Goal: Task Accomplishment & Management: Use online tool/utility

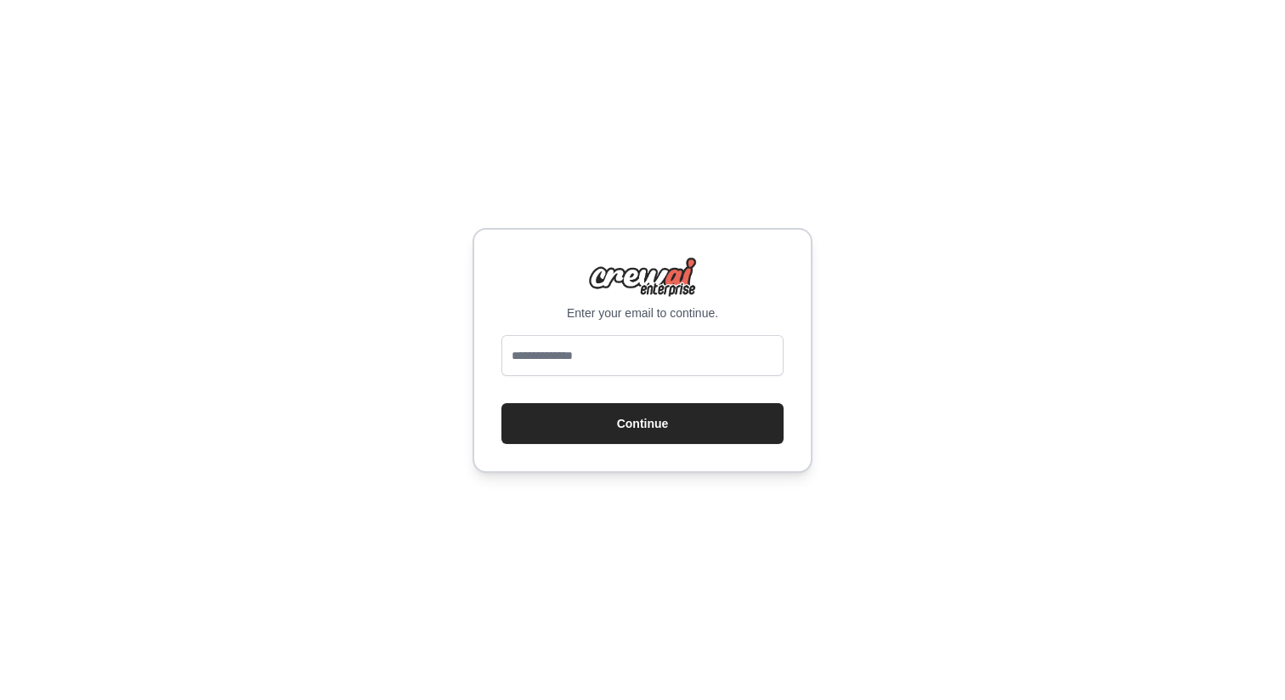
click at [592, 327] on div "Enter your email to continue. Continue" at bounding box center [643, 350] width 340 height 245
click at [587, 346] on input "email" at bounding box center [643, 355] width 282 height 41
type input "**********"
click at [672, 445] on div "**********" at bounding box center [643, 350] width 340 height 245
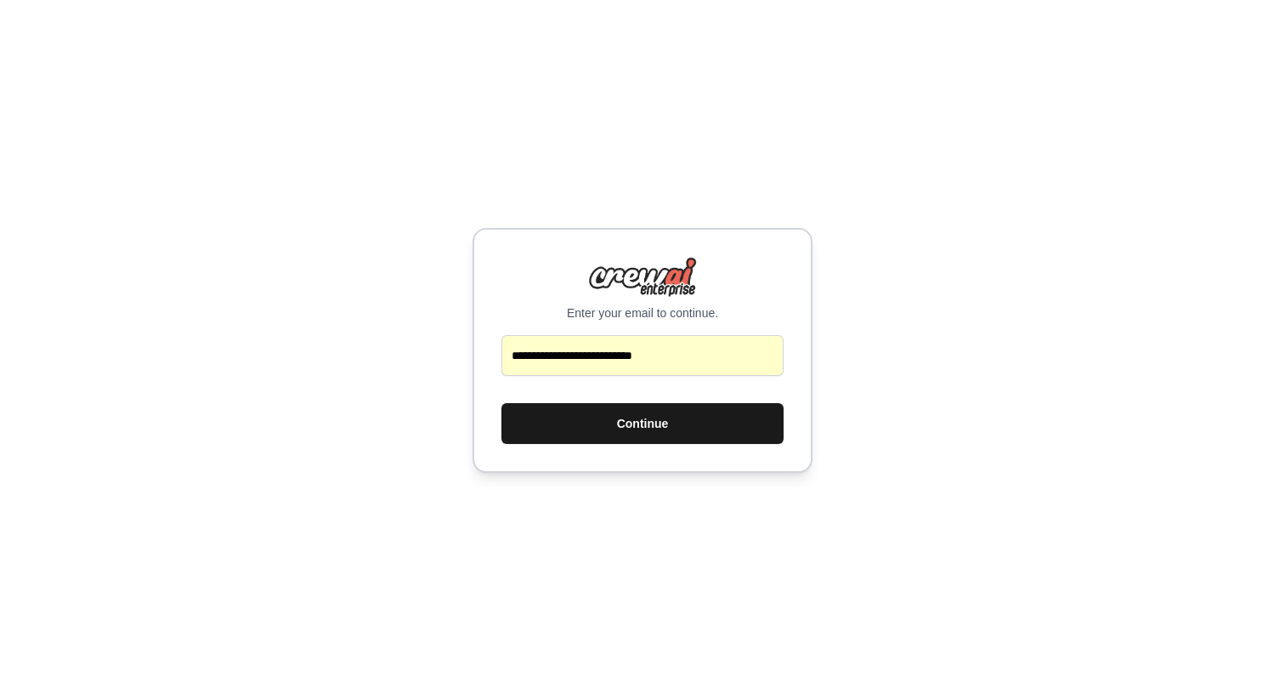
click at [680, 425] on button "Continue" at bounding box center [643, 423] width 282 height 41
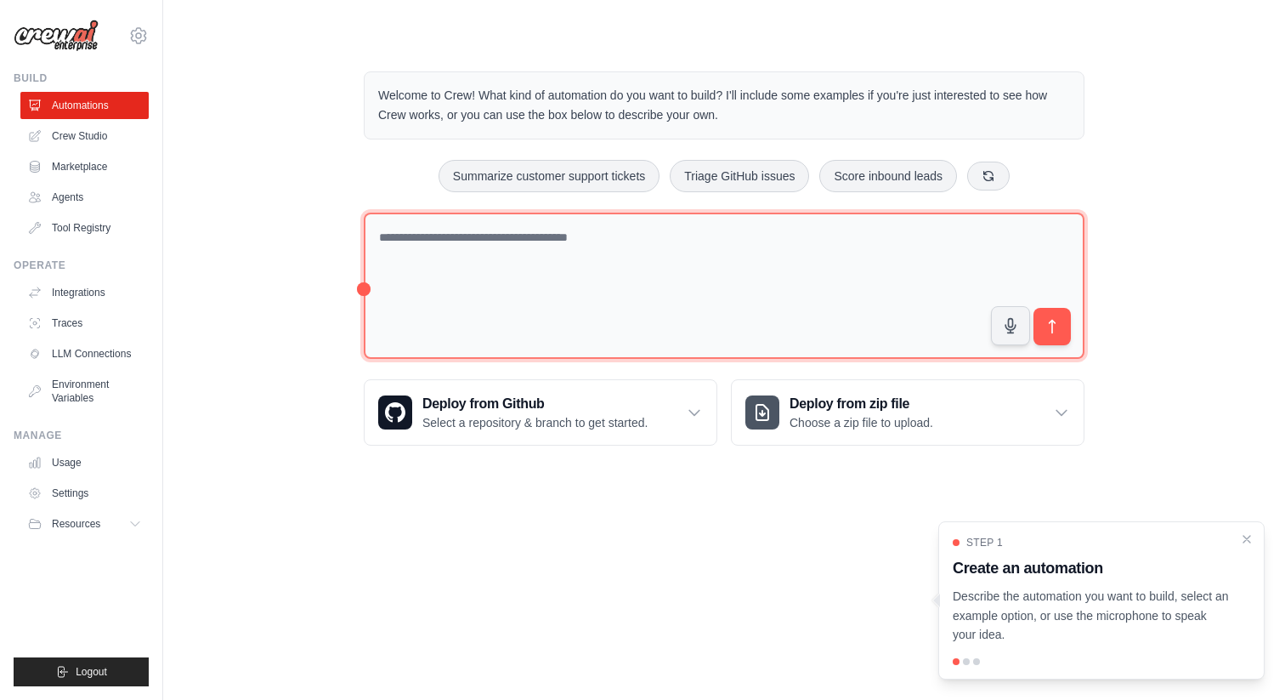
click at [576, 280] on textarea at bounding box center [724, 286] width 721 height 147
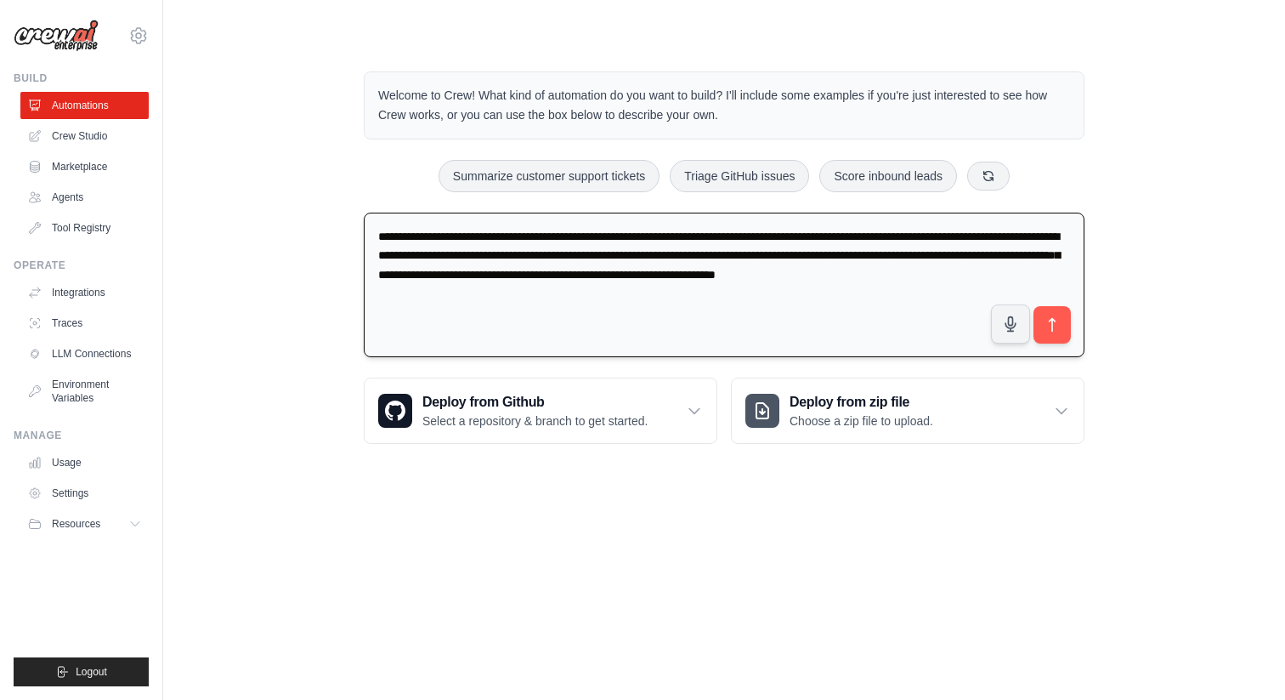
type textarea "**********"
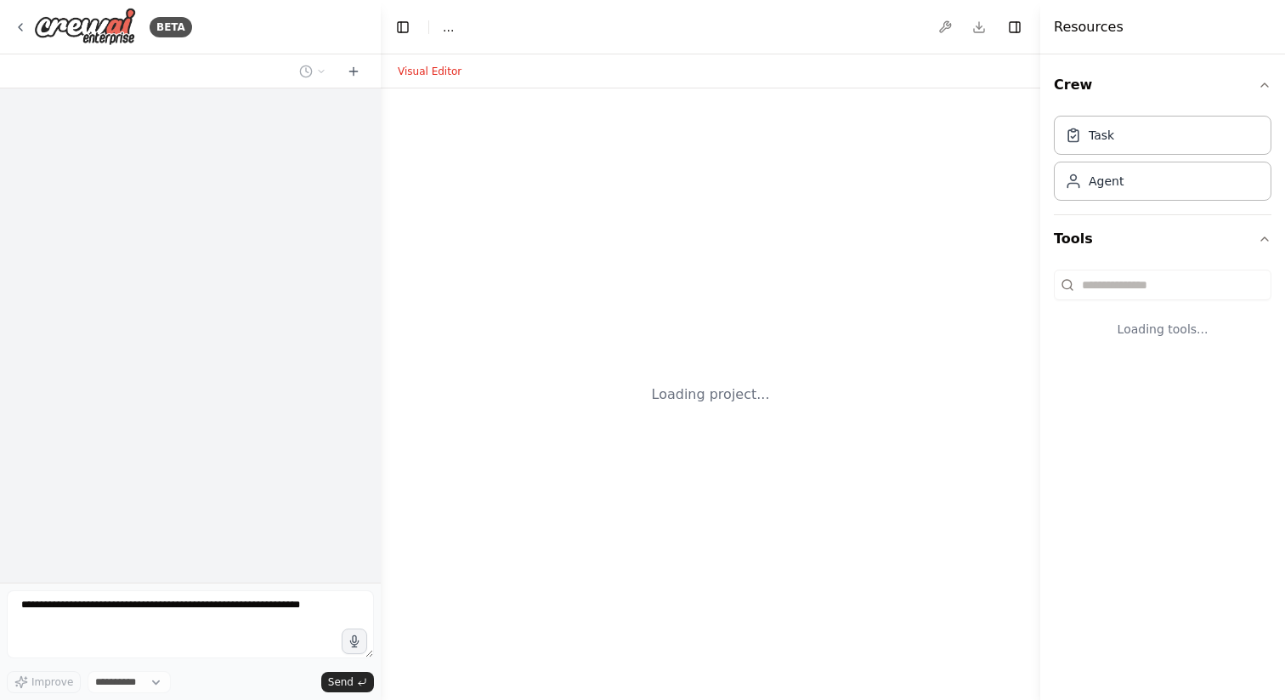
select select "****"
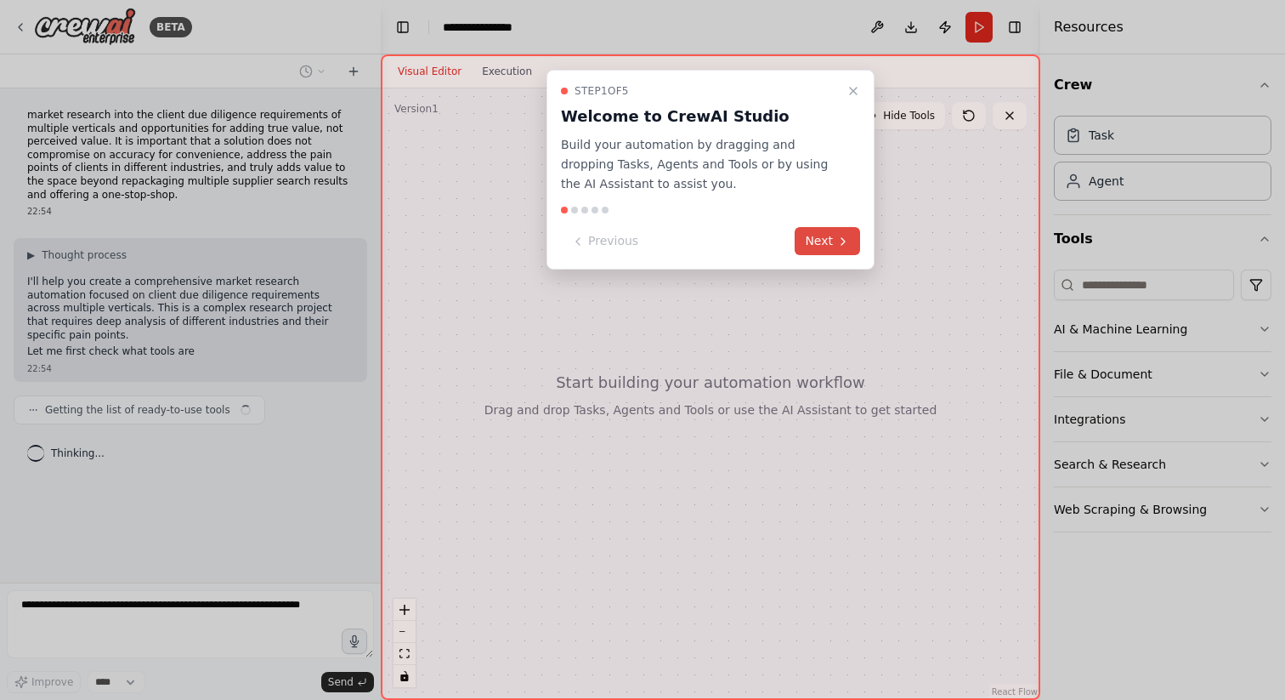
click at [827, 239] on button "Next" at bounding box center [827, 241] width 65 height 28
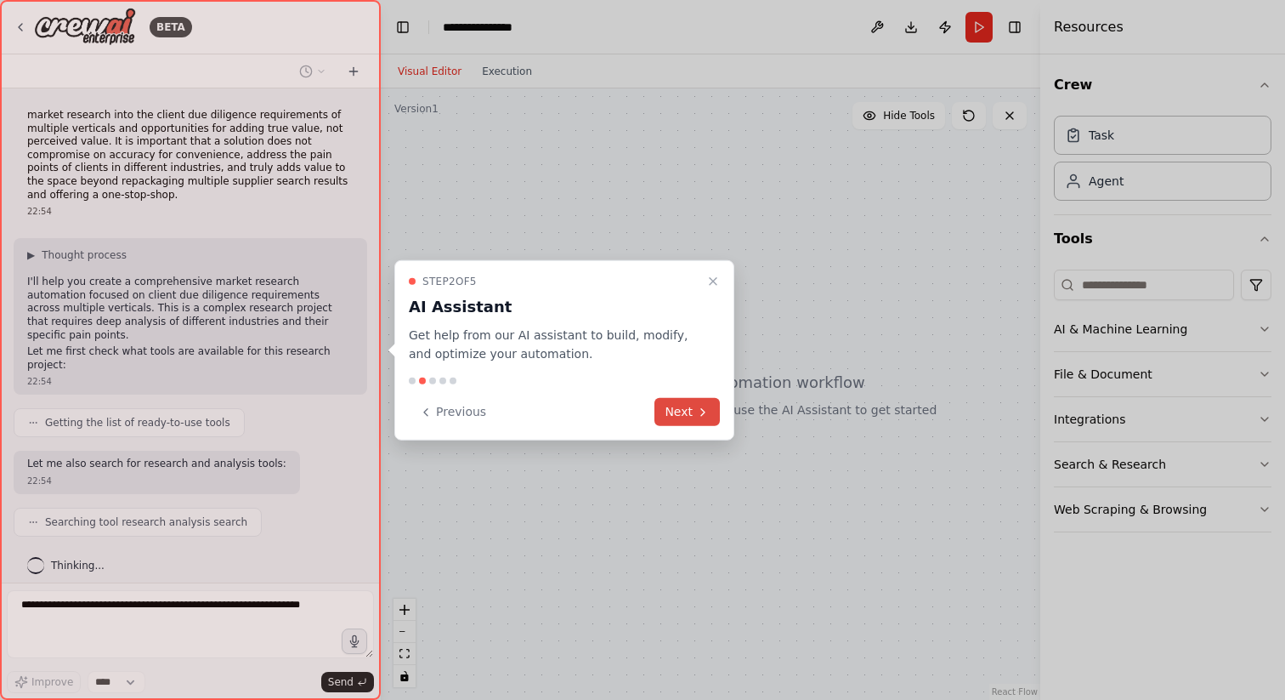
click at [691, 410] on button "Next" at bounding box center [687, 412] width 65 height 28
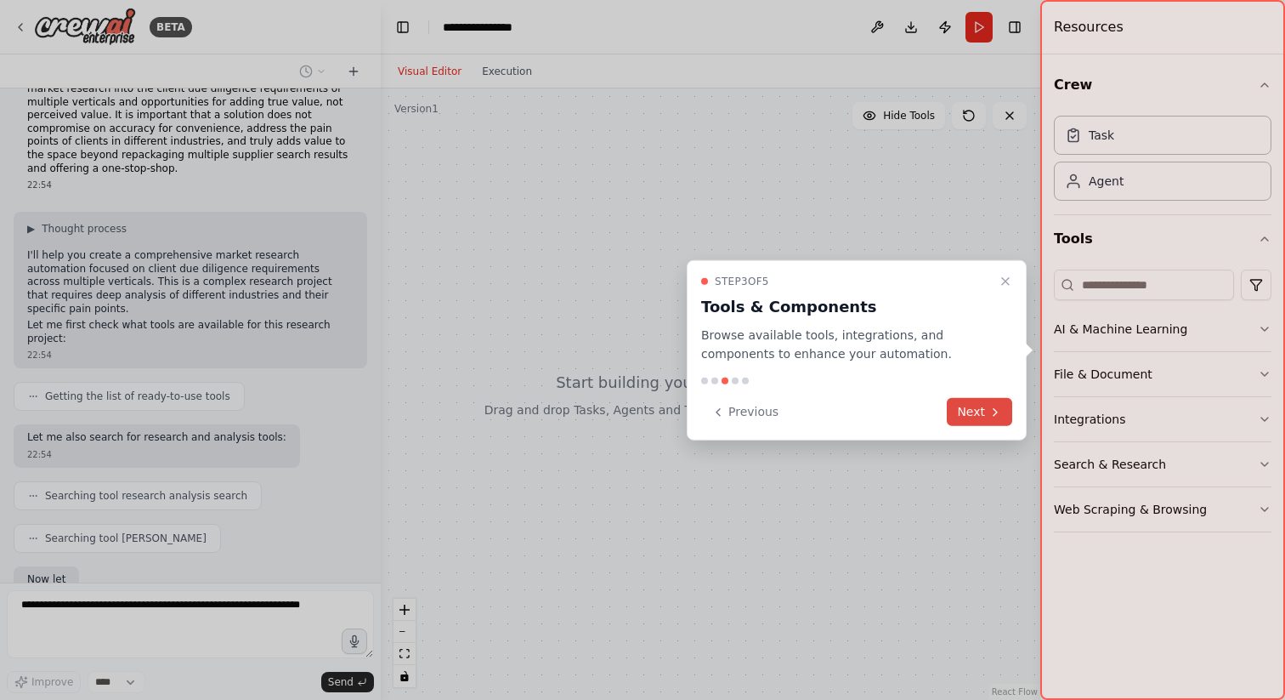
scroll to position [126, 0]
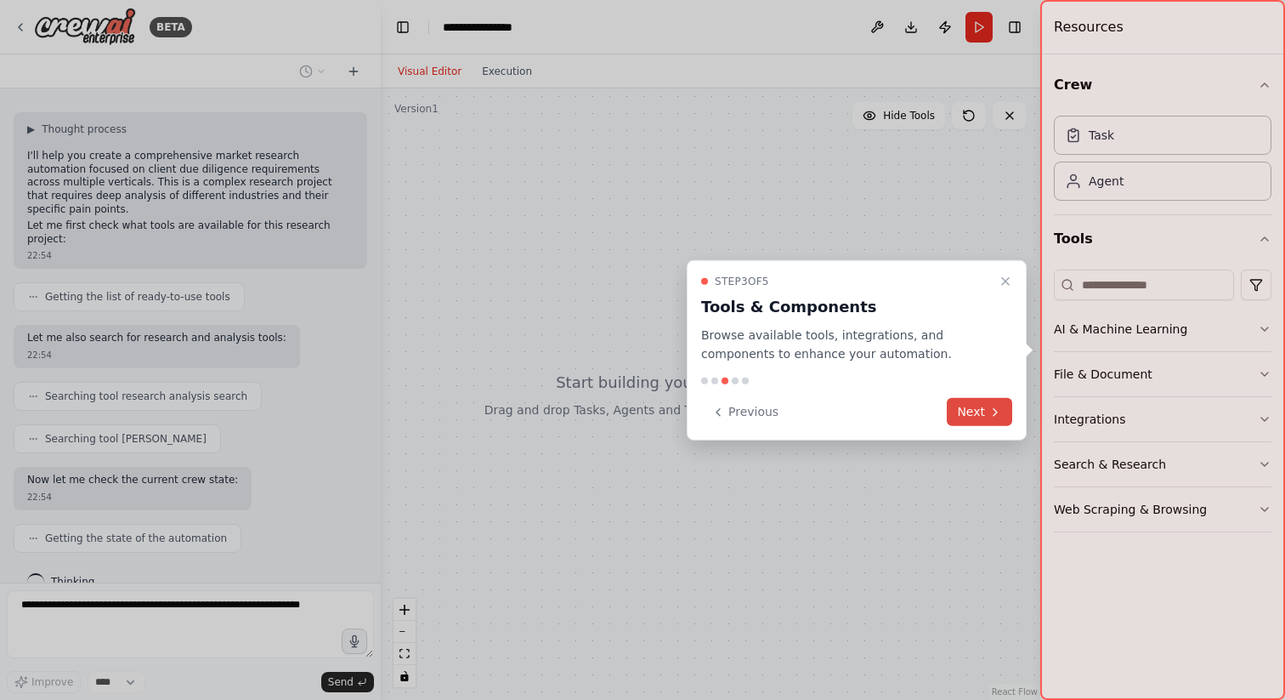
click at [976, 404] on button "Next" at bounding box center [979, 412] width 65 height 28
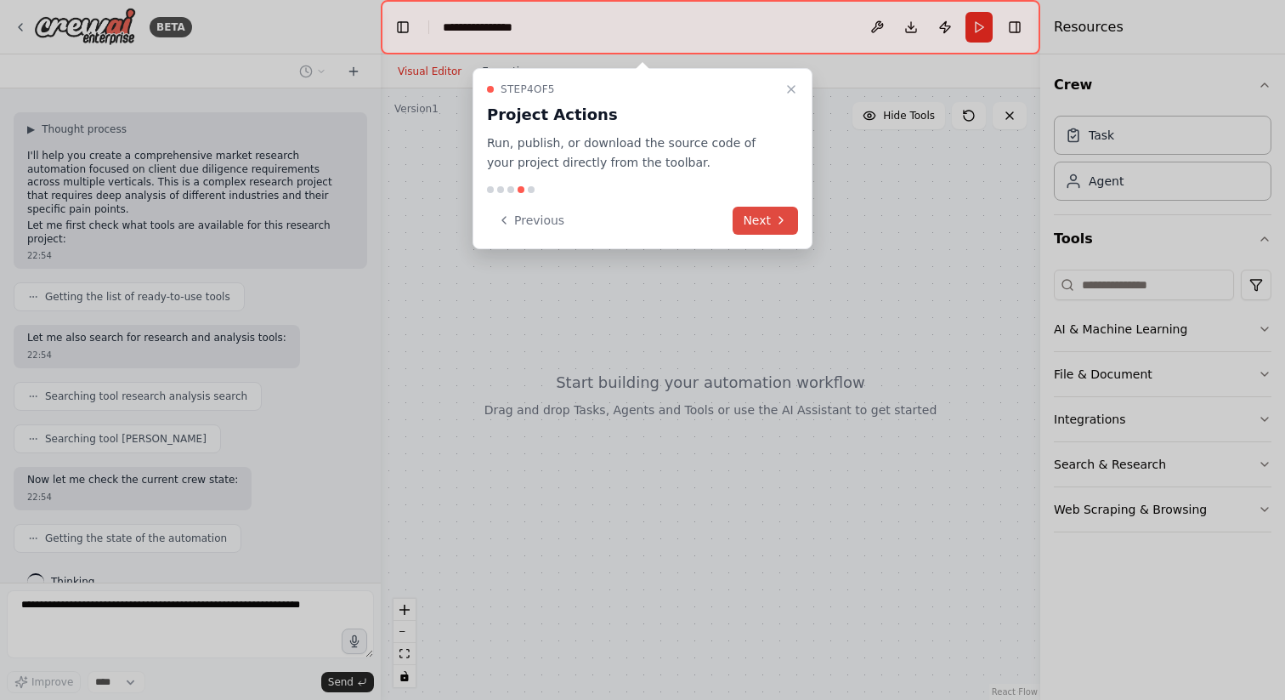
click at [774, 224] on icon at bounding box center [781, 220] width 14 height 14
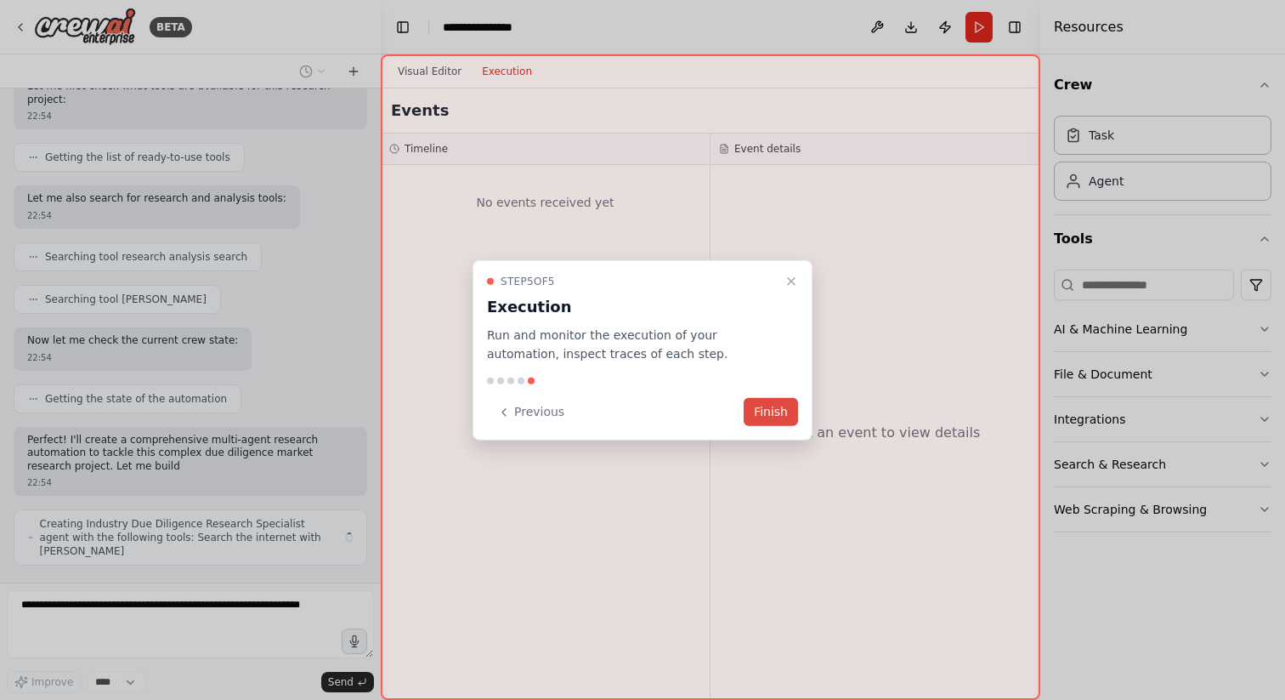
click at [781, 417] on button "Finish" at bounding box center [771, 412] width 54 height 28
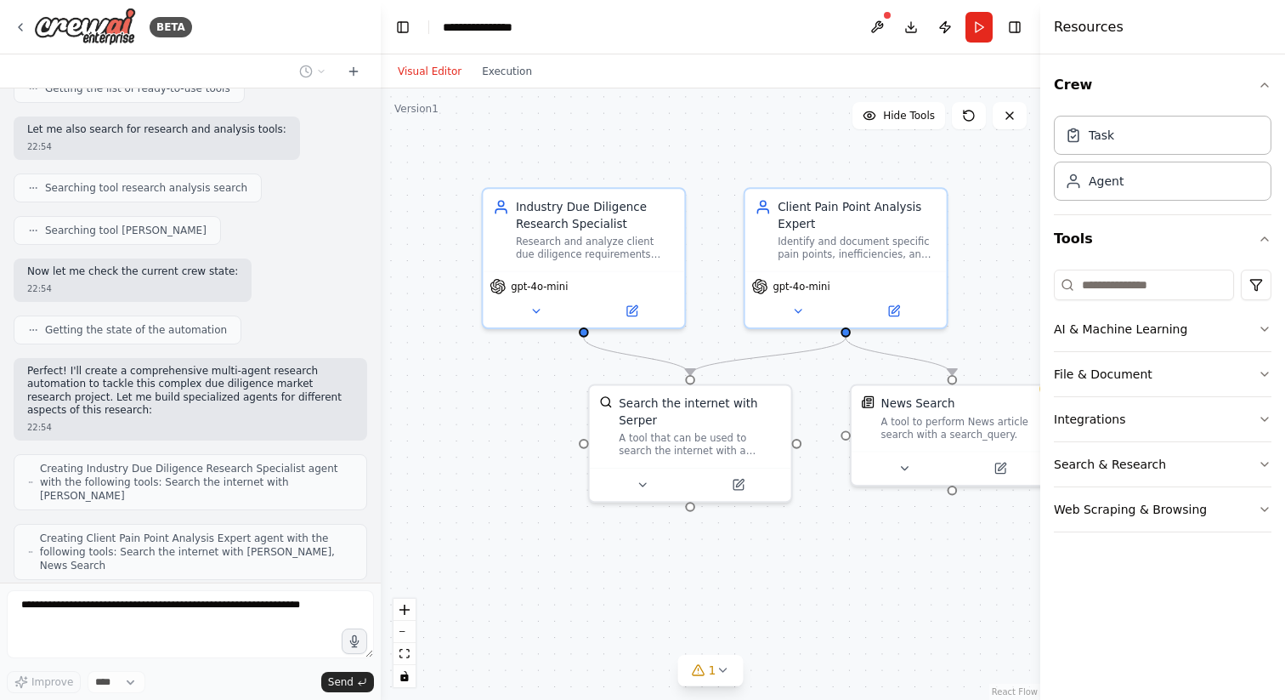
scroll to position [390, 0]
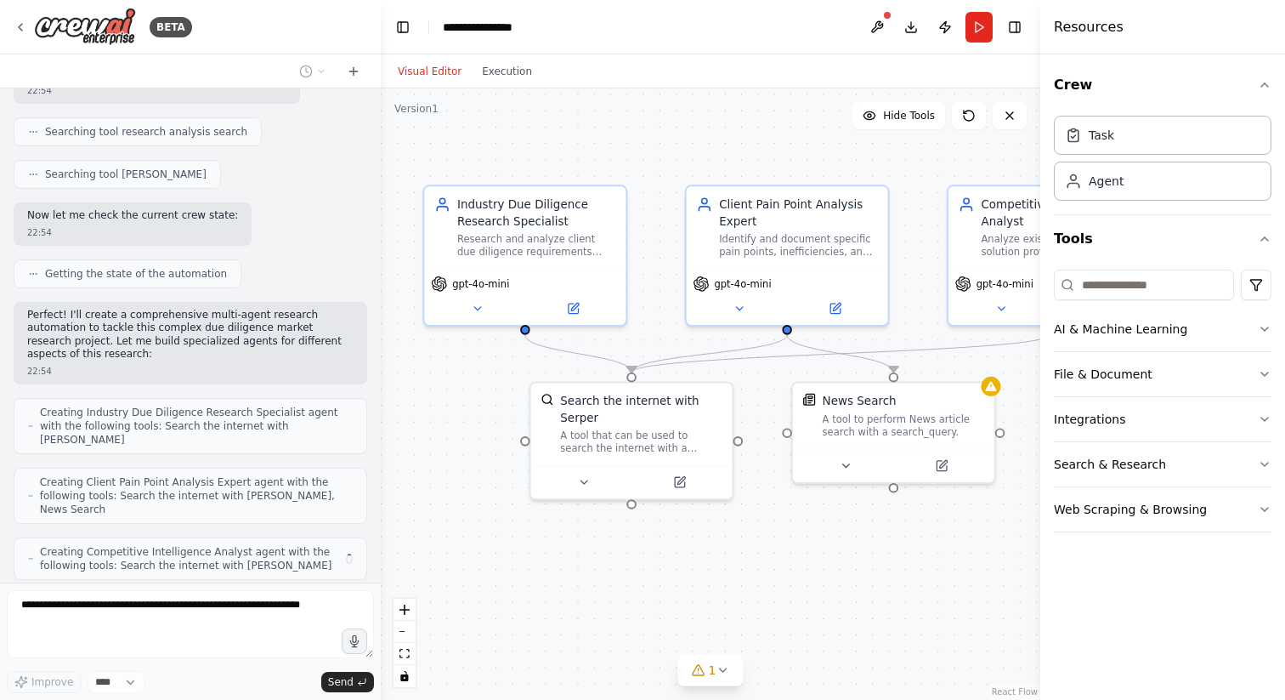
drag, startPoint x: 933, startPoint y: 601, endPoint x: 875, endPoint y: 599, distance: 58.7
click at [875, 599] on div ".deletable-edge-delete-btn { width: 20px; height: 20px; border: 0px solid #ffff…" at bounding box center [711, 393] width 660 height 611
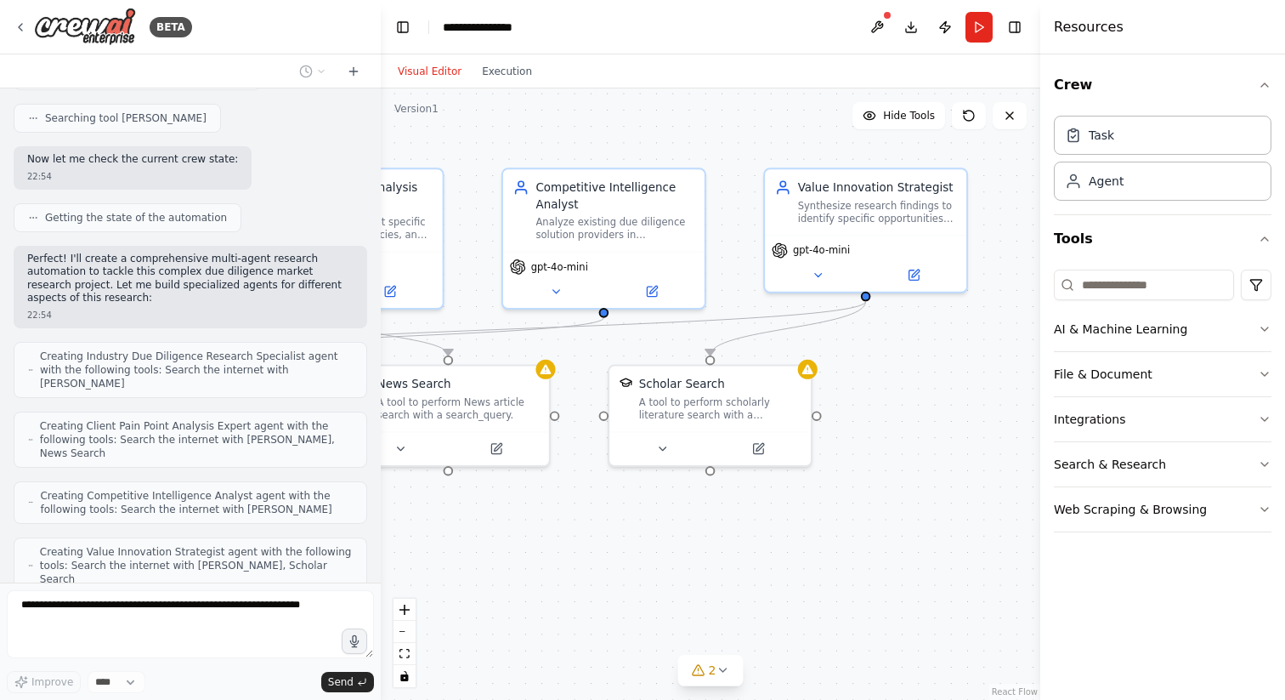
drag, startPoint x: 885, startPoint y: 572, endPoint x: 440, endPoint y: 555, distance: 445.8
click at [440, 555] on div ".deletable-edge-delete-btn { width: 20px; height: 20px; border: 0px solid #ffff…" at bounding box center [711, 393] width 660 height 611
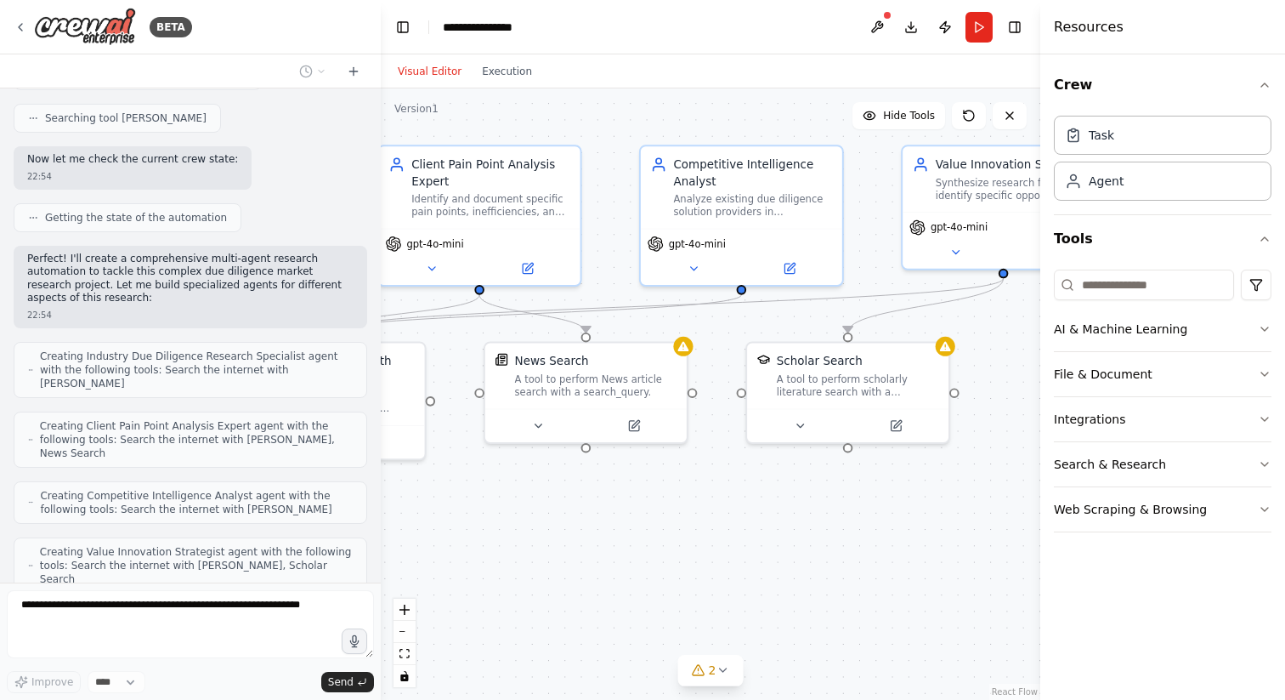
drag, startPoint x: 609, startPoint y: 535, endPoint x: 748, endPoint y: 512, distance: 141.3
click at [748, 512] on div ".deletable-edge-delete-btn { width: 20px; height: 20px; border: 0px solid #ffff…" at bounding box center [711, 393] width 660 height 611
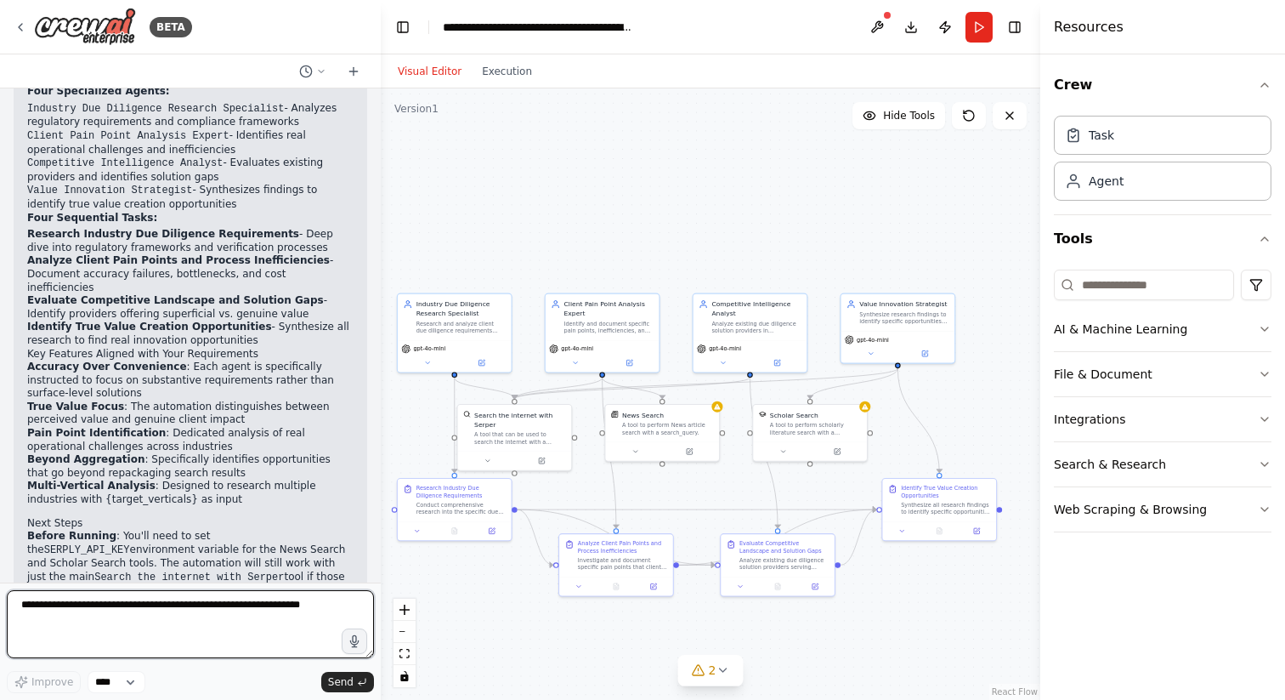
scroll to position [1492, 0]
click at [174, 362] on li "Accuracy Over Convenience : Each agent is specifically instructed to focus on s…" at bounding box center [190, 382] width 326 height 40
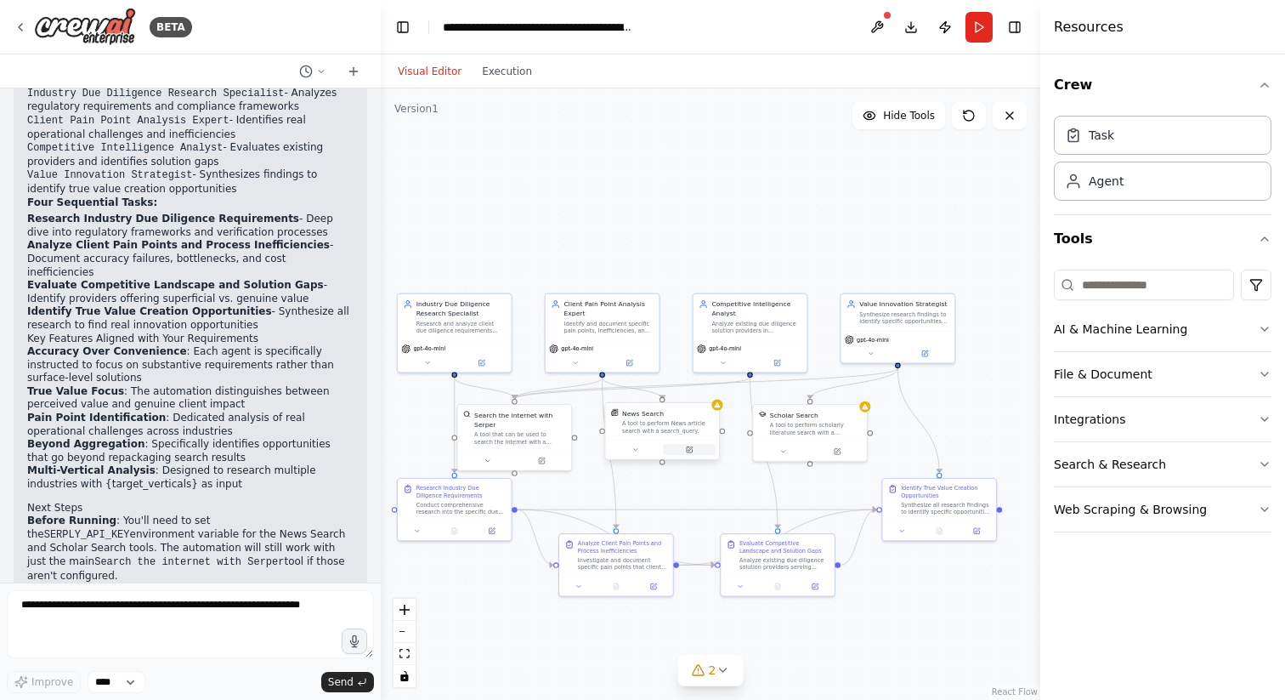
click at [693, 449] on icon at bounding box center [690, 449] width 8 height 8
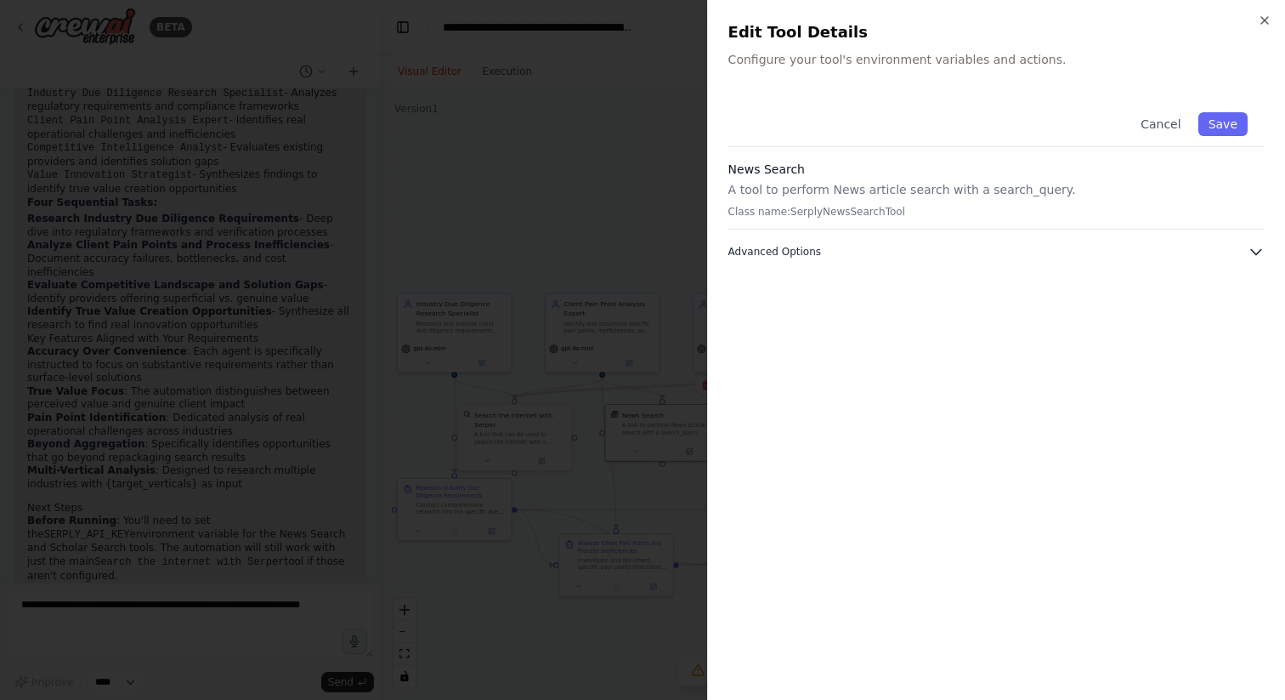
click at [801, 252] on span "Advanced Options" at bounding box center [775, 252] width 93 height 14
drag, startPoint x: 843, startPoint y: 314, endPoint x: 730, endPoint y: 314, distance: 112.2
click at [730, 314] on div "SERPLY_API_KEY Required Required to work properly." at bounding box center [997, 341] width 536 height 94
copy div "SERPLY_API_KEY"
click at [843, 213] on p "Class name: SerplyNewsSearchTool" at bounding box center [997, 212] width 536 height 14
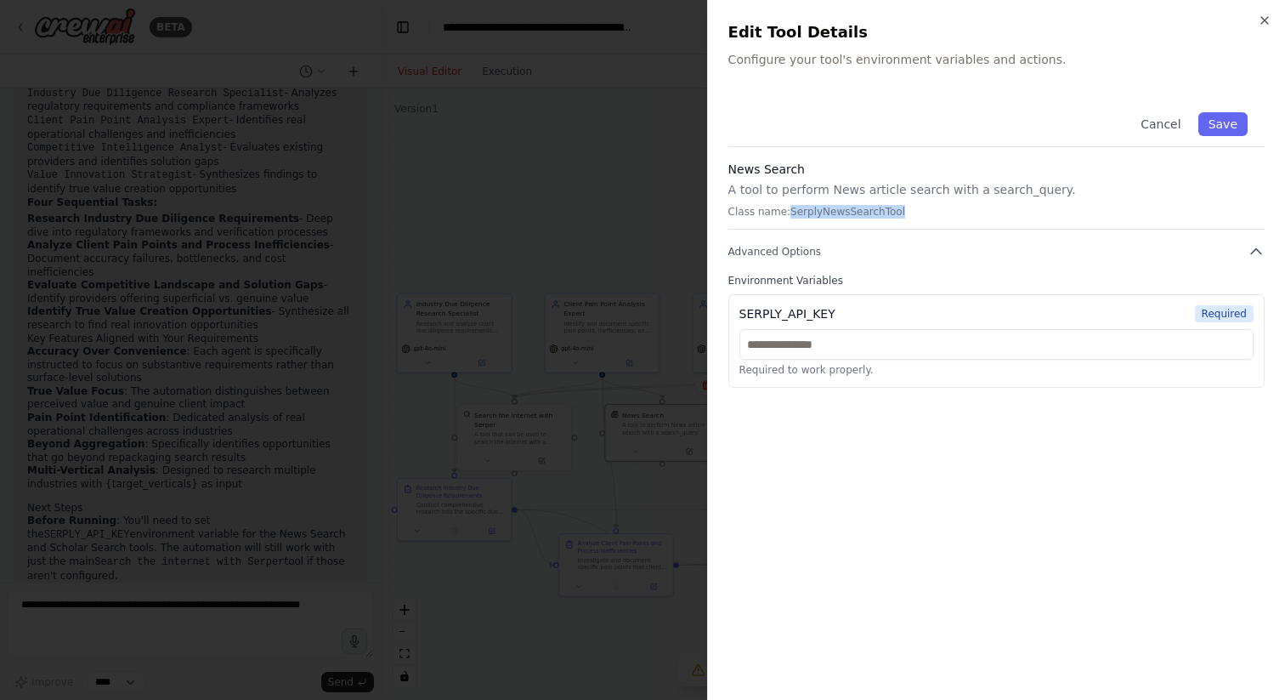
click at [843, 213] on p "Class name: SerplyNewsSearchTool" at bounding box center [997, 212] width 536 height 14
copy p "SerplyNewsSearchTool"
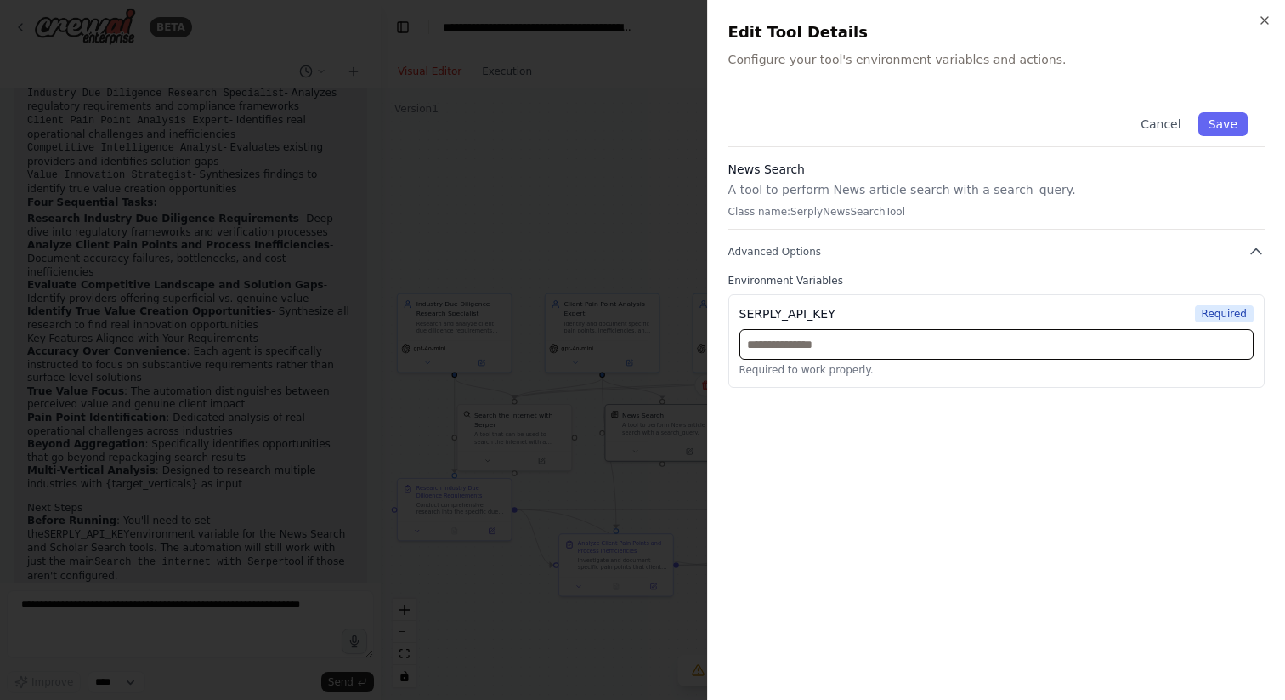
click at [836, 341] on input "text" at bounding box center [997, 344] width 514 height 31
paste input "**********"
type input "**********"
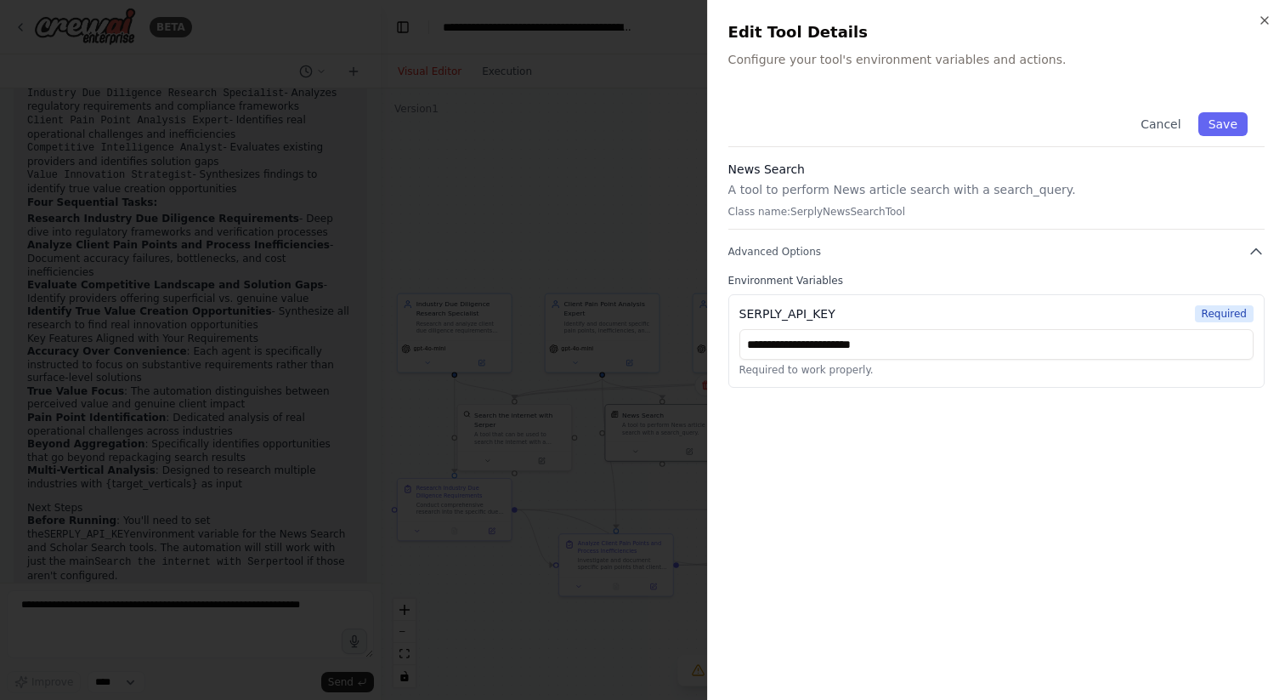
click at [1155, 406] on div "**********" at bounding box center [997, 387] width 536 height 584
click at [1223, 127] on button "Save" at bounding box center [1223, 124] width 49 height 24
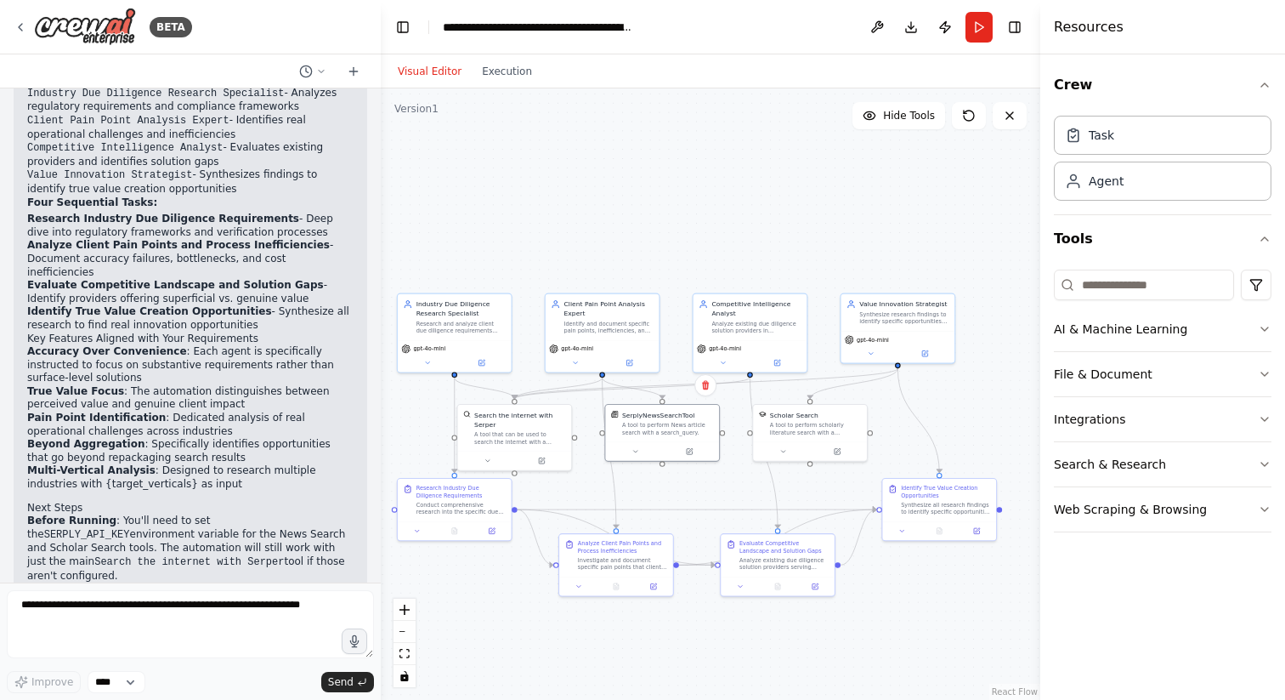
click at [842, 461] on div "Scholar Search A tool to perform scholarly literature search with a search_quer…" at bounding box center [810, 433] width 116 height 58
click at [836, 450] on icon at bounding box center [838, 448] width 4 height 4
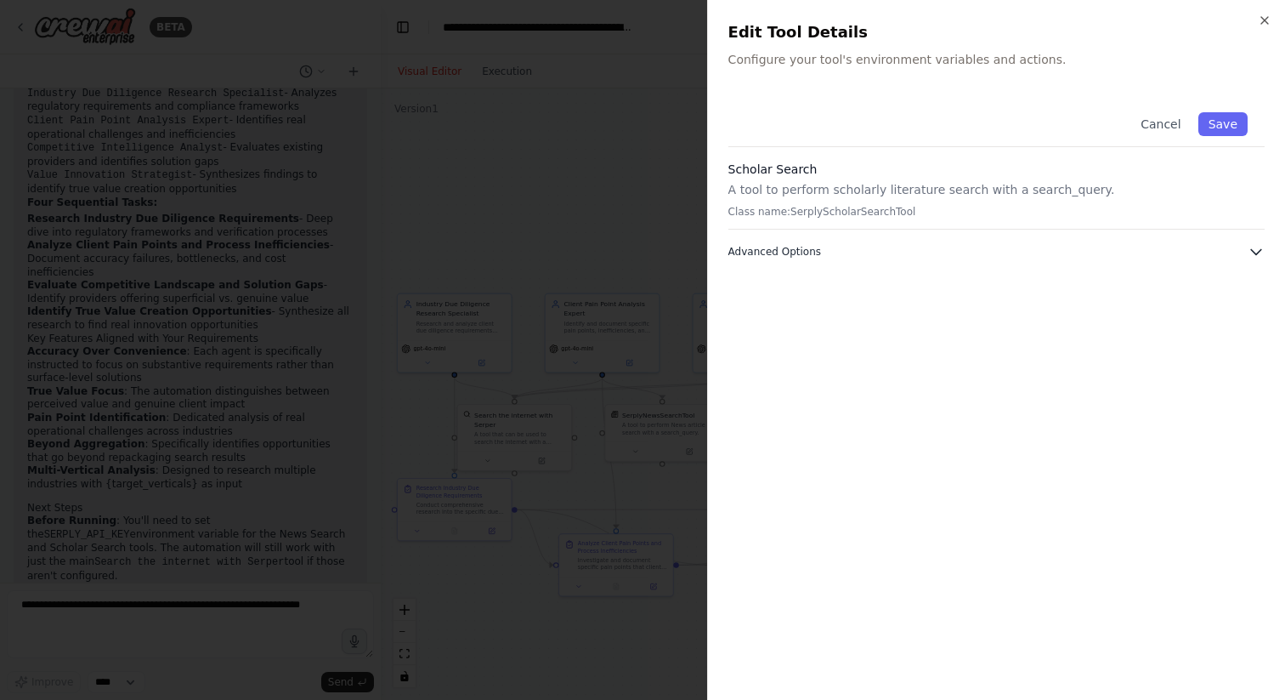
click at [899, 245] on button "Advanced Options" at bounding box center [997, 251] width 536 height 17
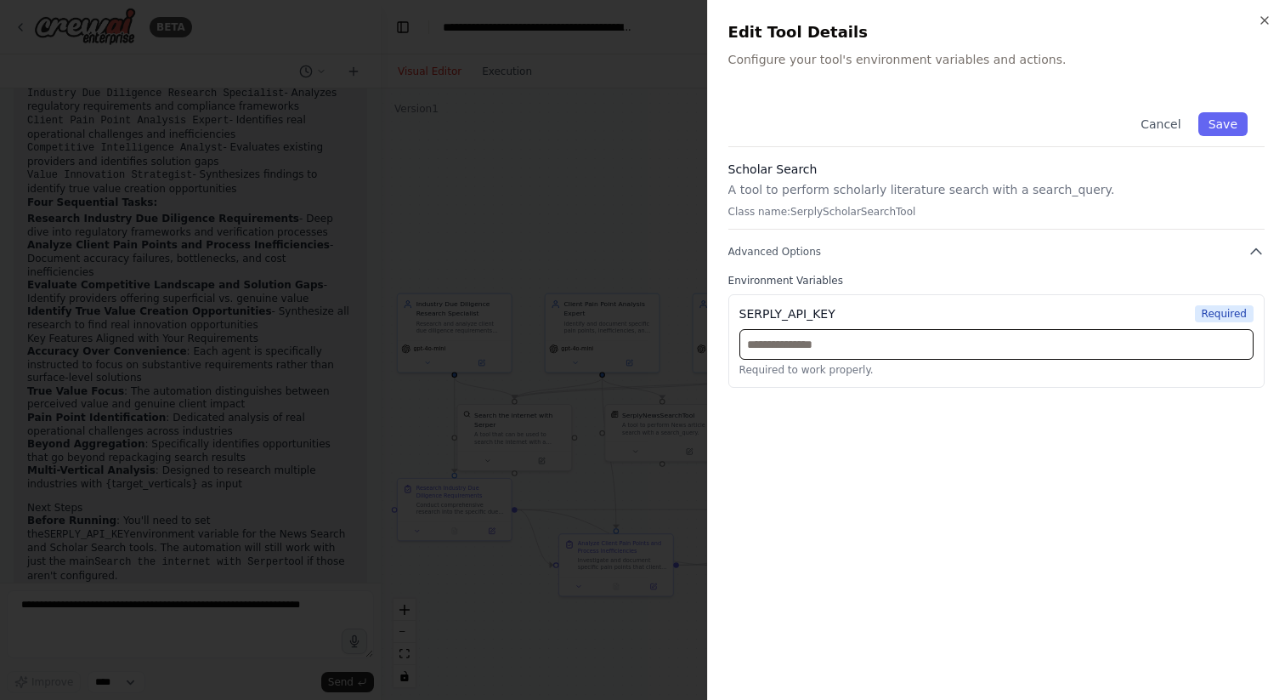
click at [852, 343] on input "text" at bounding box center [997, 344] width 514 height 31
paste input "**********"
type input "**********"
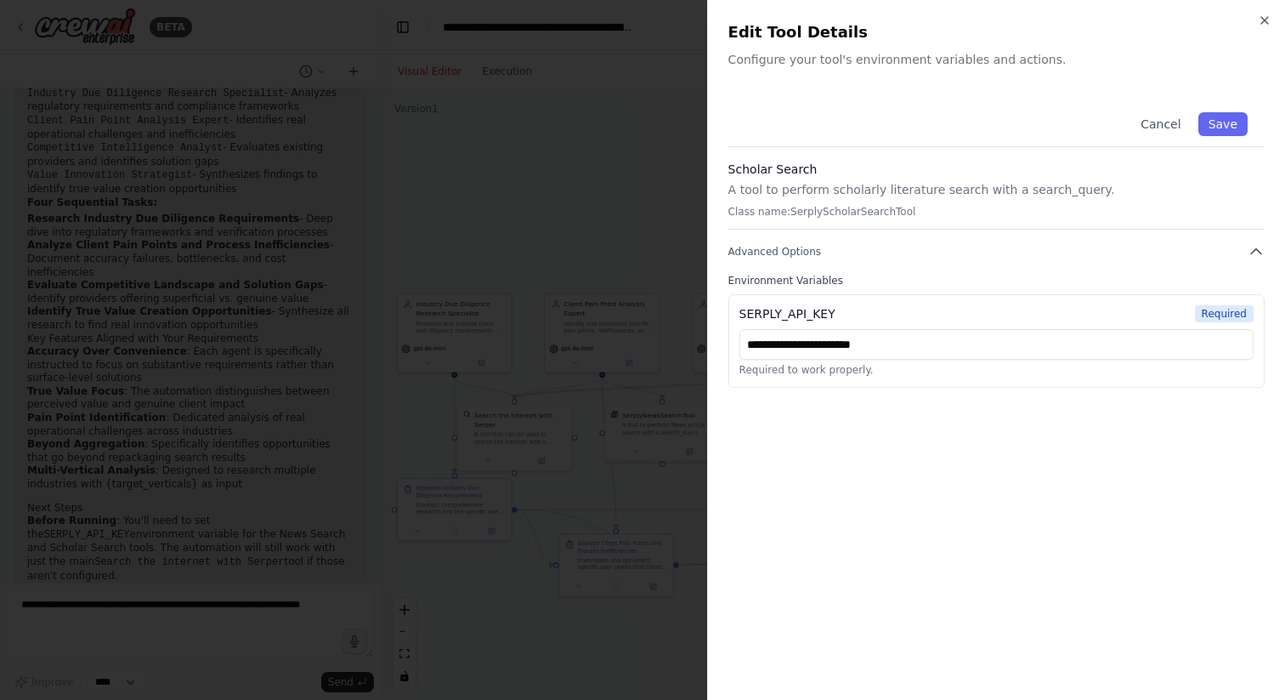
click at [1148, 469] on div "**********" at bounding box center [997, 387] width 536 height 584
click at [1216, 128] on button "Save" at bounding box center [1223, 124] width 49 height 24
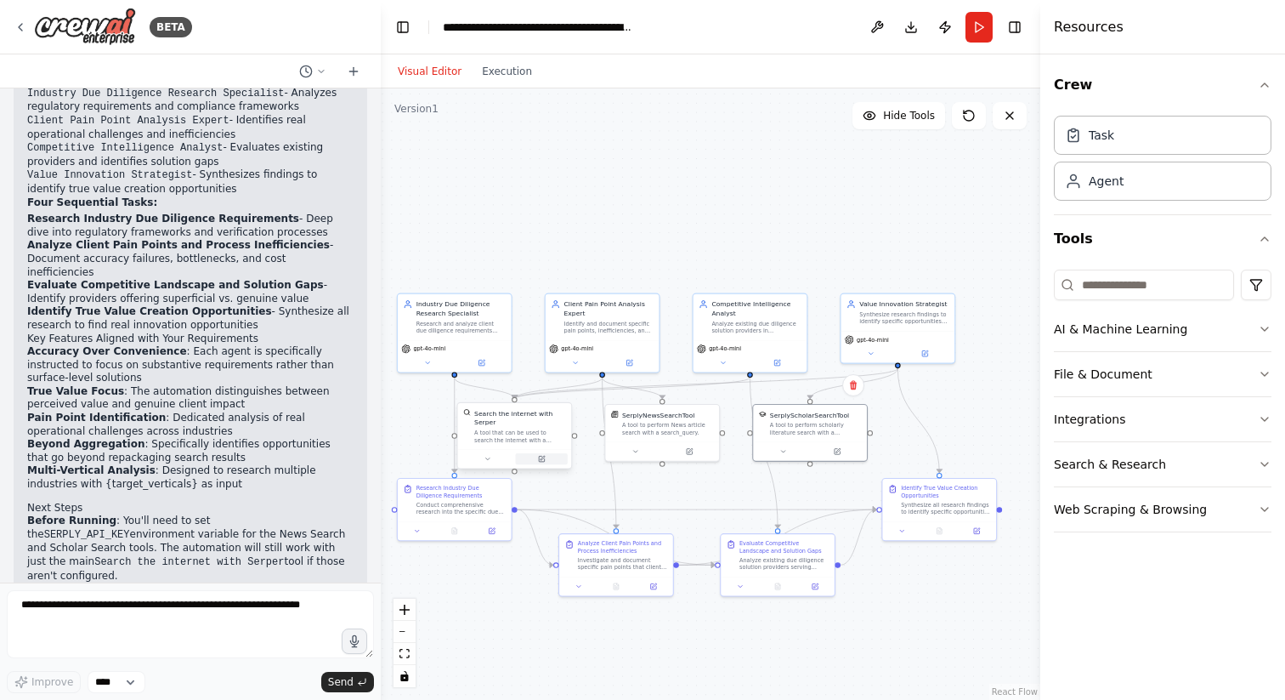
click at [542, 461] on icon at bounding box center [542, 459] width 6 height 6
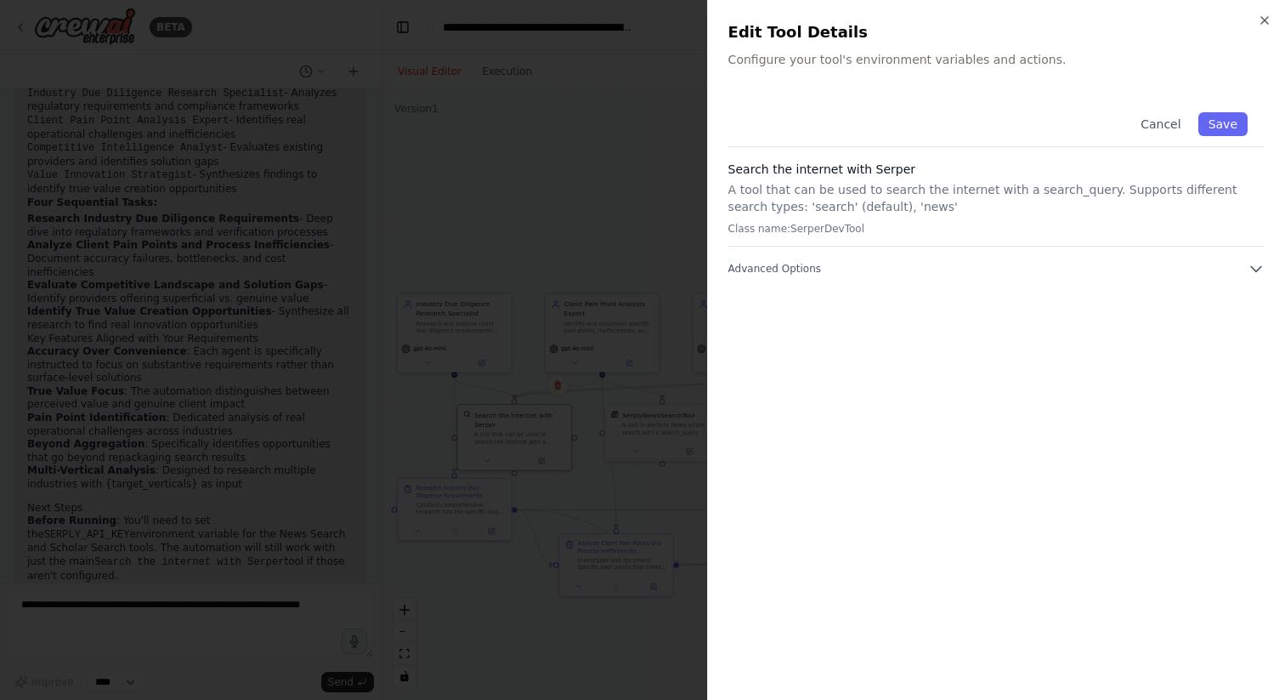
click at [1020, 282] on div "Cancel Save Search the internet with Serper A tool that can be used to search t…" at bounding box center [997, 387] width 536 height 584
click at [1014, 269] on button "Advanced Options" at bounding box center [997, 268] width 536 height 17
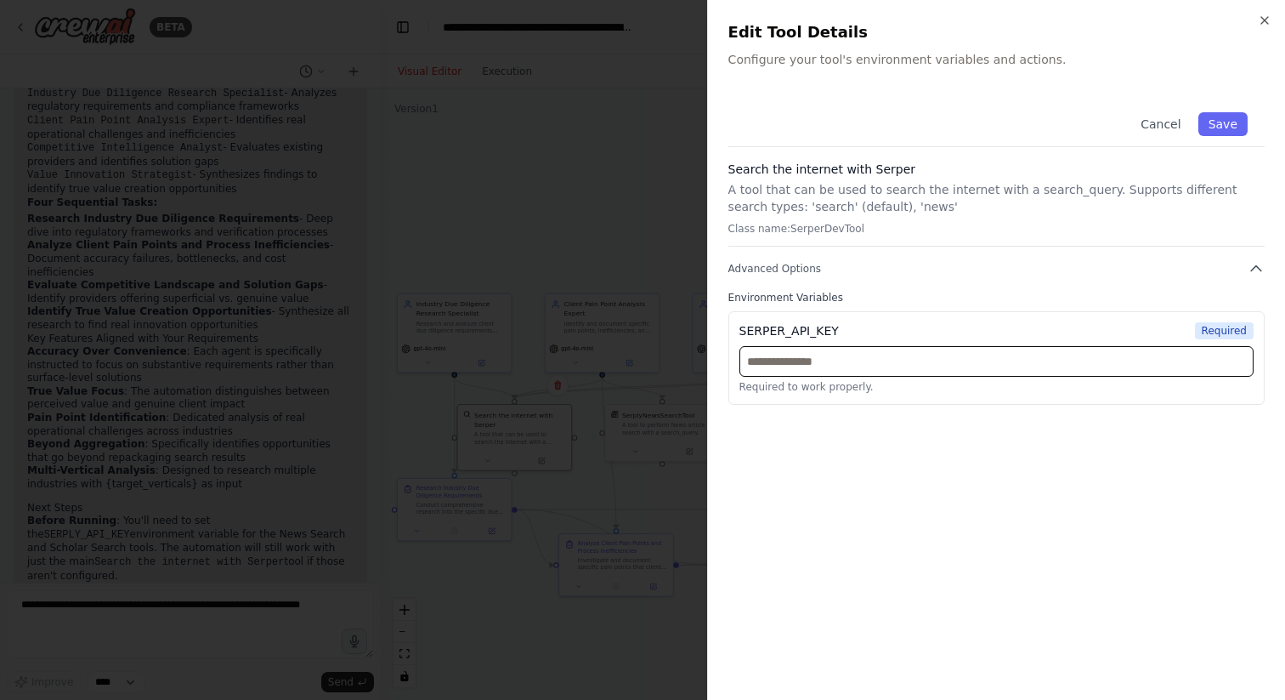
click at [834, 366] on input "text" at bounding box center [997, 361] width 514 height 31
paste input "**********"
type input "**********"
click at [1234, 118] on button "Save" at bounding box center [1223, 124] width 49 height 24
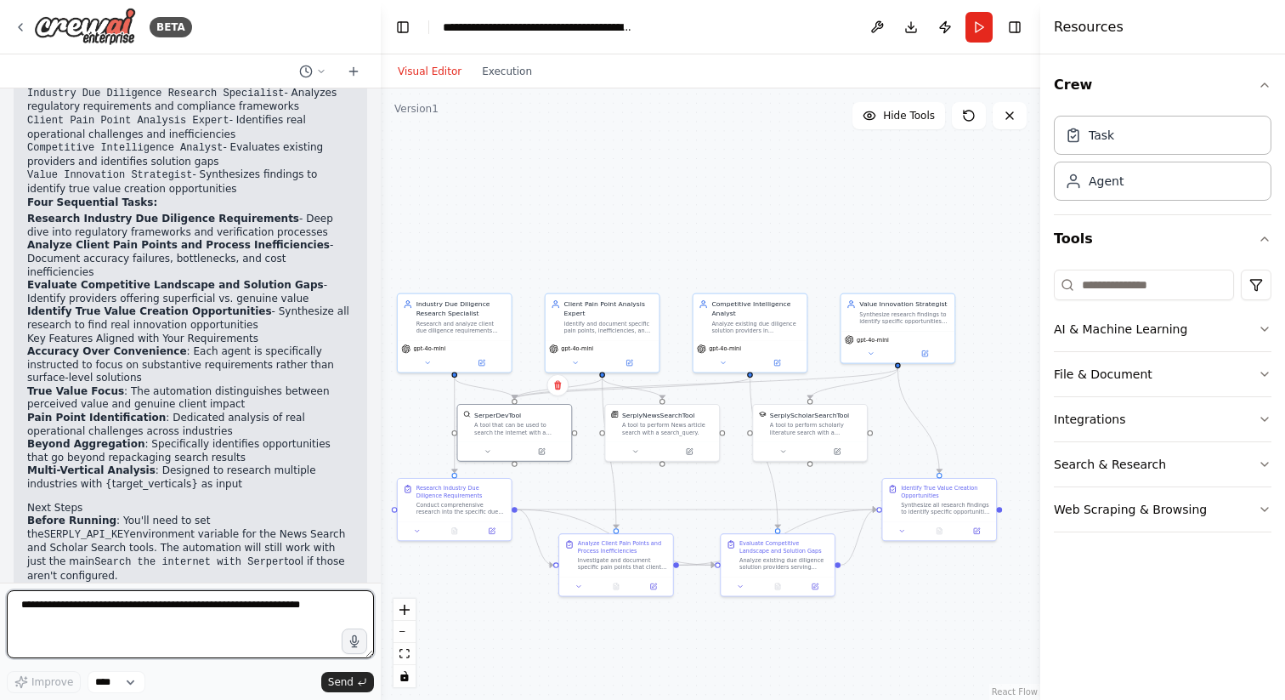
click at [82, 621] on textarea at bounding box center [190, 624] width 367 height 68
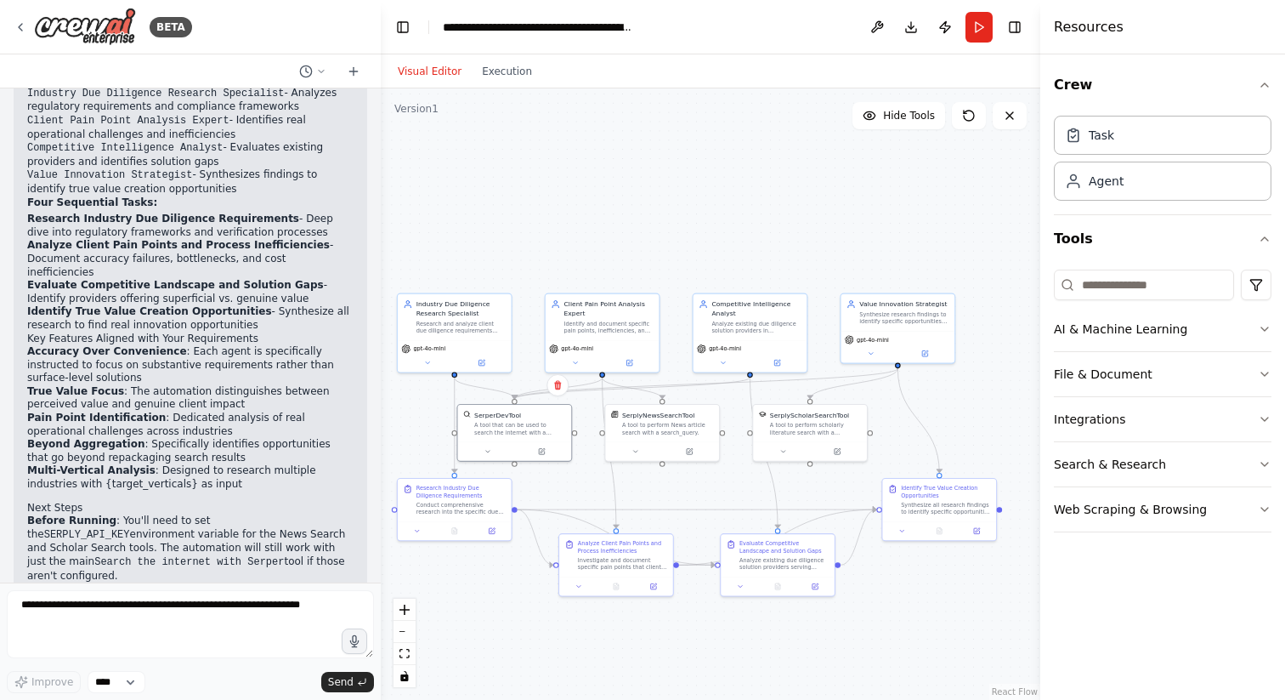
click at [793, 195] on div ".deletable-edge-delete-btn { width: 20px; height: 20px; border: 0px solid #ffff…" at bounding box center [711, 393] width 660 height 611
click at [978, 27] on button "Run" at bounding box center [979, 27] width 27 height 31
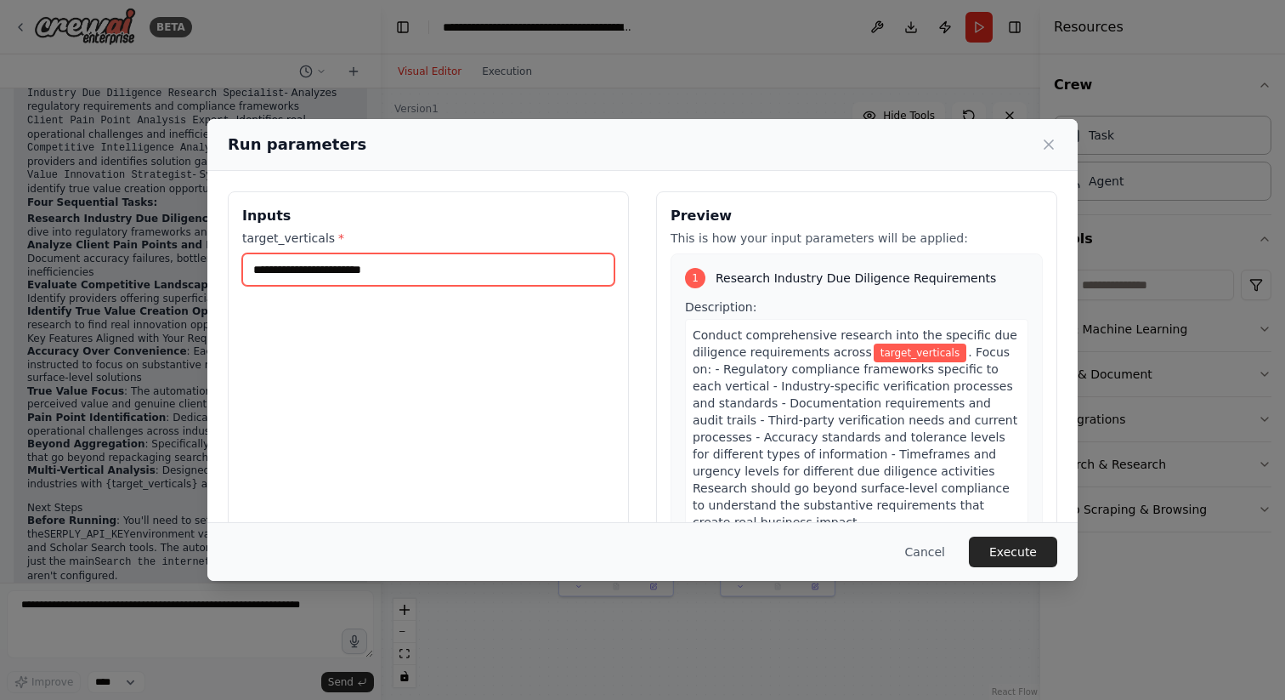
click at [405, 272] on input "target_verticals *" at bounding box center [428, 269] width 372 height 32
type input "*"
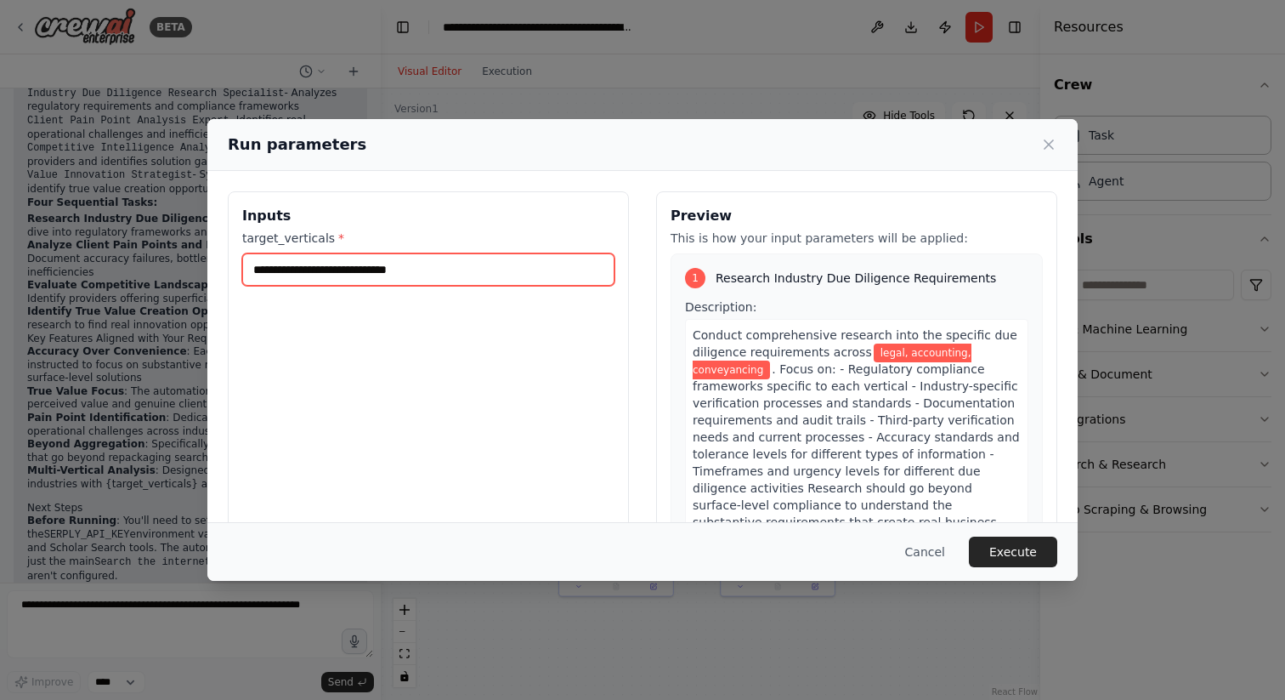
click at [255, 271] on input "**********" at bounding box center [428, 269] width 372 height 32
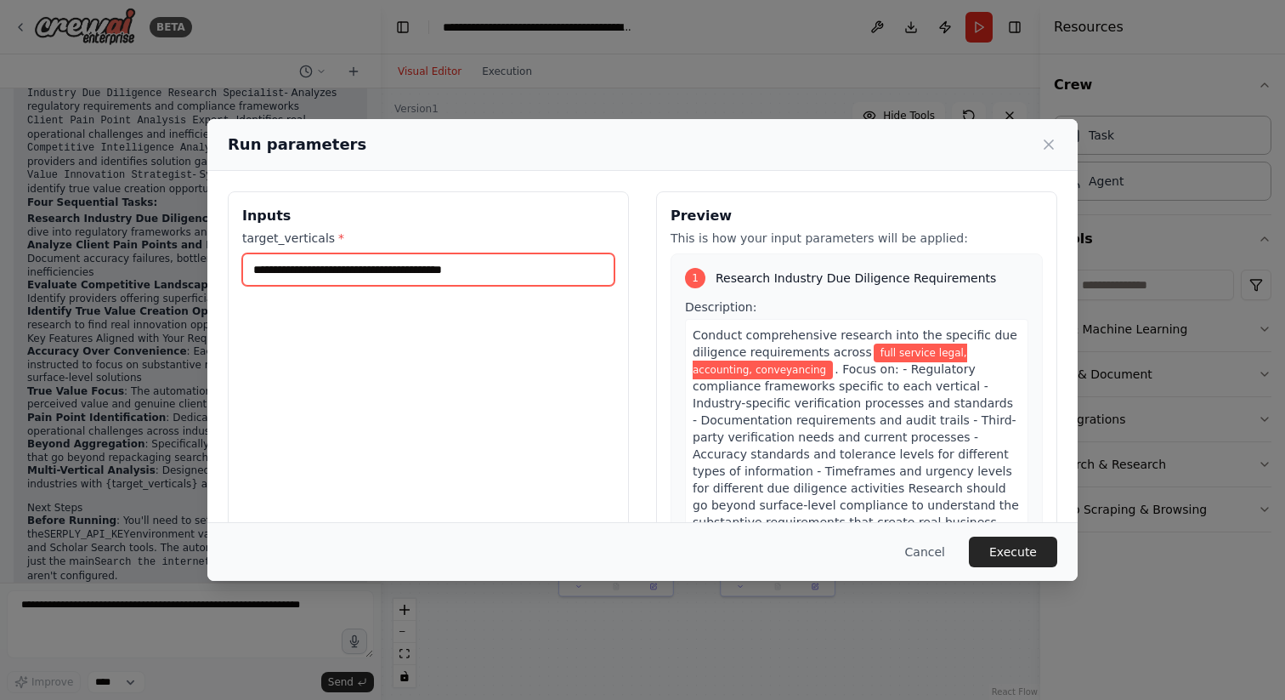
click at [526, 272] on input "**********" at bounding box center [428, 269] width 372 height 32
paste input "**********"
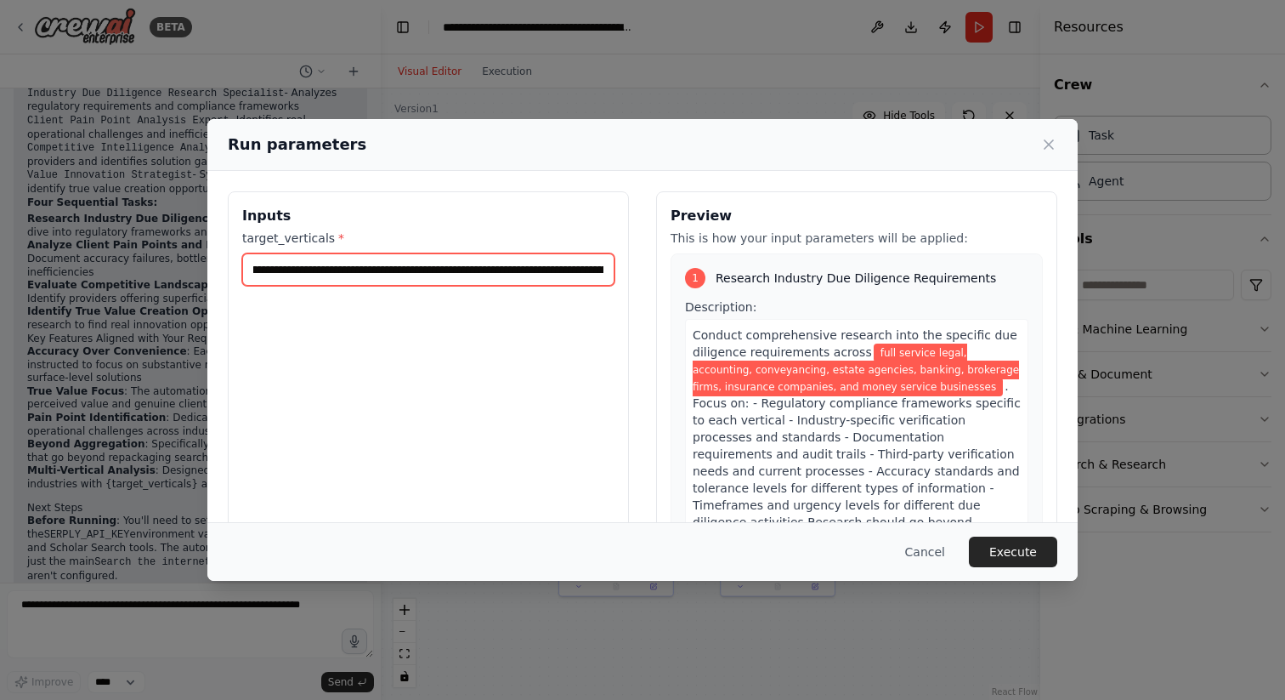
scroll to position [0, 0]
drag, startPoint x: 500, startPoint y: 266, endPoint x: 585, endPoint y: 272, distance: 85.2
click at [585, 272] on input "**********" at bounding box center [428, 269] width 372 height 32
click at [252, 269] on input "**********" at bounding box center [428, 269] width 372 height 32
click at [527, 254] on input "**********" at bounding box center [428, 269] width 372 height 32
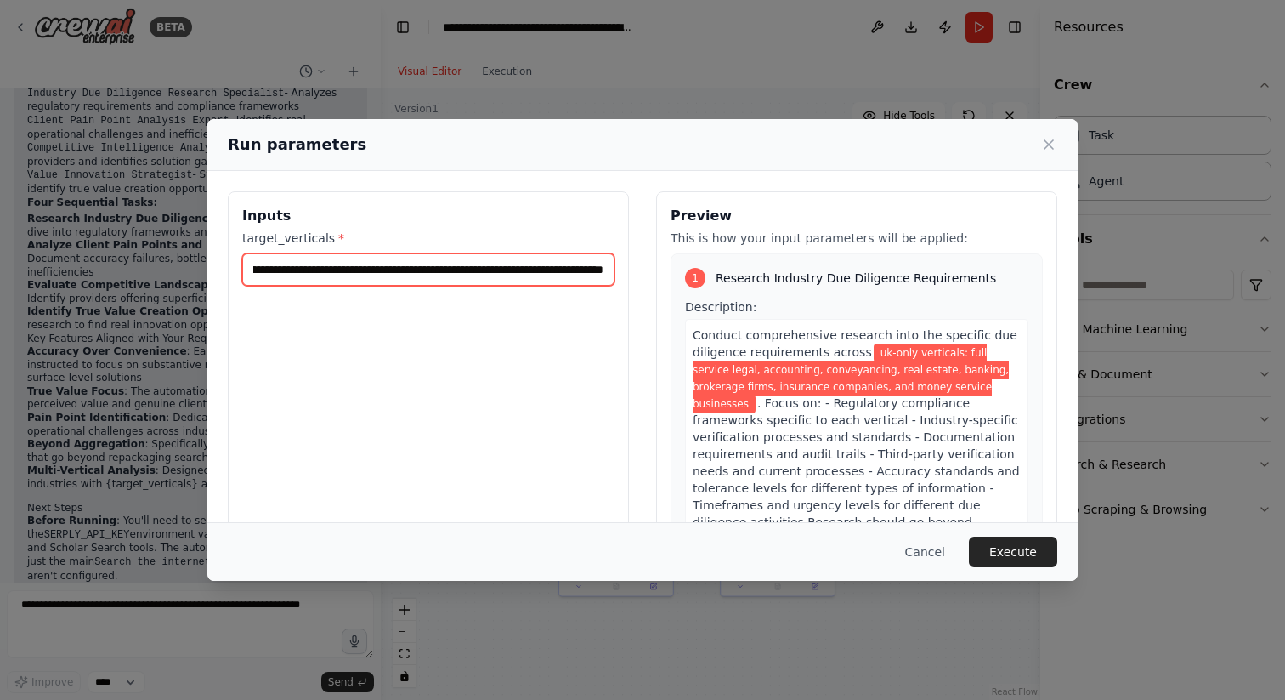
scroll to position [0, 493]
drag, startPoint x: 332, startPoint y: 269, endPoint x: 649, endPoint y: 280, distance: 316.4
click at [649, 280] on div "**********" at bounding box center [643, 392] width 830 height 403
click at [456, 273] on input "**********" at bounding box center [428, 269] width 372 height 32
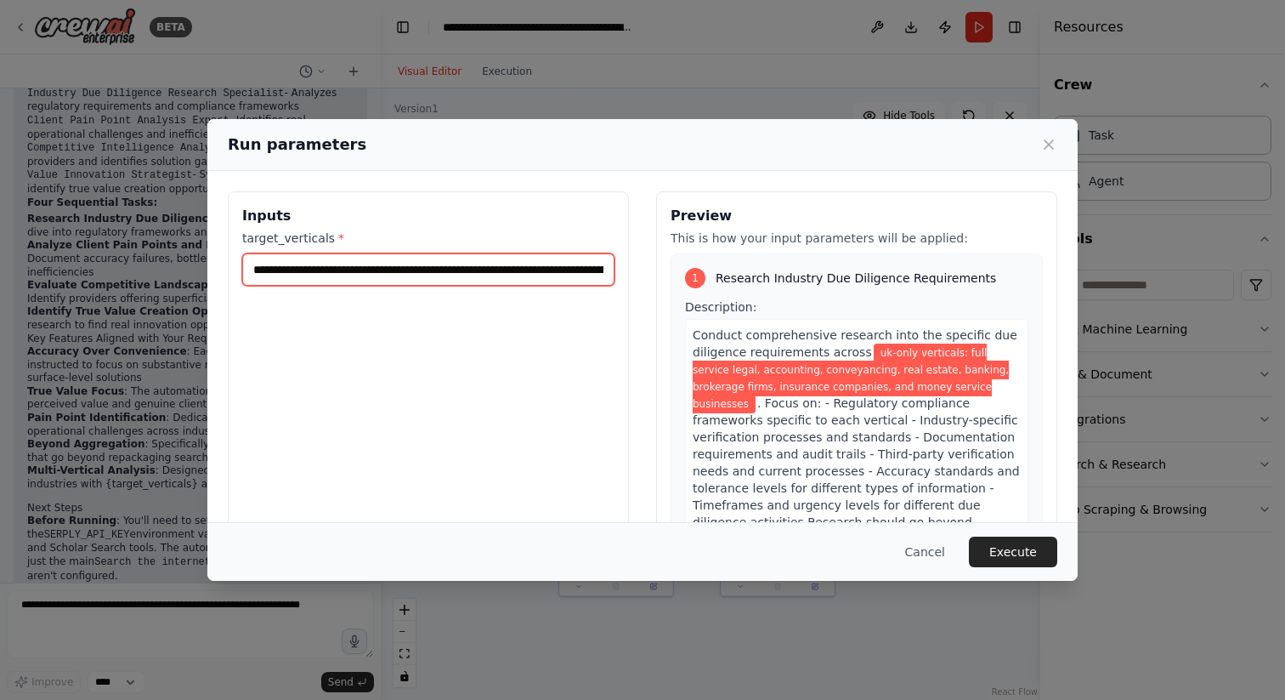
scroll to position [0, 493]
drag, startPoint x: 349, startPoint y: 270, endPoint x: 863, endPoint y: 272, distance: 514.3
click at [863, 272] on div "**********" at bounding box center [643, 392] width 830 height 403
paste input "**********"
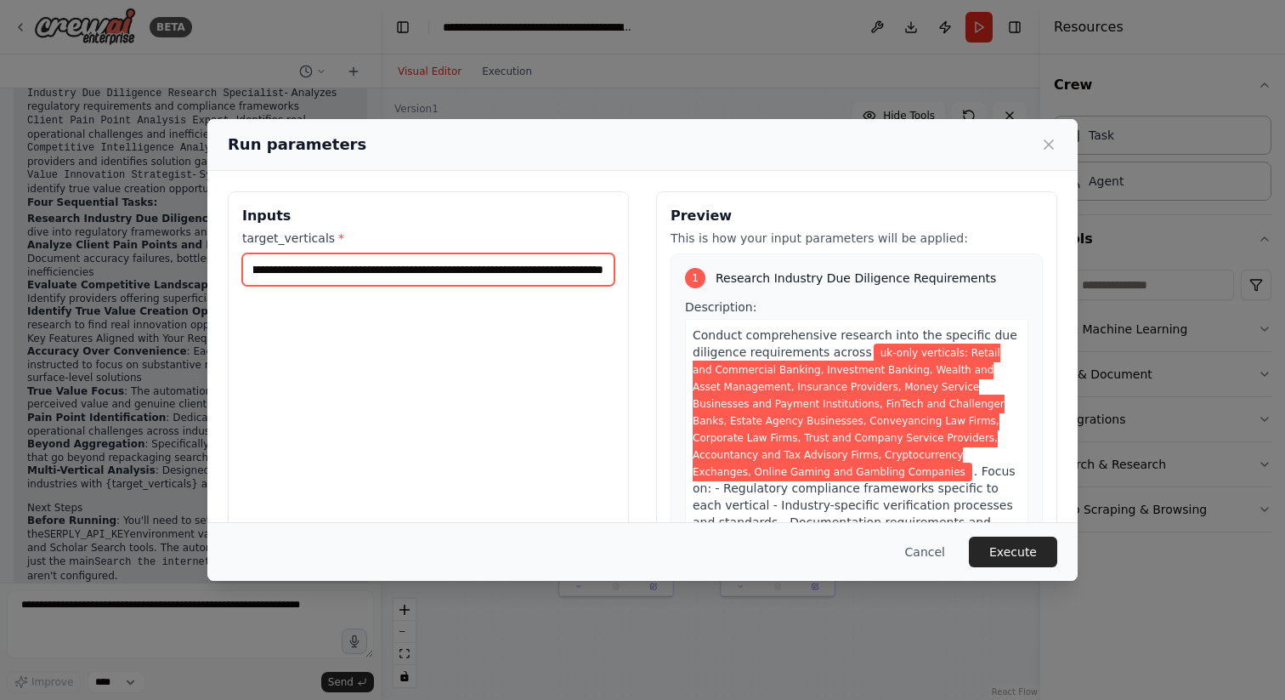
scroll to position [0, 0]
click at [259, 267] on input "**********" at bounding box center [428, 269] width 372 height 32
type input "**********"
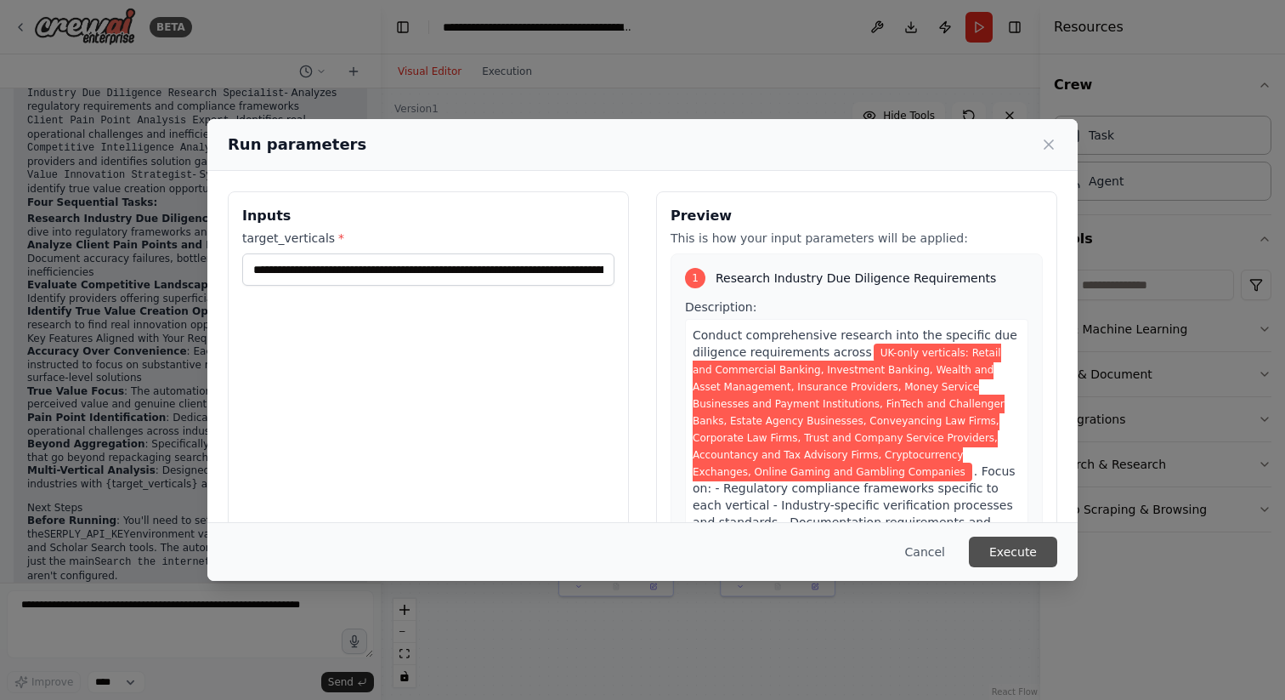
click at [1024, 553] on button "Execute" at bounding box center [1013, 551] width 88 height 31
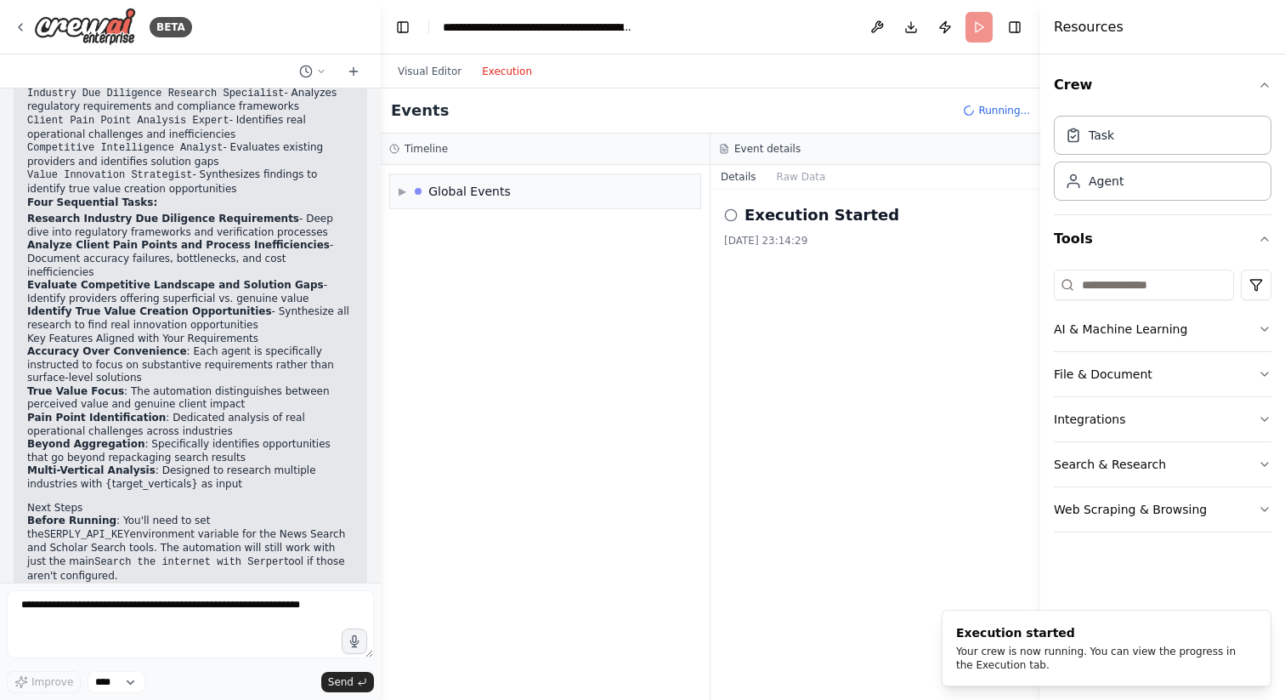
click at [520, 70] on button "Execution" at bounding box center [507, 71] width 71 height 20
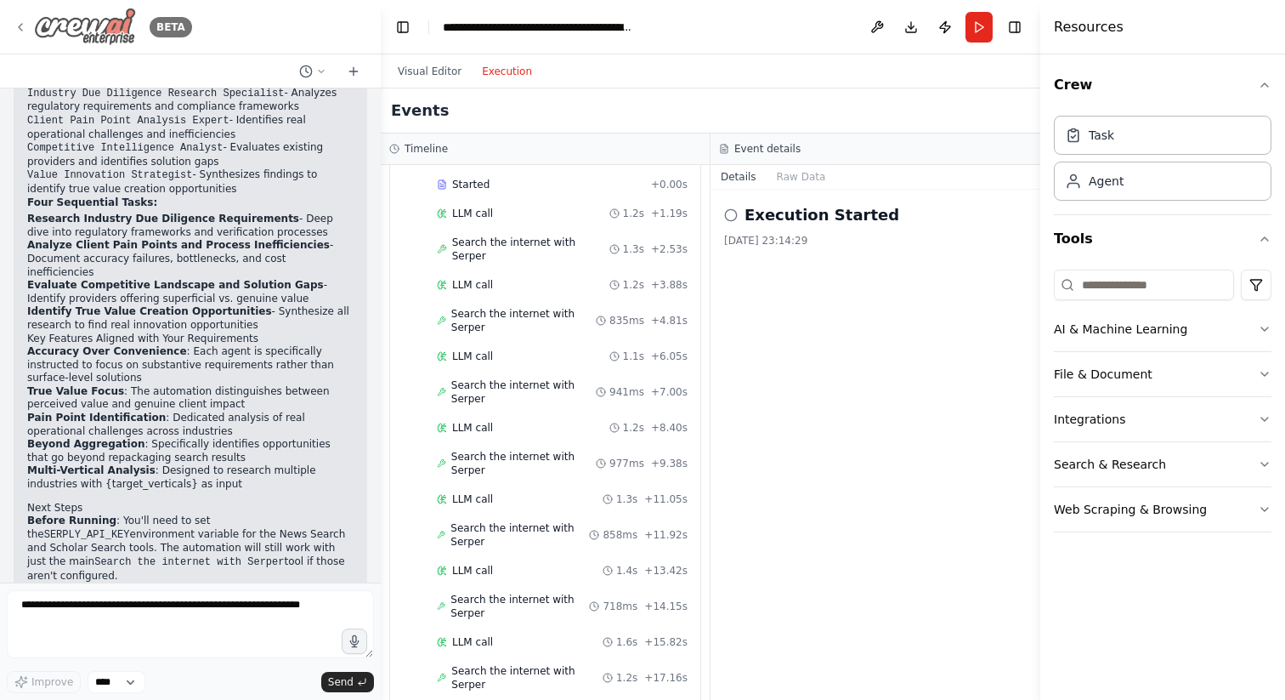
scroll to position [1881, 0]
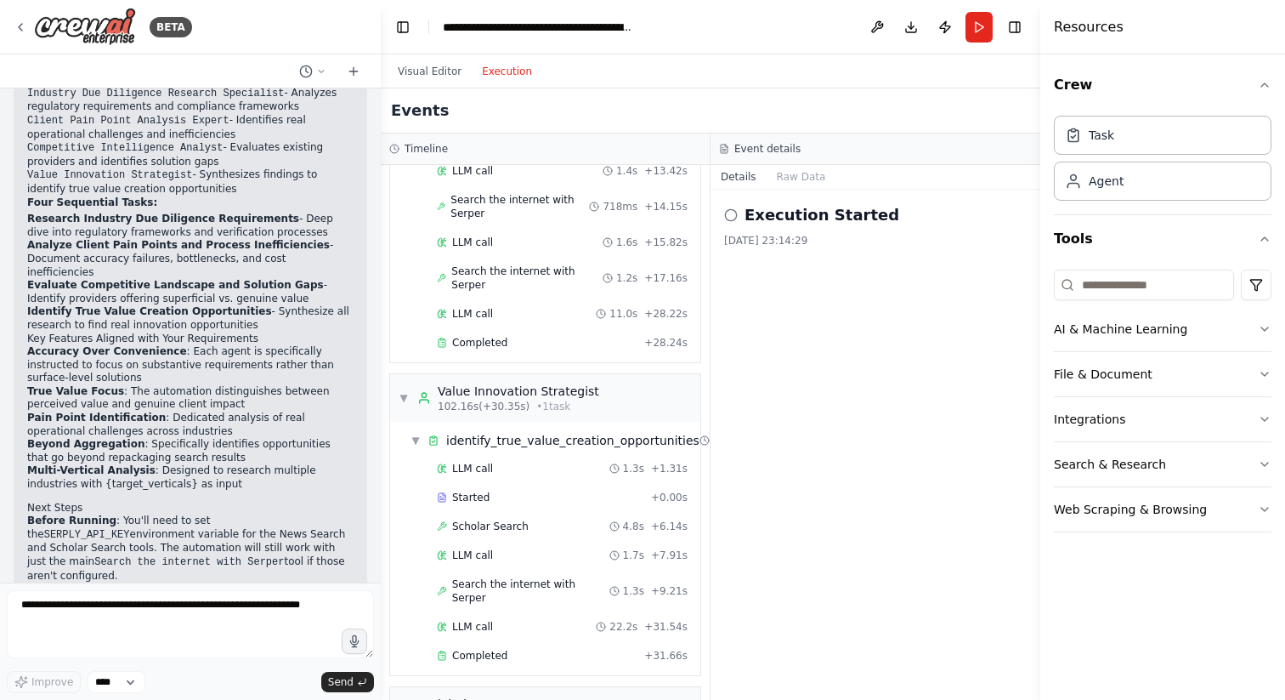
click at [730, 218] on icon at bounding box center [731, 215] width 14 height 14
click at [730, 211] on icon at bounding box center [731, 215] width 14 height 14
click at [979, 30] on button "Run" at bounding box center [979, 27] width 27 height 31
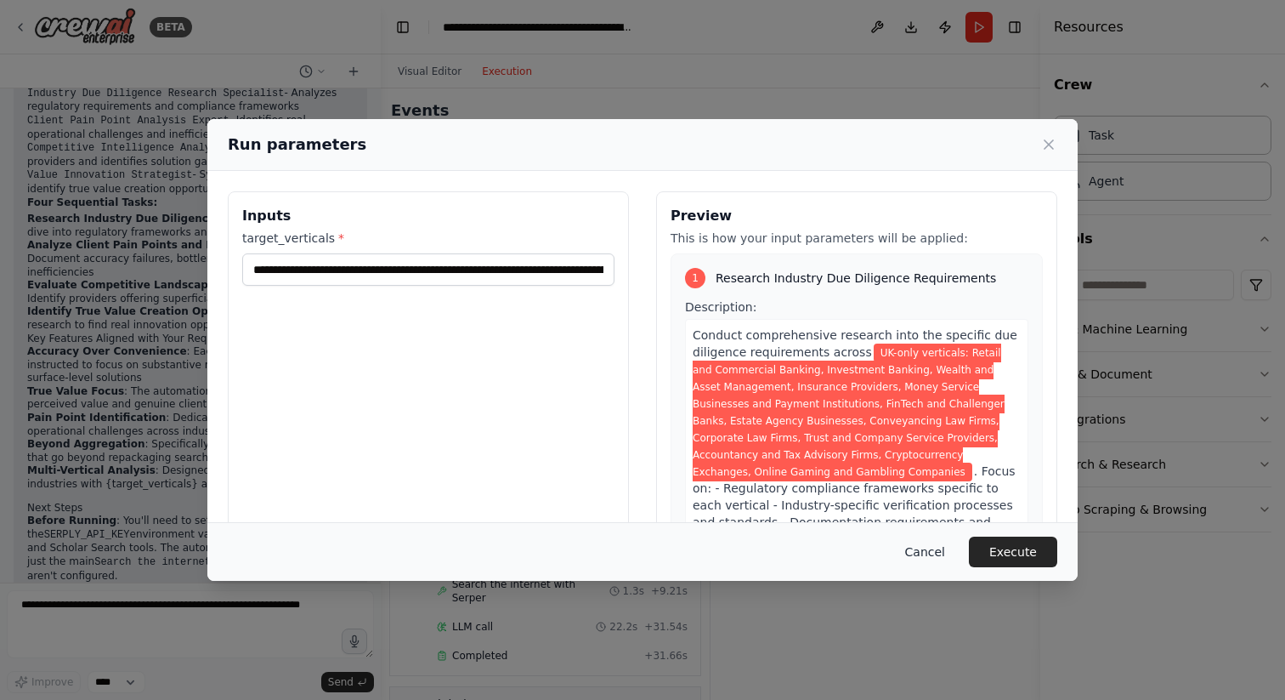
click at [927, 546] on button "Cancel" at bounding box center [925, 551] width 67 height 31
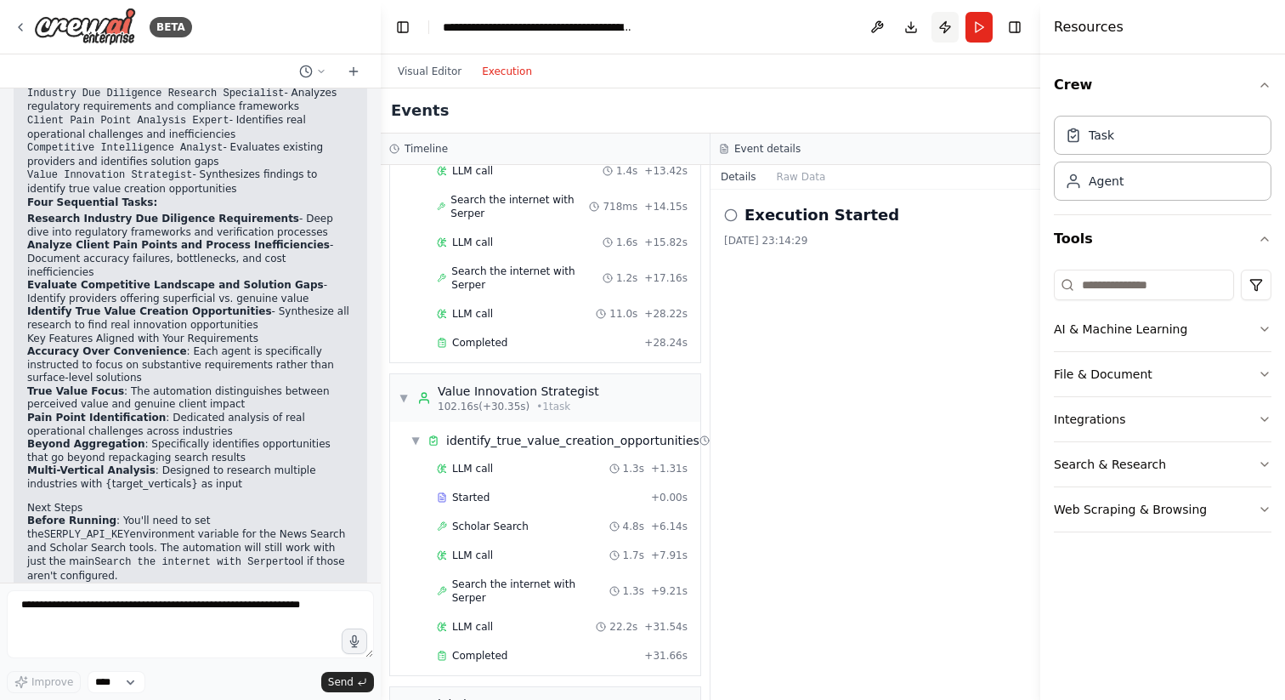
click at [947, 26] on button "Publish" at bounding box center [945, 27] width 27 height 31
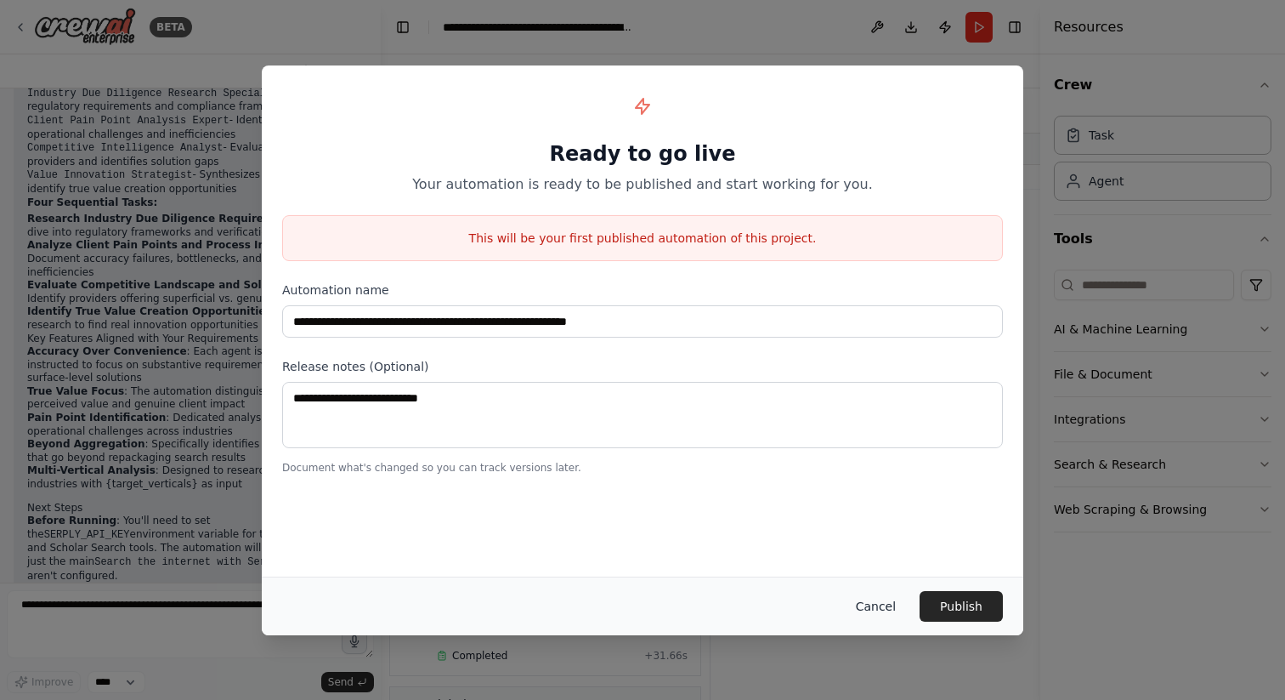
click at [882, 606] on button "Cancel" at bounding box center [876, 606] width 67 height 31
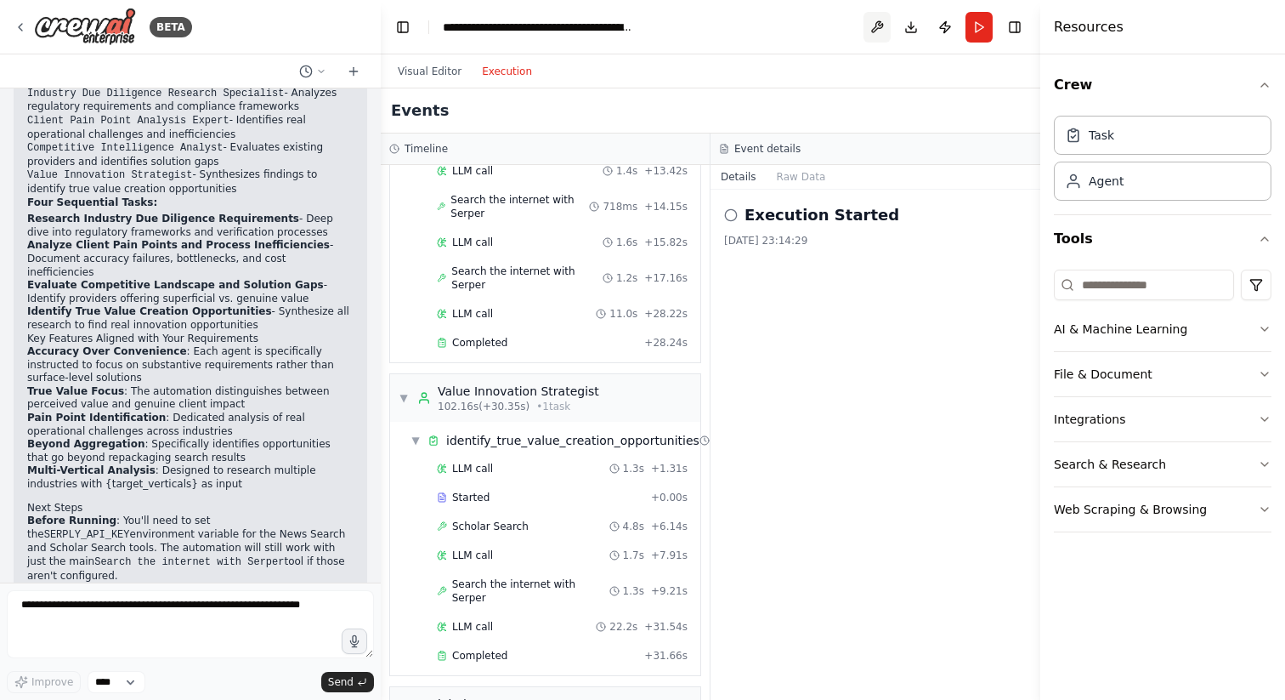
click at [884, 24] on button at bounding box center [877, 27] width 27 height 31
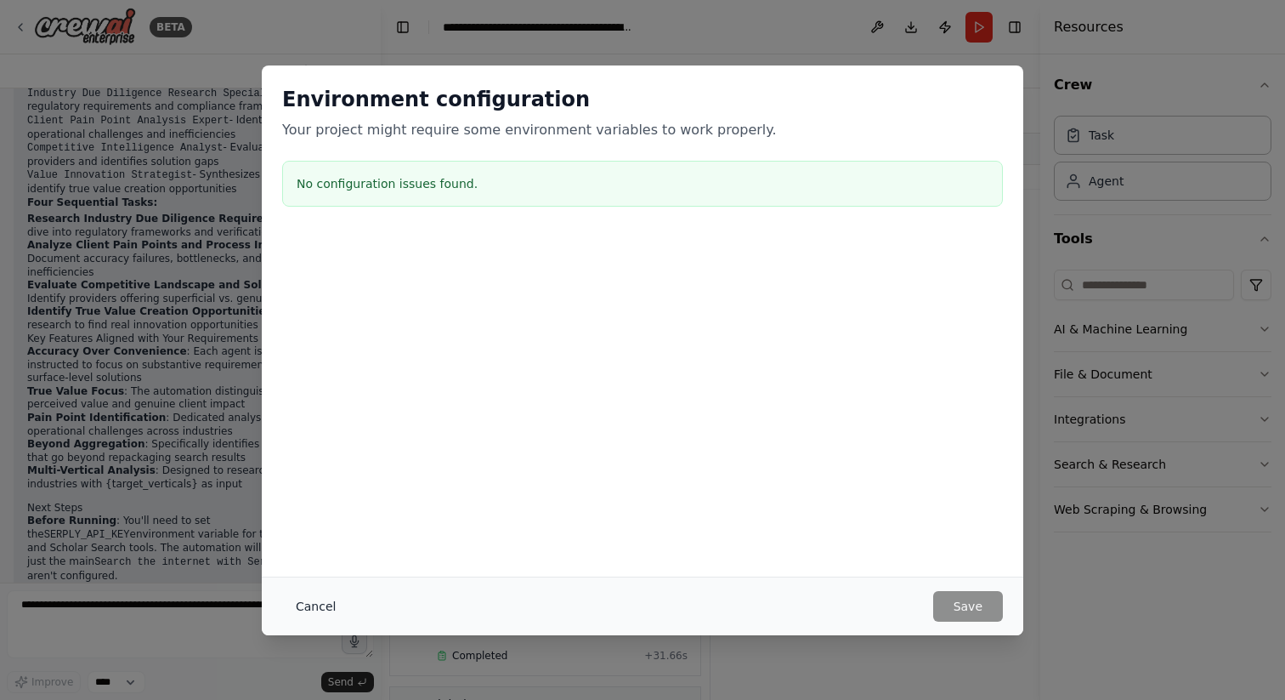
click at [326, 611] on button "Cancel" at bounding box center [315, 606] width 67 height 31
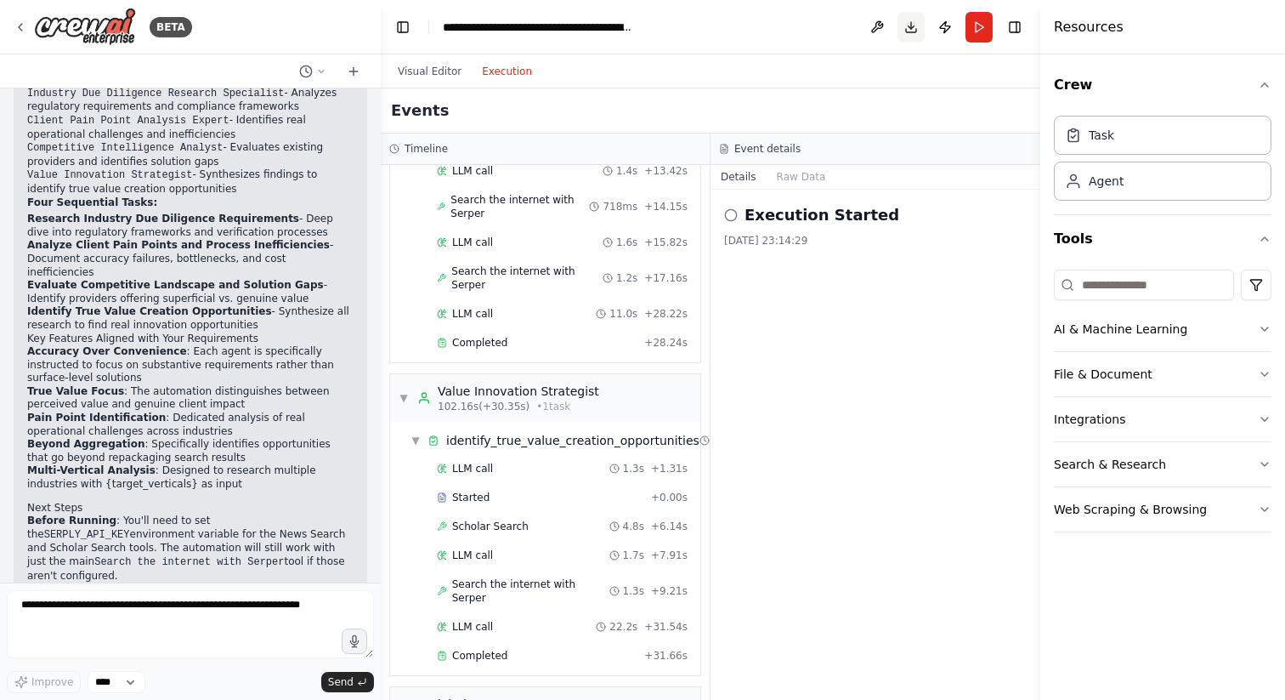
click at [911, 19] on button "Download" at bounding box center [911, 27] width 27 height 31
click at [791, 179] on button "Raw Data" at bounding box center [802, 177] width 70 height 24
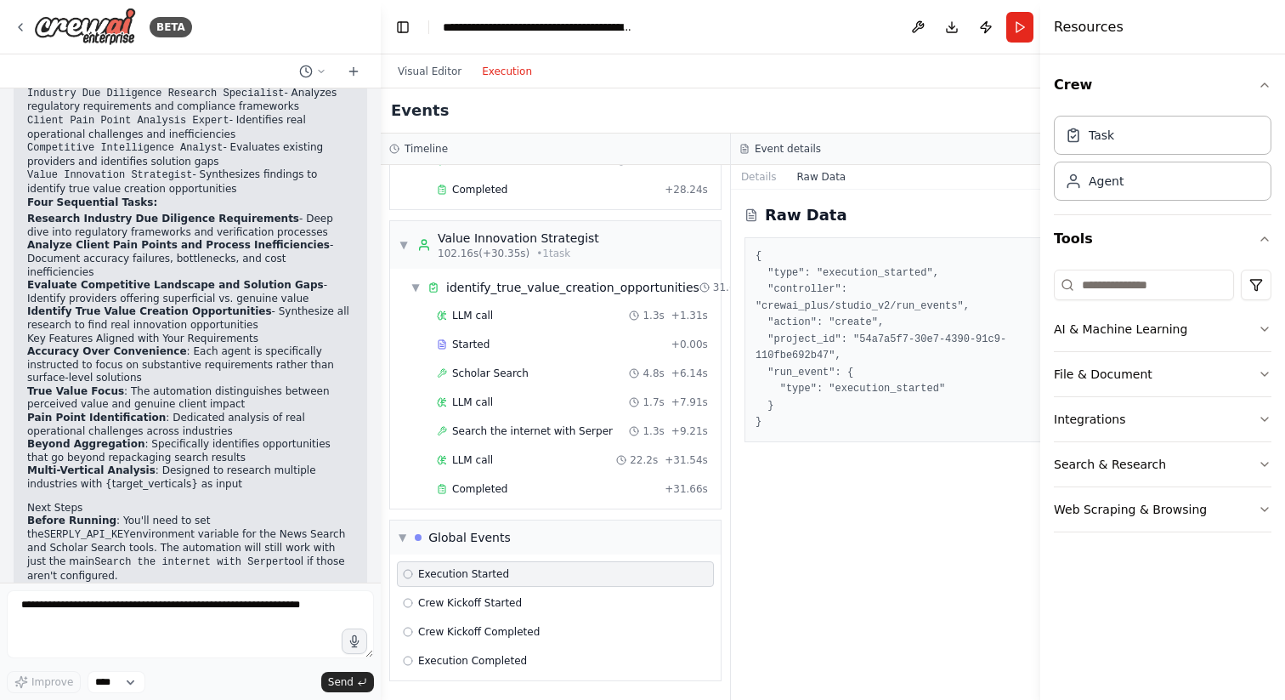
scroll to position [1827, 0]
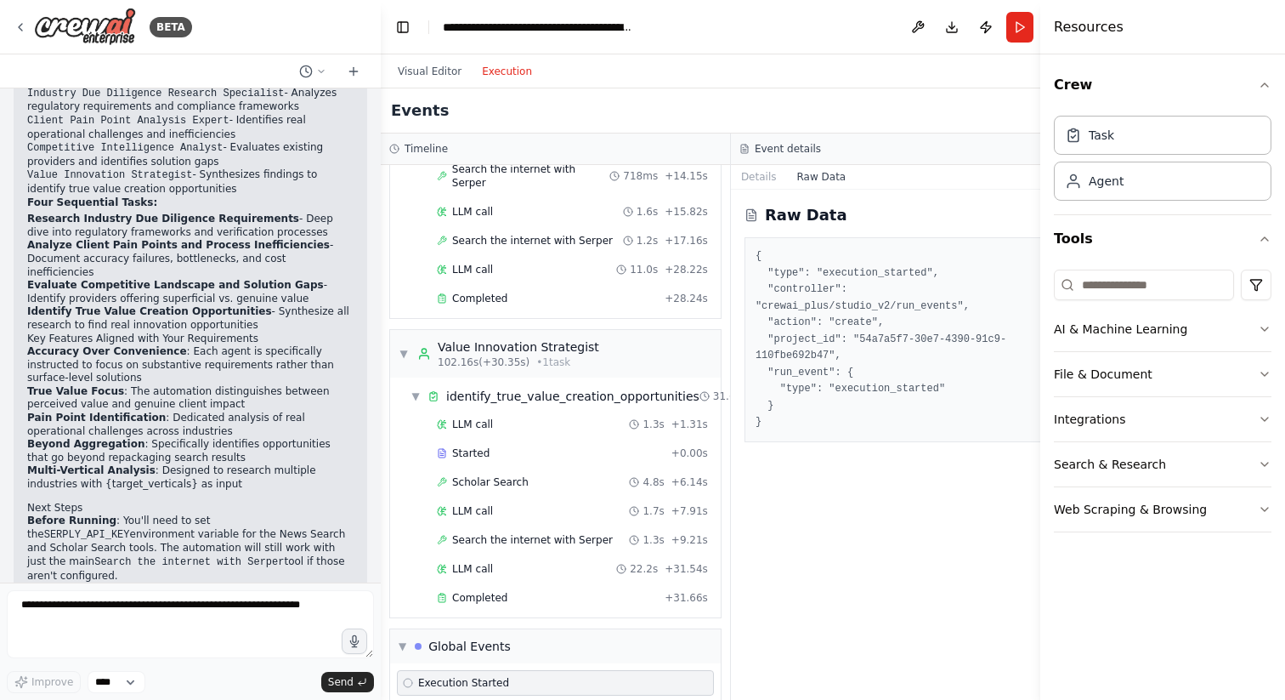
click at [791, 179] on button "Raw Data" at bounding box center [821, 177] width 70 height 24
click at [757, 174] on button "Details" at bounding box center [759, 177] width 56 height 24
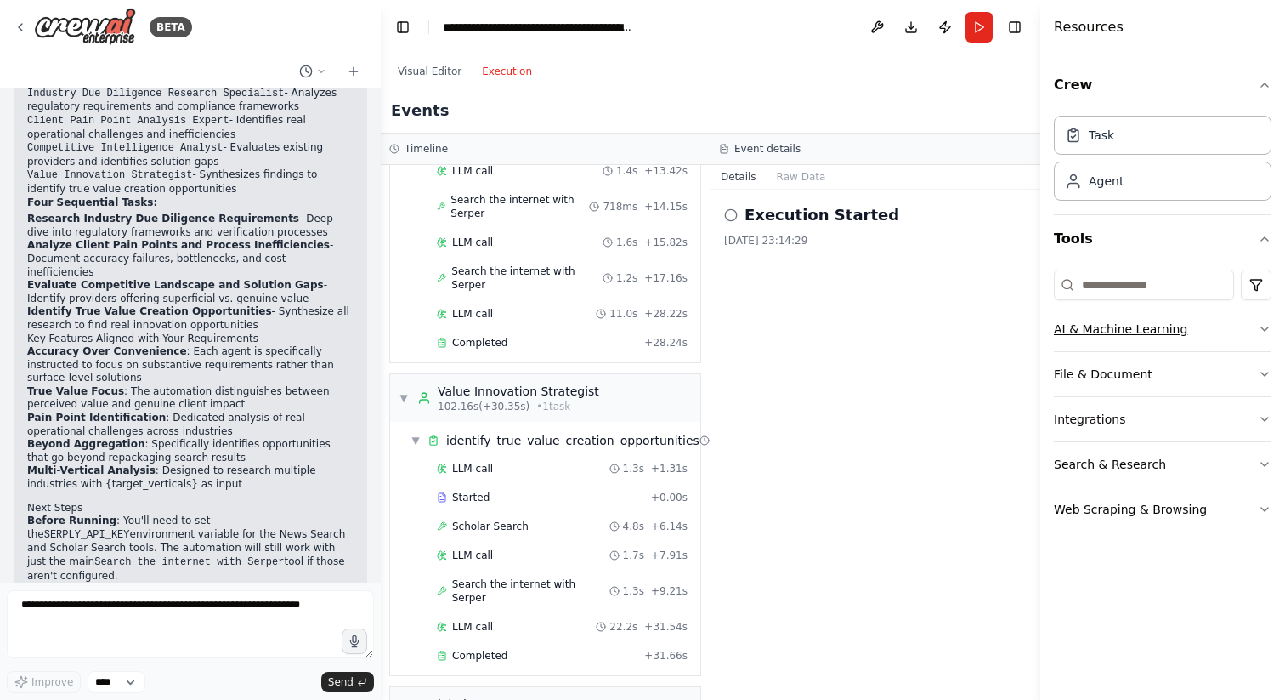
click at [1262, 327] on icon "button" at bounding box center [1265, 328] width 7 height 3
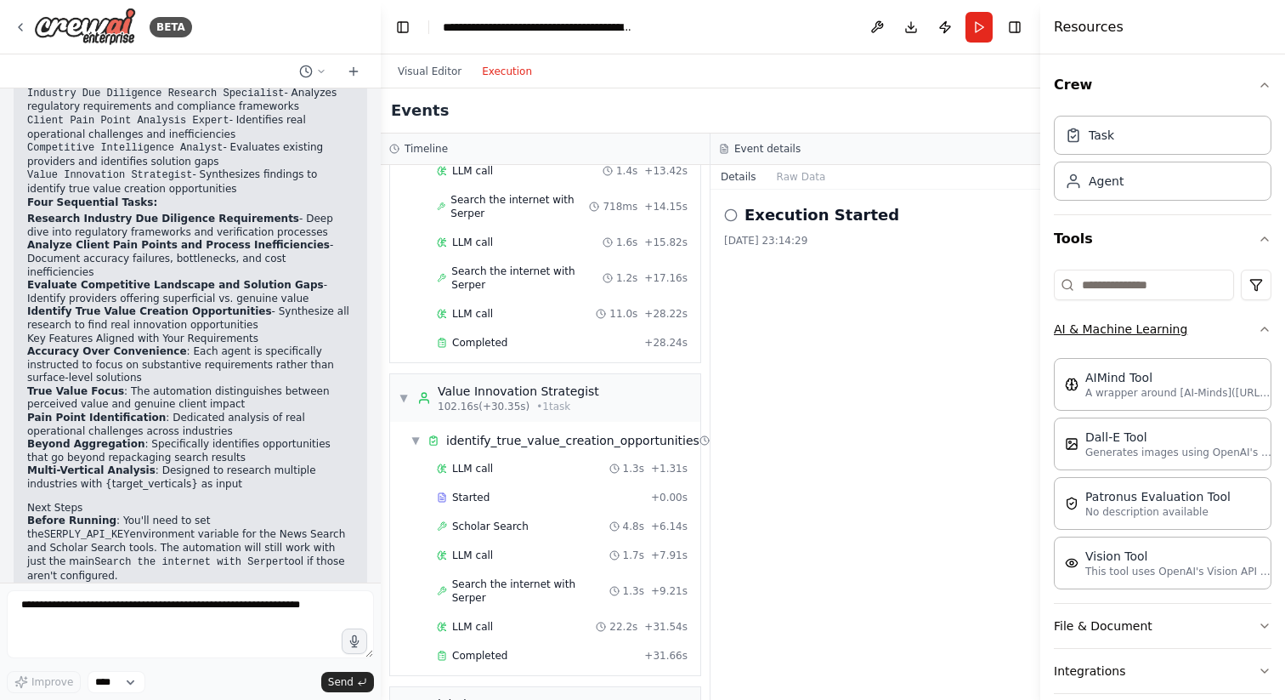
click at [1261, 327] on icon "button" at bounding box center [1265, 329] width 14 height 14
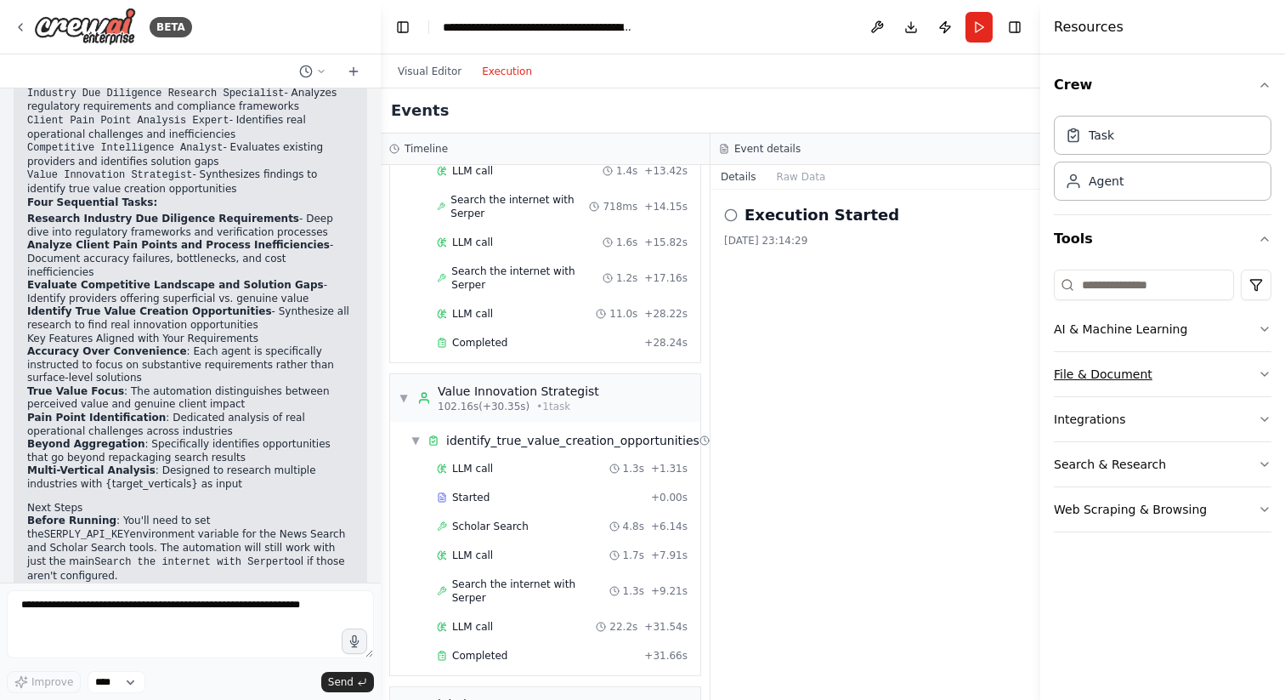
click at [1245, 376] on button "File & Document" at bounding box center [1163, 374] width 218 height 44
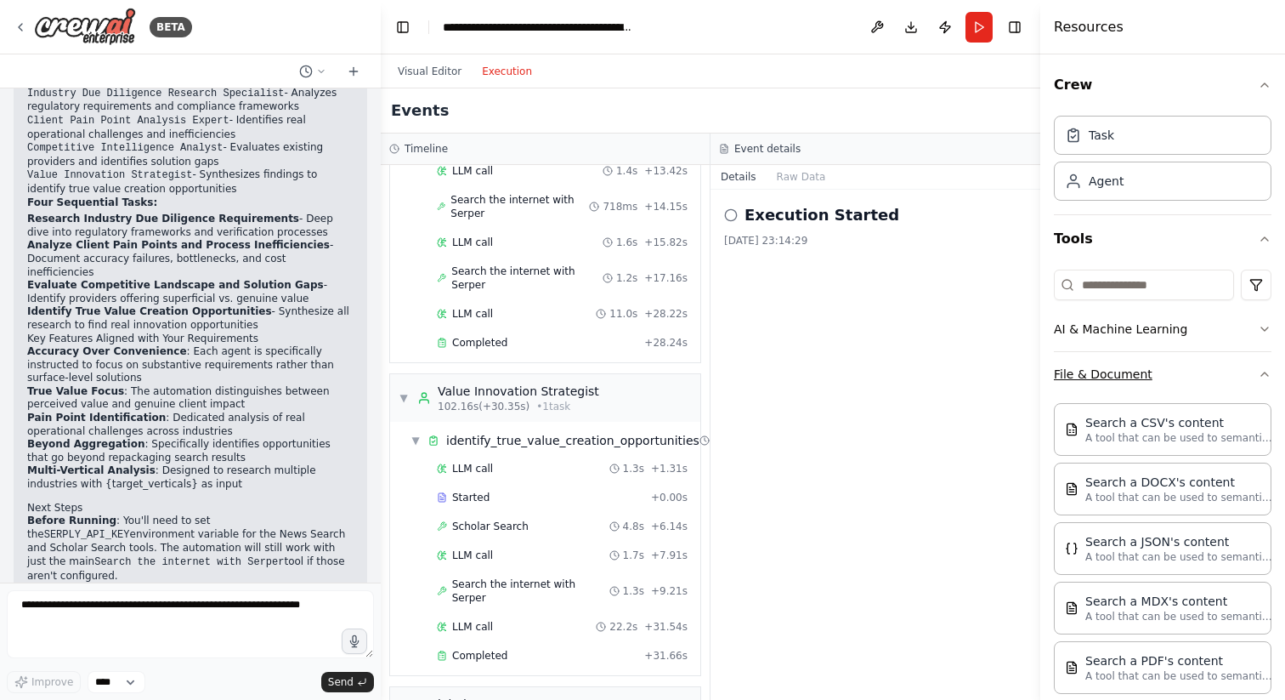
click at [1245, 376] on button "File & Document" at bounding box center [1163, 374] width 218 height 44
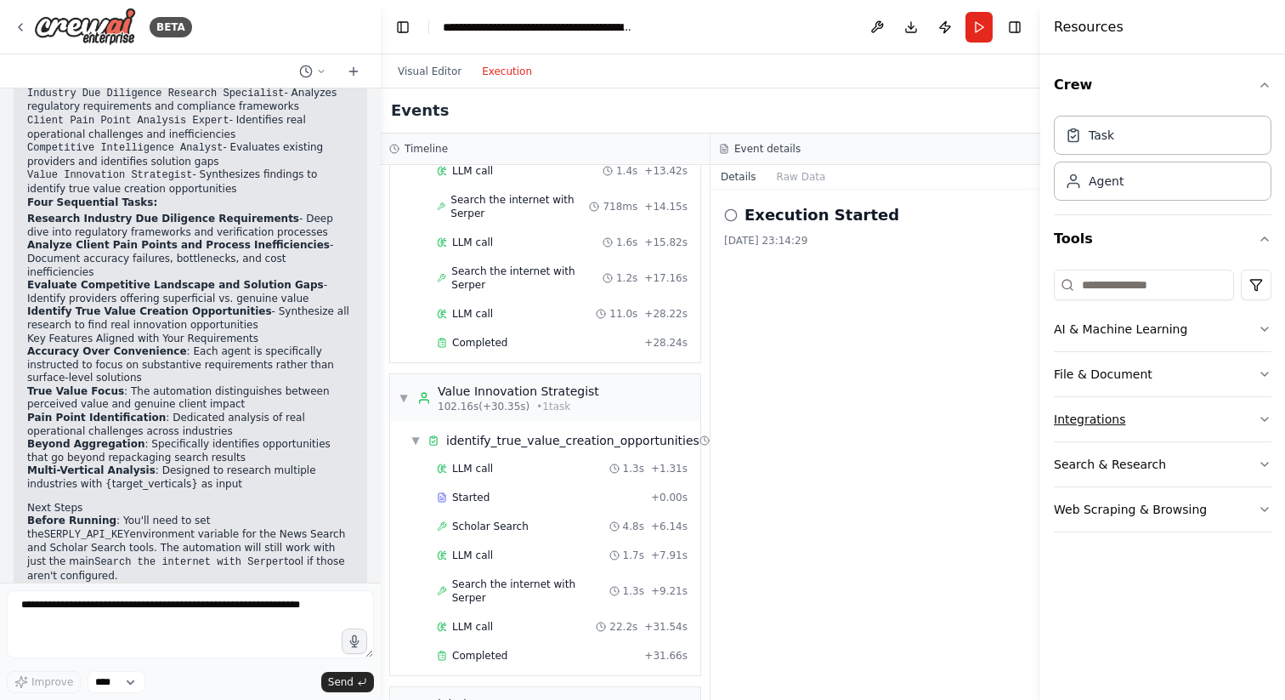
click at [1241, 419] on button "Integrations" at bounding box center [1163, 419] width 218 height 44
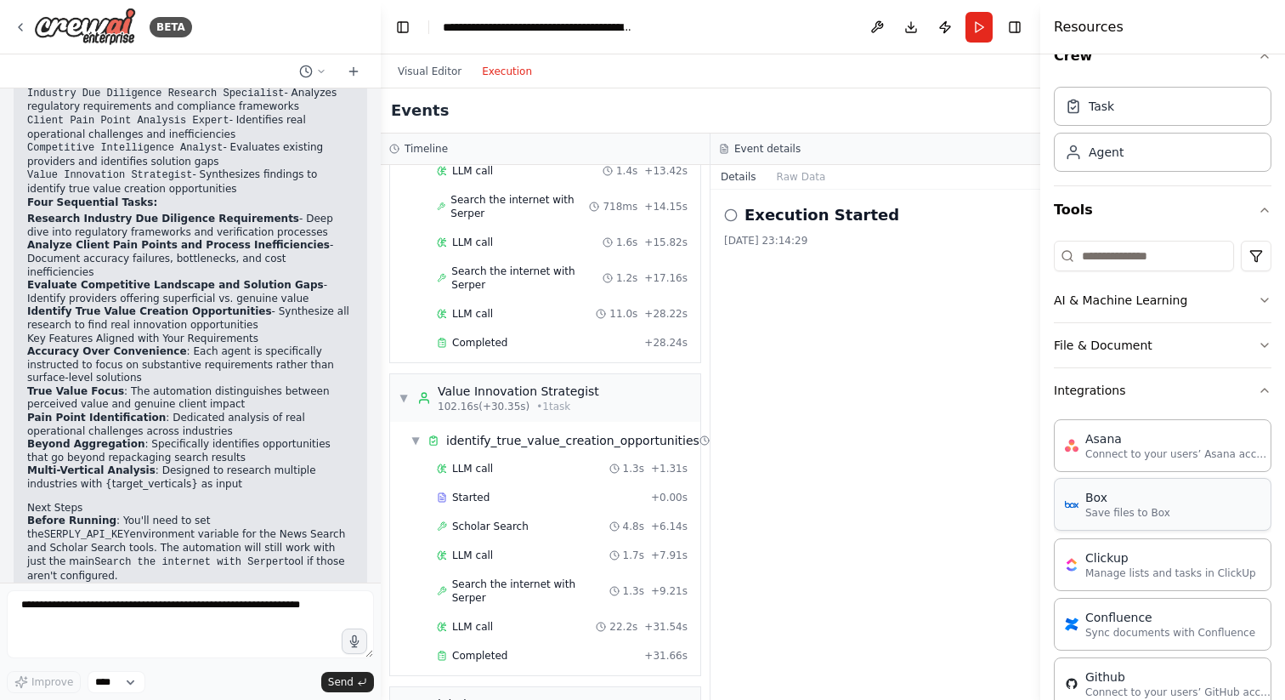
scroll to position [0, 0]
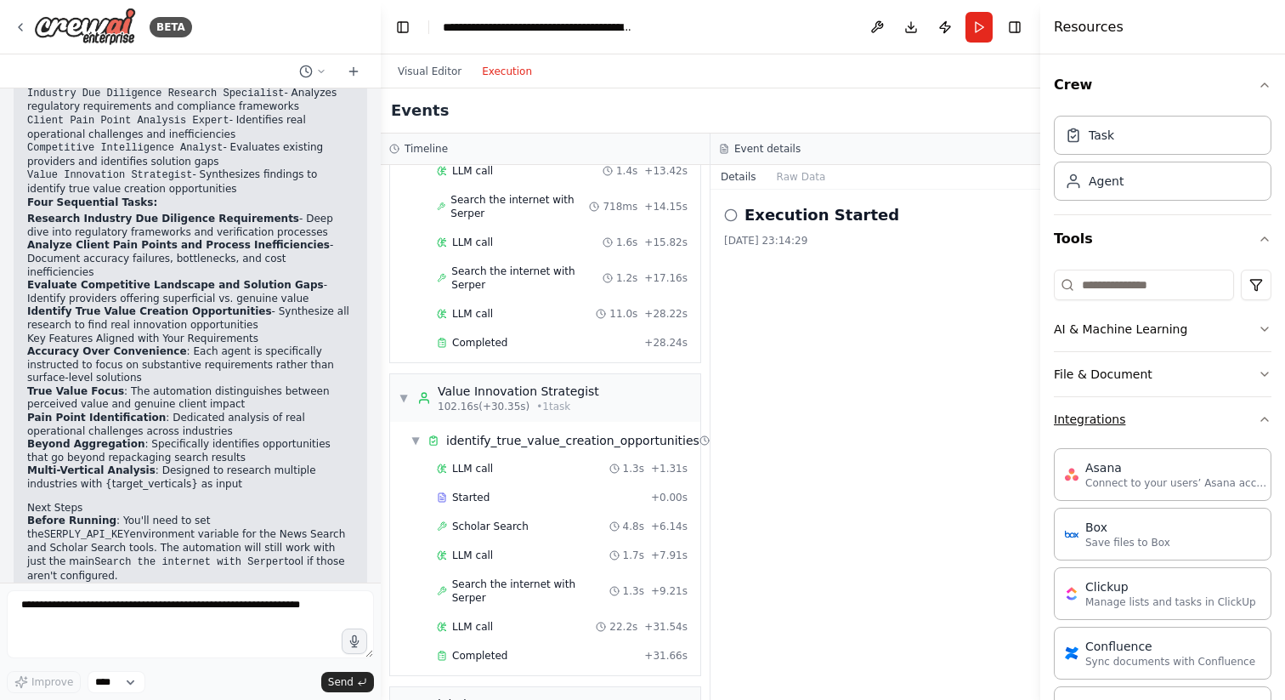
click at [1240, 419] on button "Integrations" at bounding box center [1163, 419] width 218 height 44
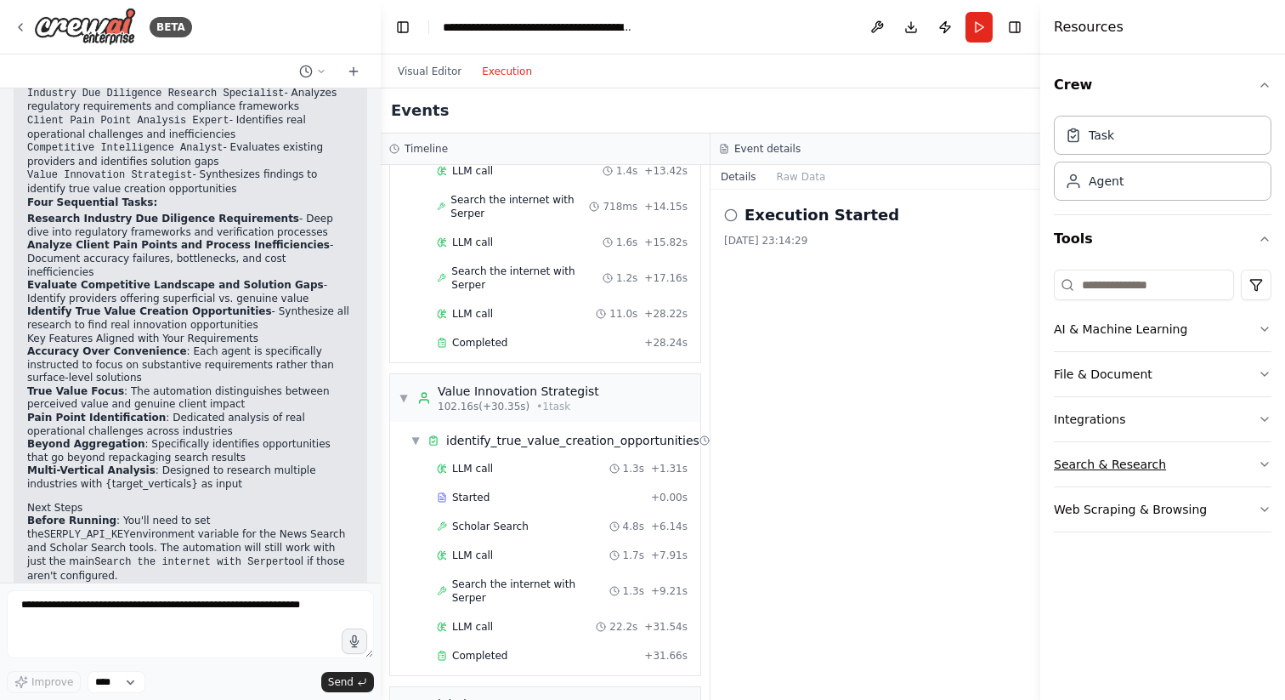
click at [1201, 465] on button "Search & Research" at bounding box center [1163, 464] width 218 height 44
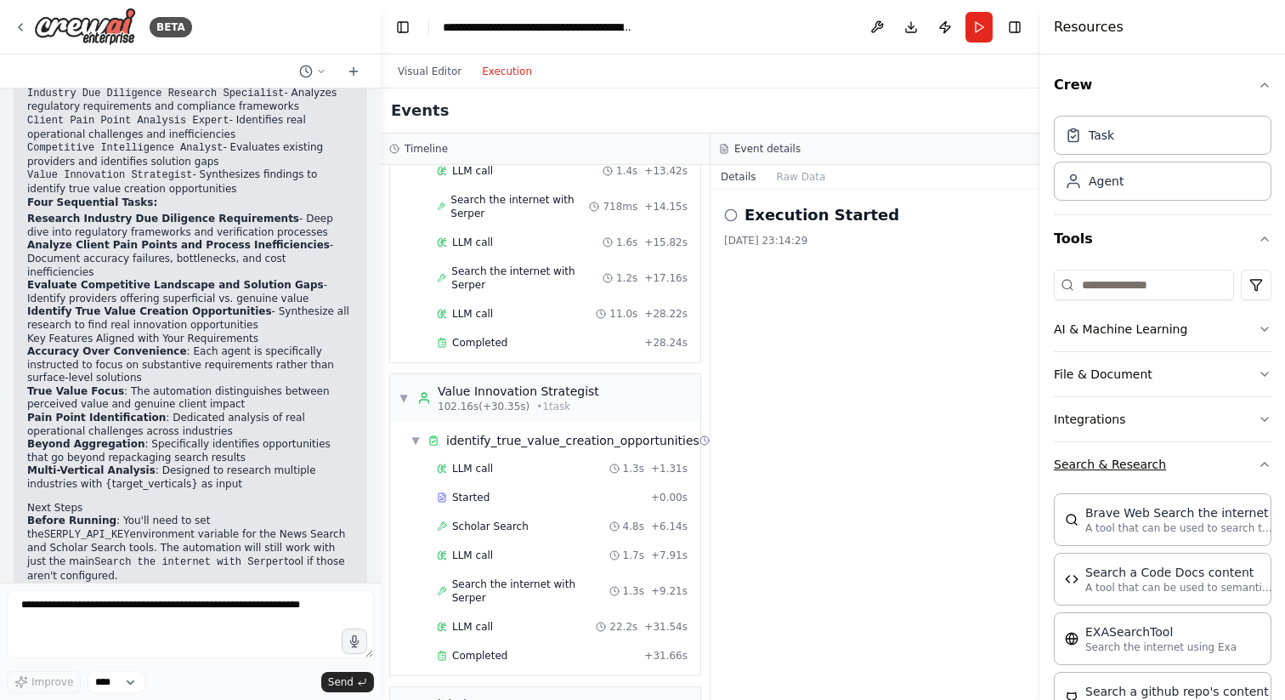
click at [1202, 473] on button "Search & Research" at bounding box center [1163, 464] width 218 height 44
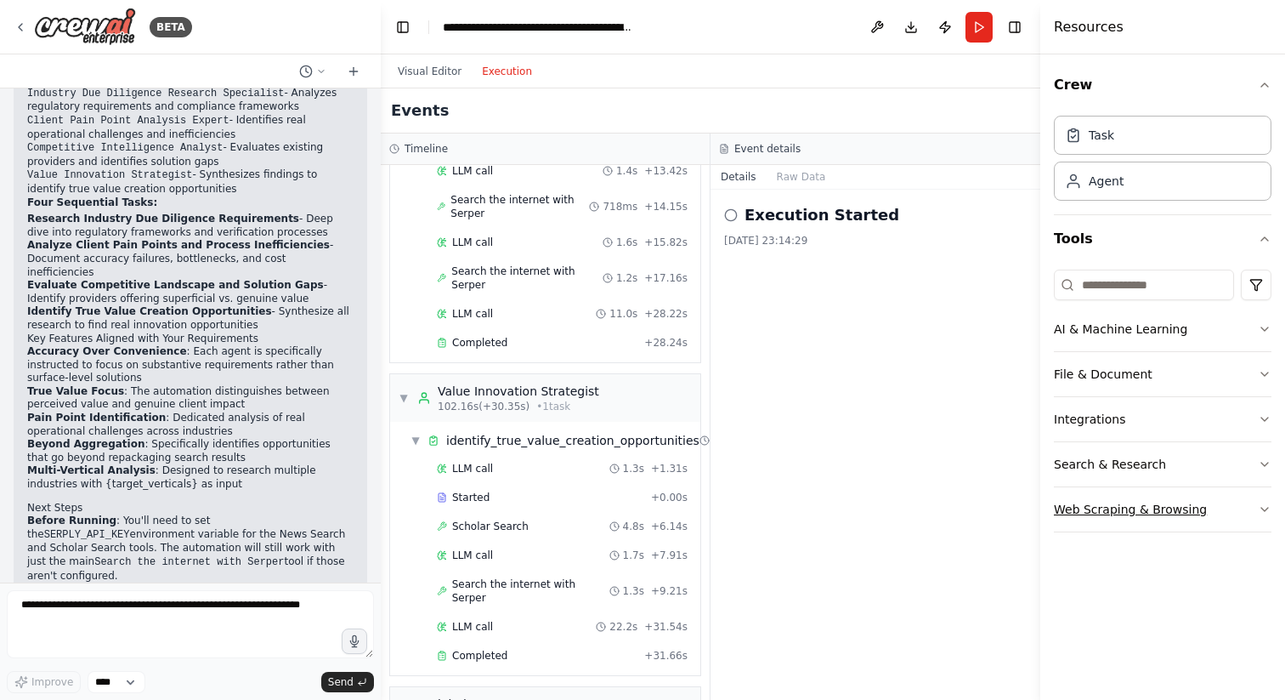
click at [1183, 513] on button "Web Scraping & Browsing" at bounding box center [1163, 509] width 218 height 44
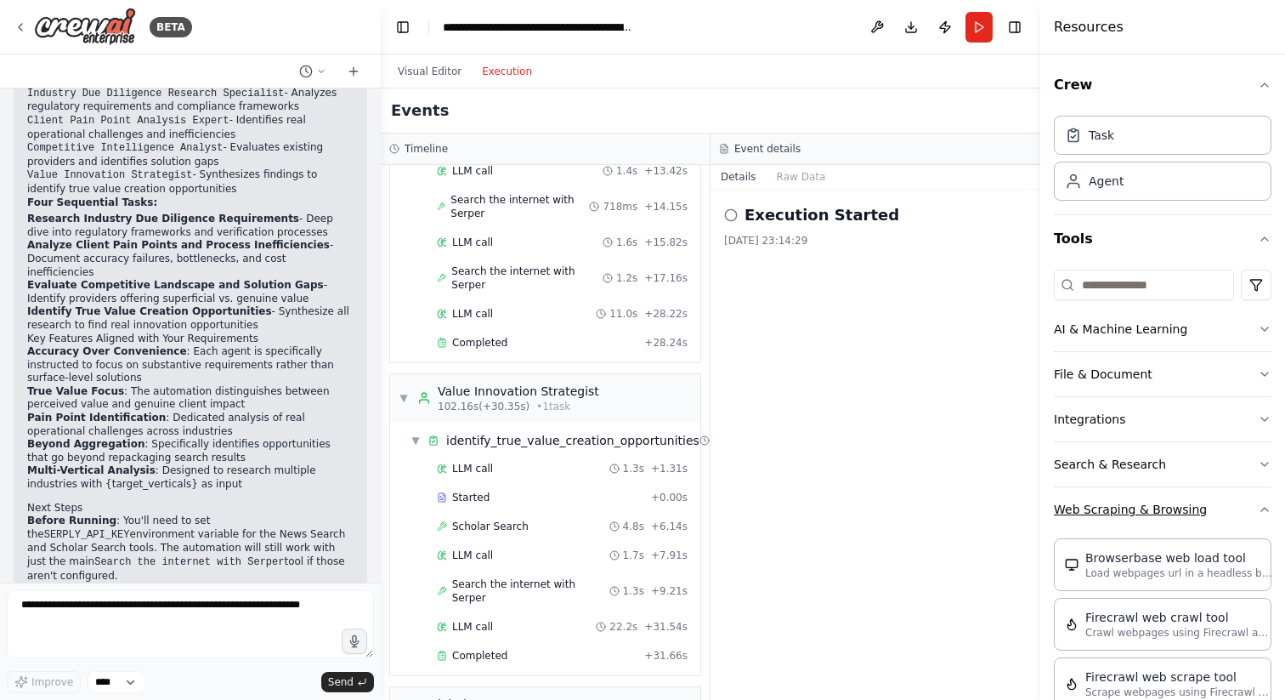
click at [1183, 513] on button "Web Scraping & Browsing" at bounding box center [1163, 509] width 218 height 44
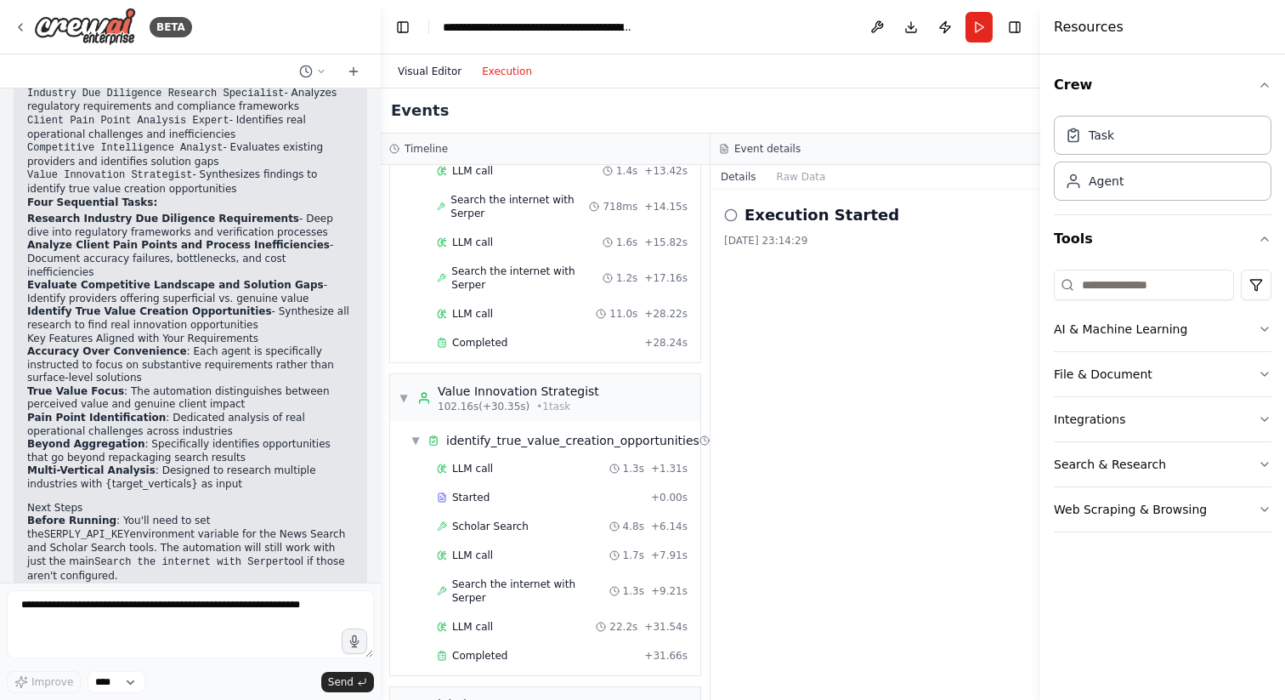
click at [434, 67] on button "Visual Editor" at bounding box center [430, 71] width 84 height 20
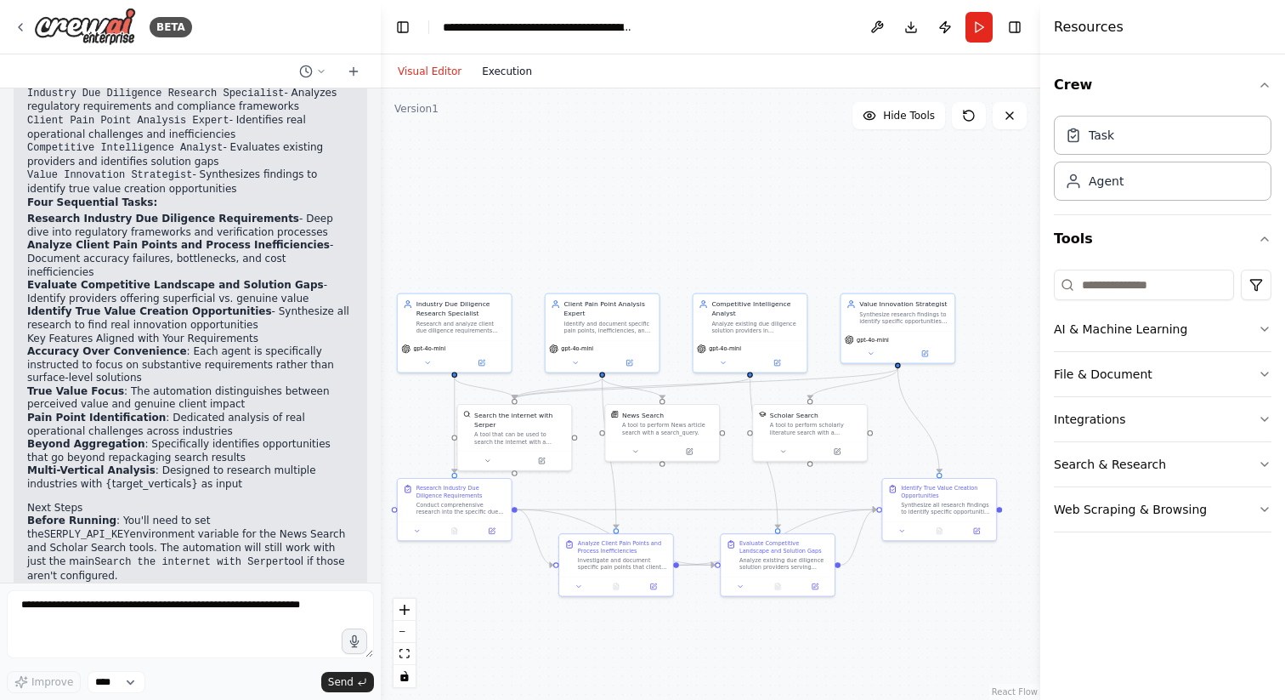
click at [496, 72] on button "Execution" at bounding box center [507, 71] width 71 height 20
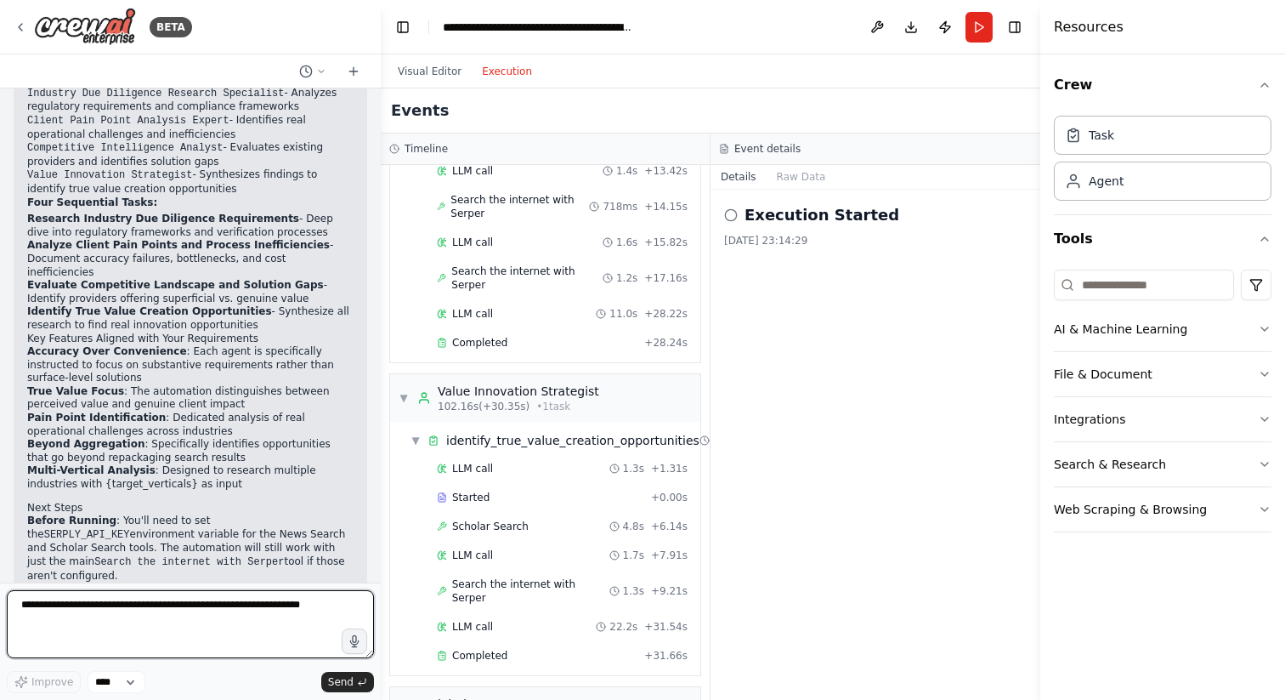
click at [89, 623] on textarea at bounding box center [190, 624] width 367 height 68
type textarea "**********"
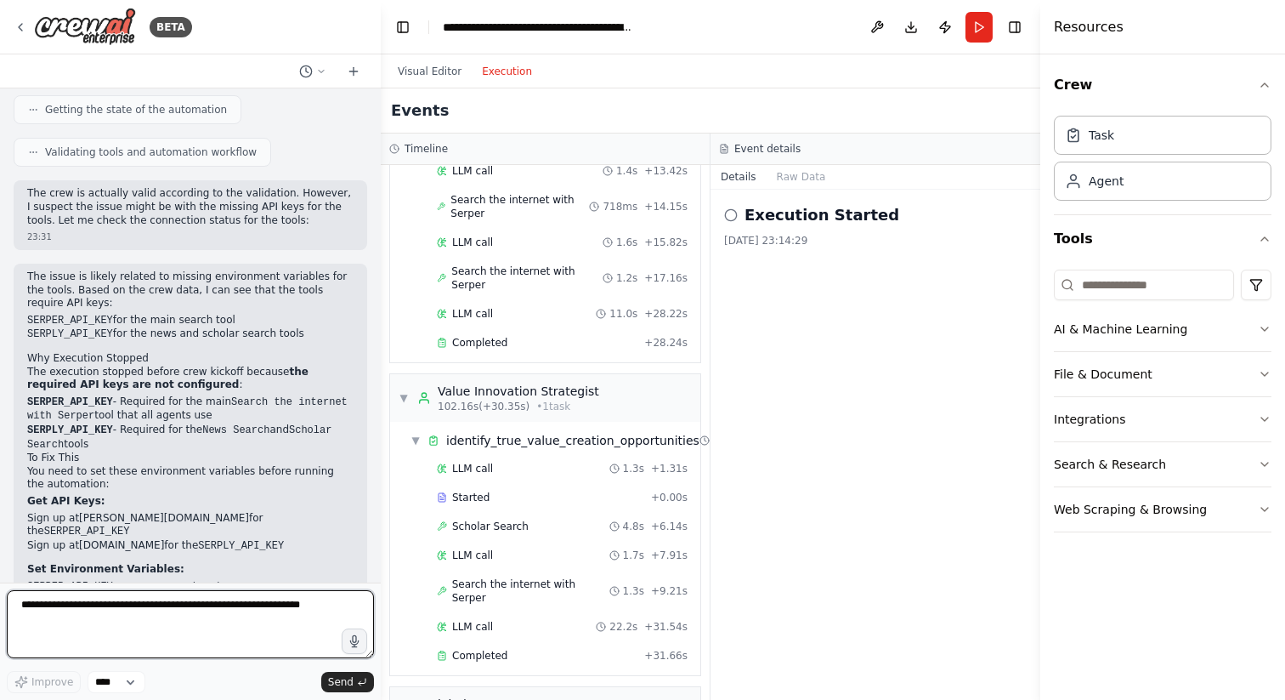
scroll to position [2316, 0]
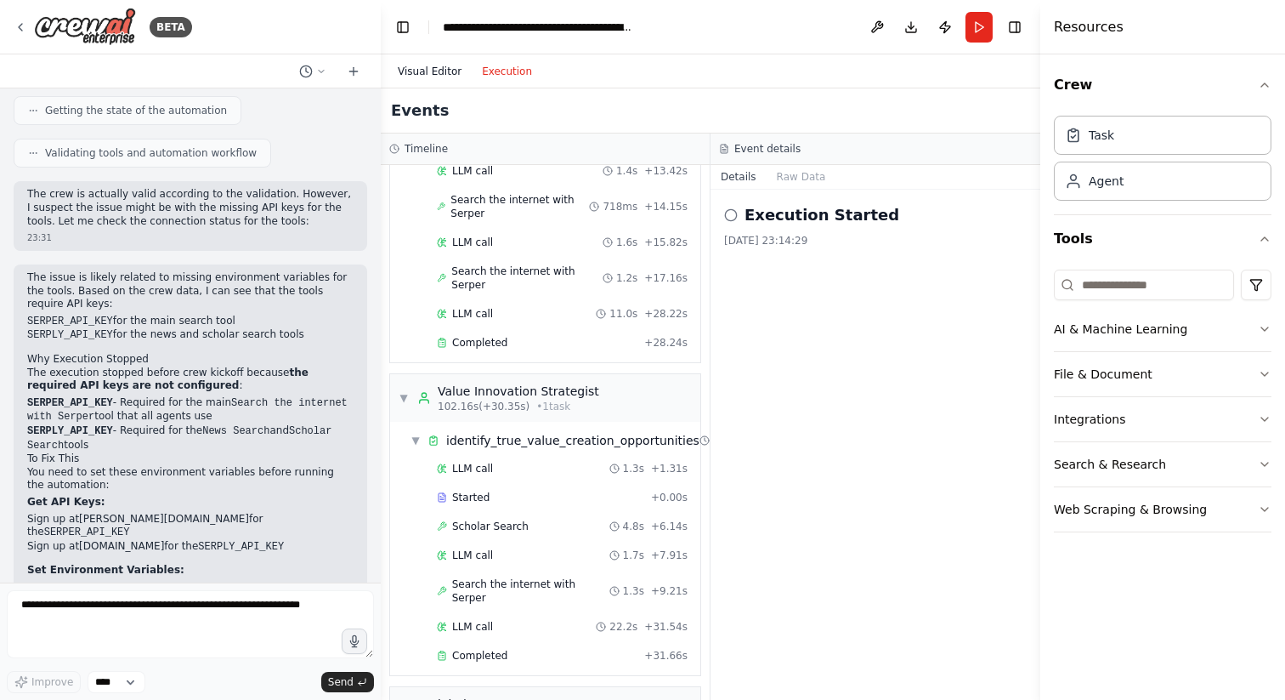
click at [437, 65] on button "Visual Editor" at bounding box center [430, 71] width 84 height 20
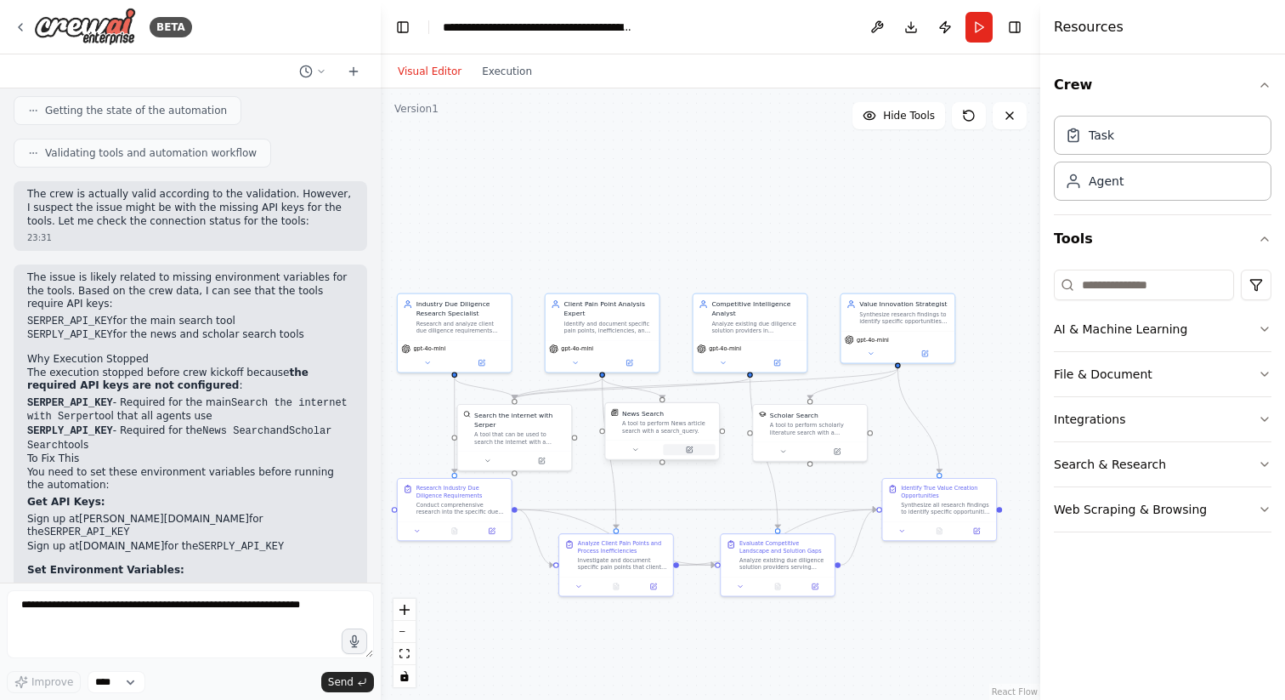
click at [692, 445] on icon at bounding box center [690, 449] width 8 height 8
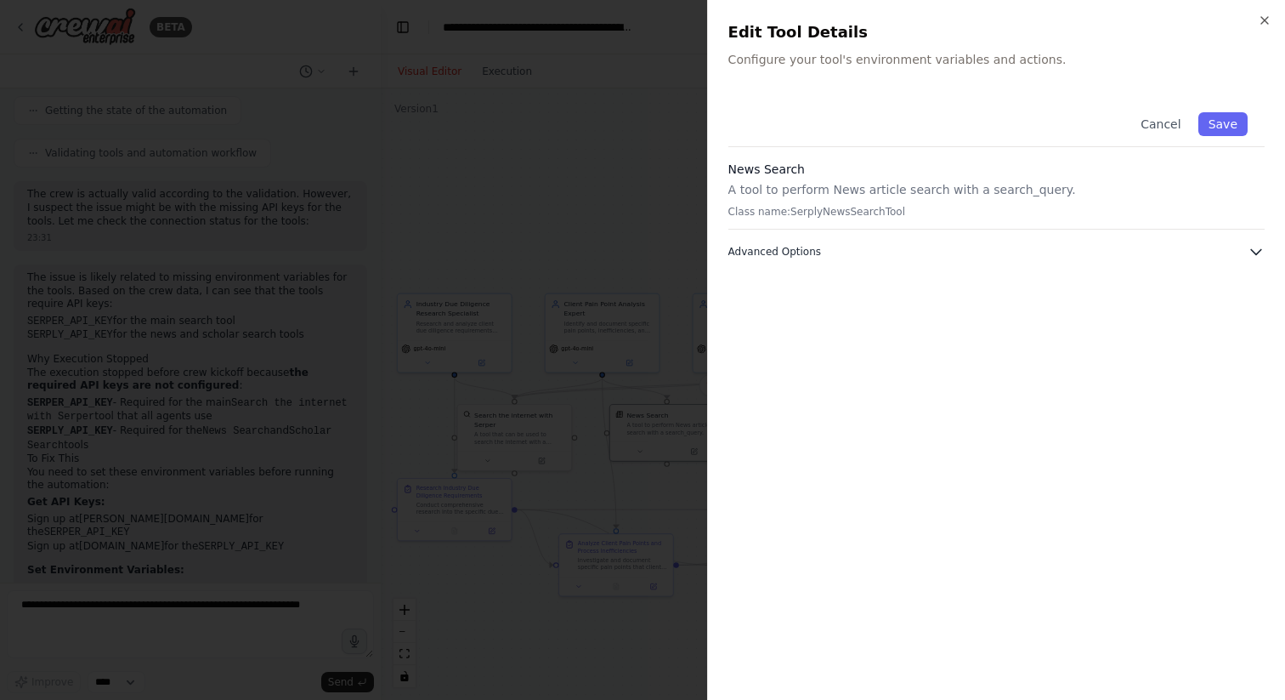
click at [1255, 249] on icon "button" at bounding box center [1256, 251] width 17 height 17
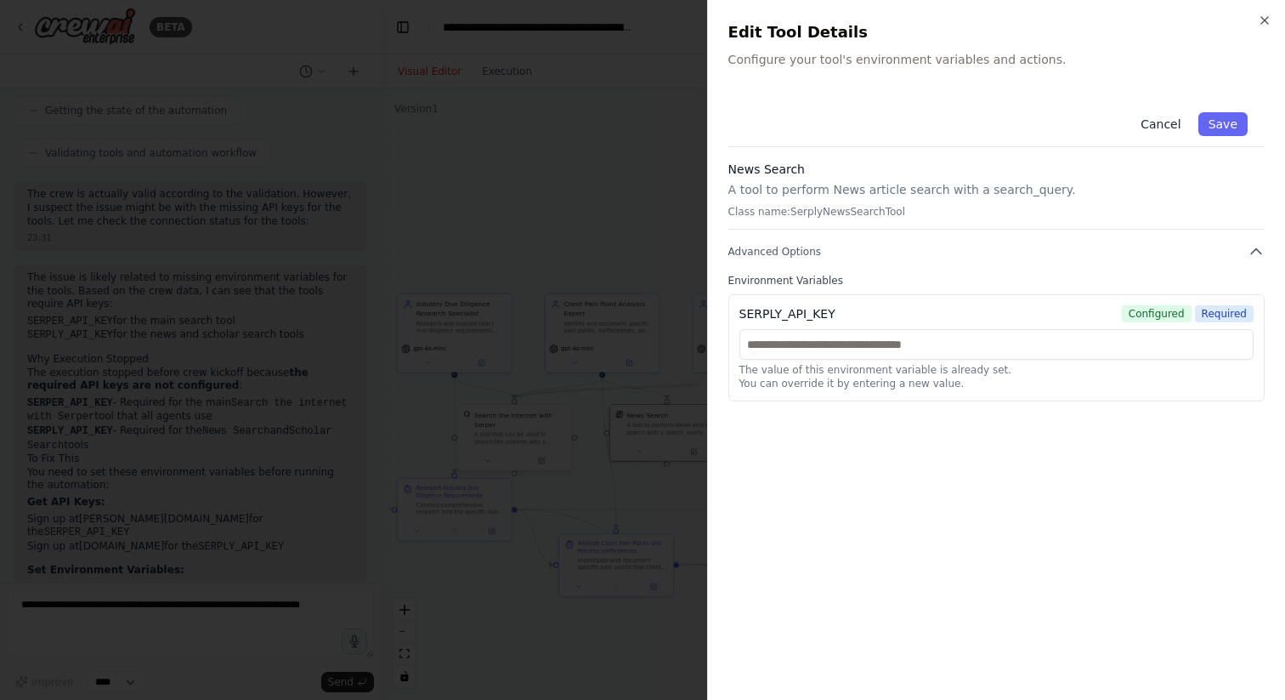
click at [1162, 128] on button "Cancel" at bounding box center [1161, 124] width 60 height 24
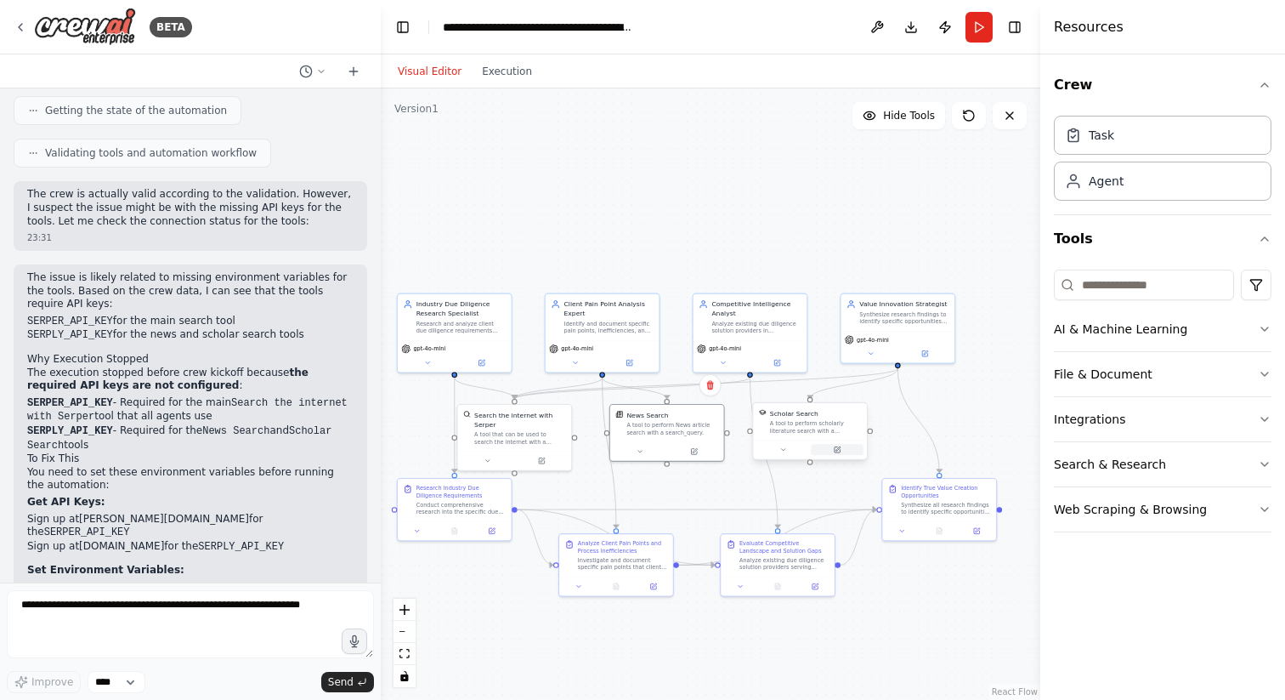
click at [836, 448] on icon at bounding box center [838, 450] width 6 height 6
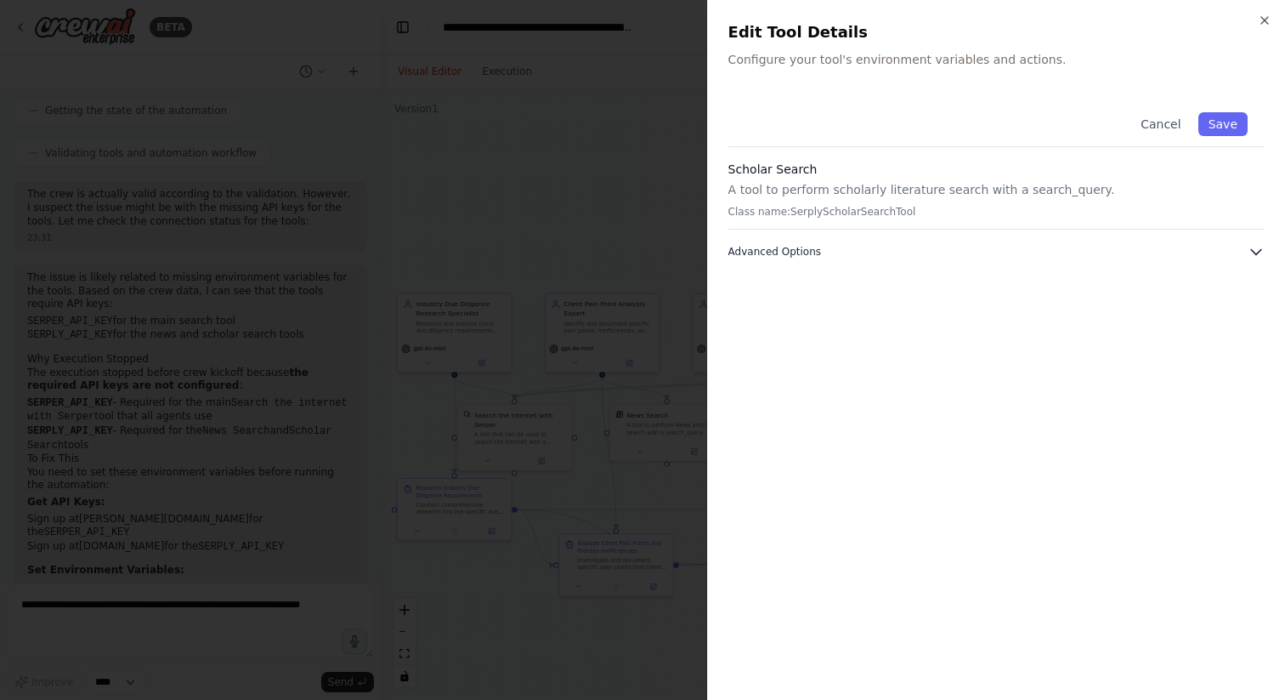
click at [805, 253] on span "Advanced Options" at bounding box center [775, 252] width 93 height 14
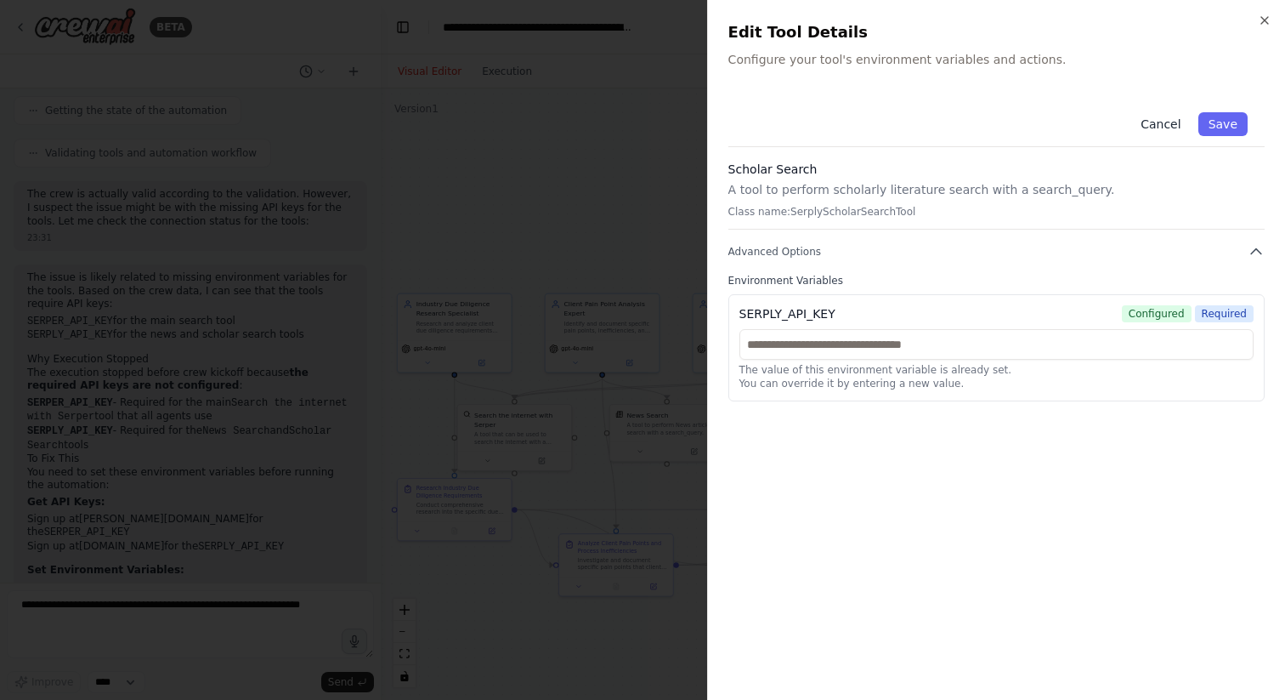
click at [1166, 124] on button "Cancel" at bounding box center [1161, 124] width 60 height 24
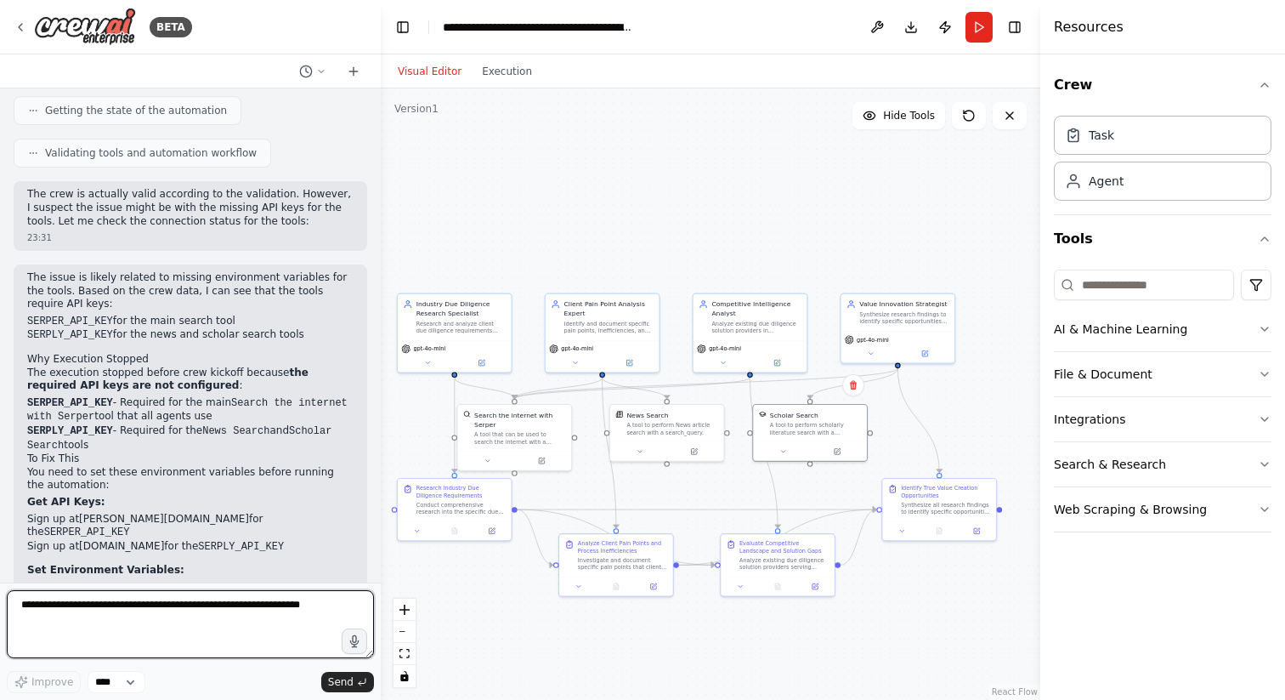
click at [138, 604] on textarea at bounding box center [190, 624] width 367 height 68
type textarea "*"
type textarea "**********"
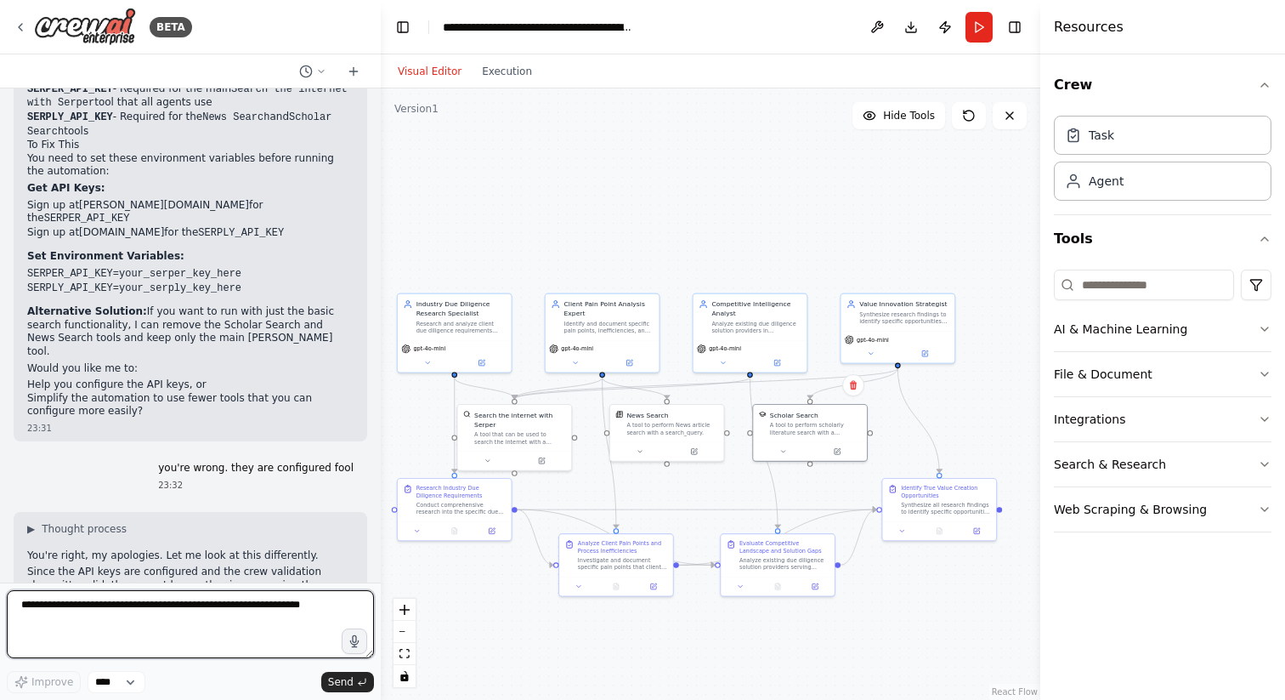
scroll to position [2634, 0]
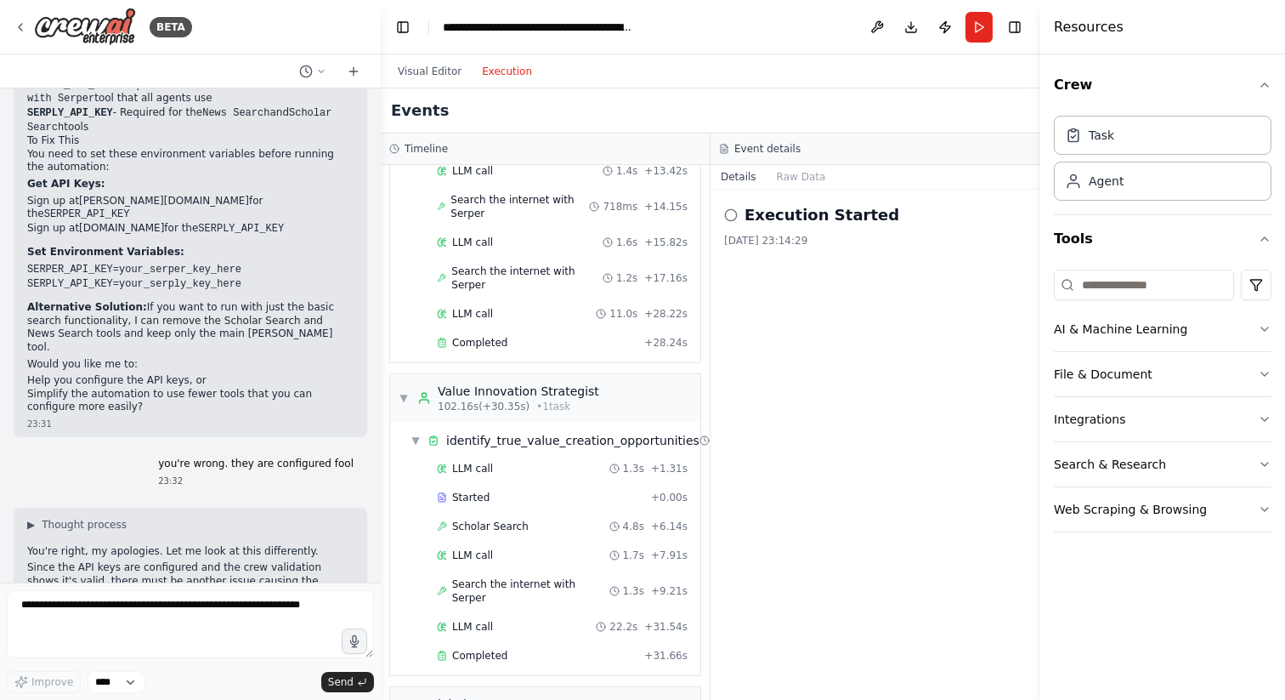
click at [510, 81] on button "Execution" at bounding box center [507, 71] width 71 height 20
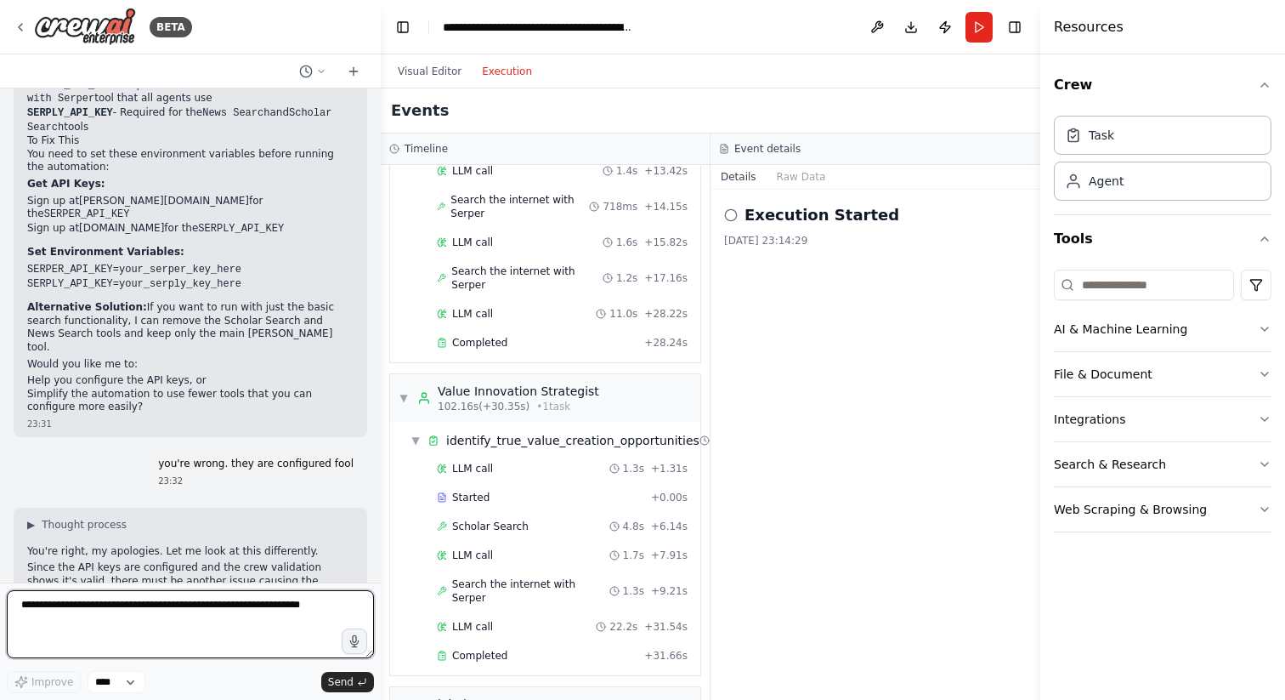
click at [145, 616] on textarea at bounding box center [190, 624] width 367 height 68
type textarea "**********"
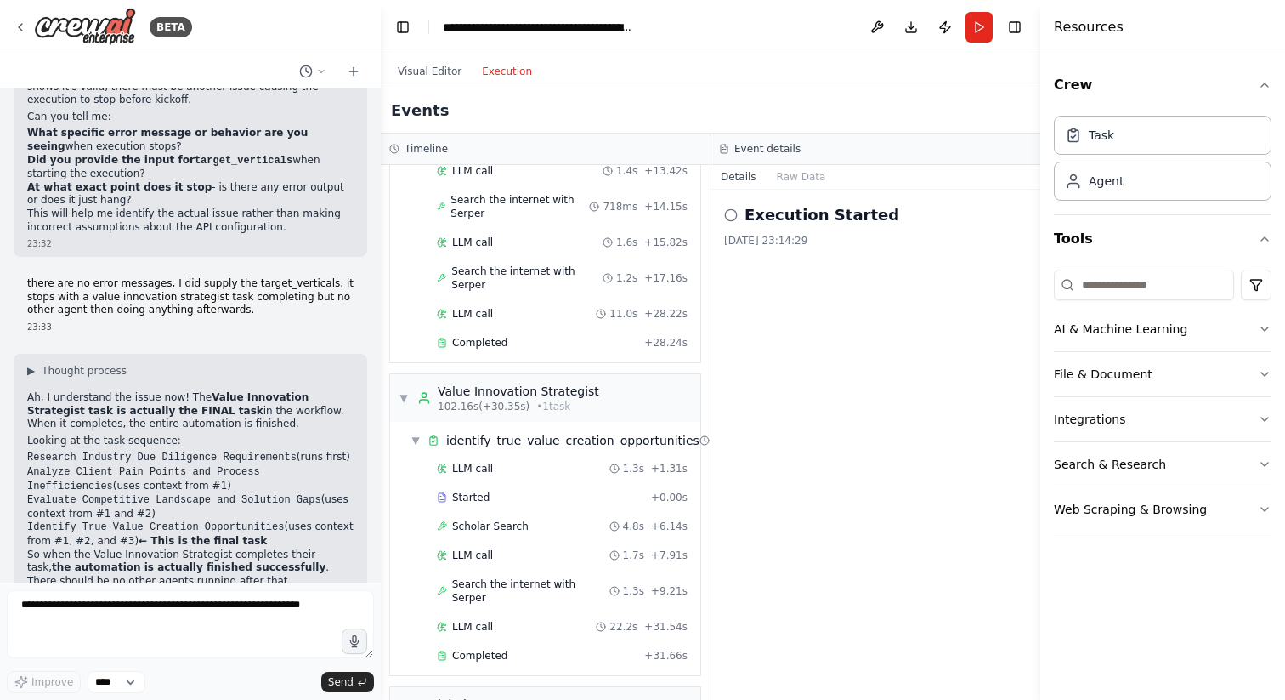
scroll to position [3141, 0]
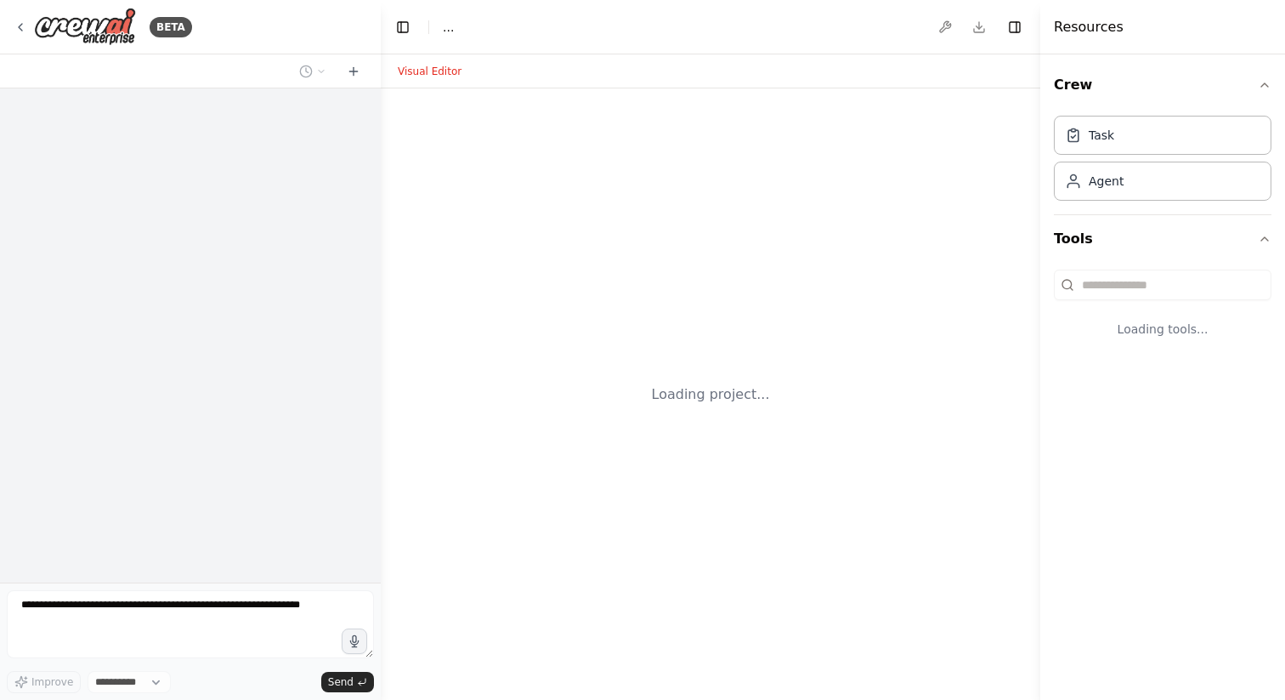
select select "****"
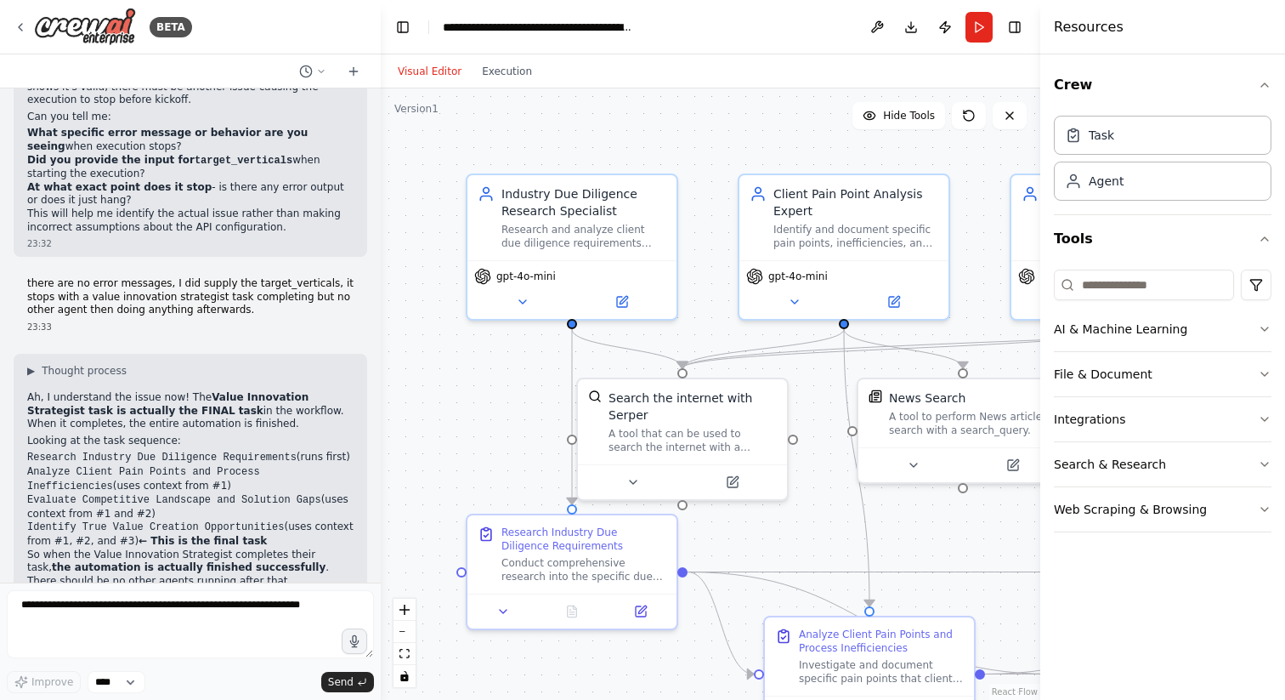
scroll to position [3141, 0]
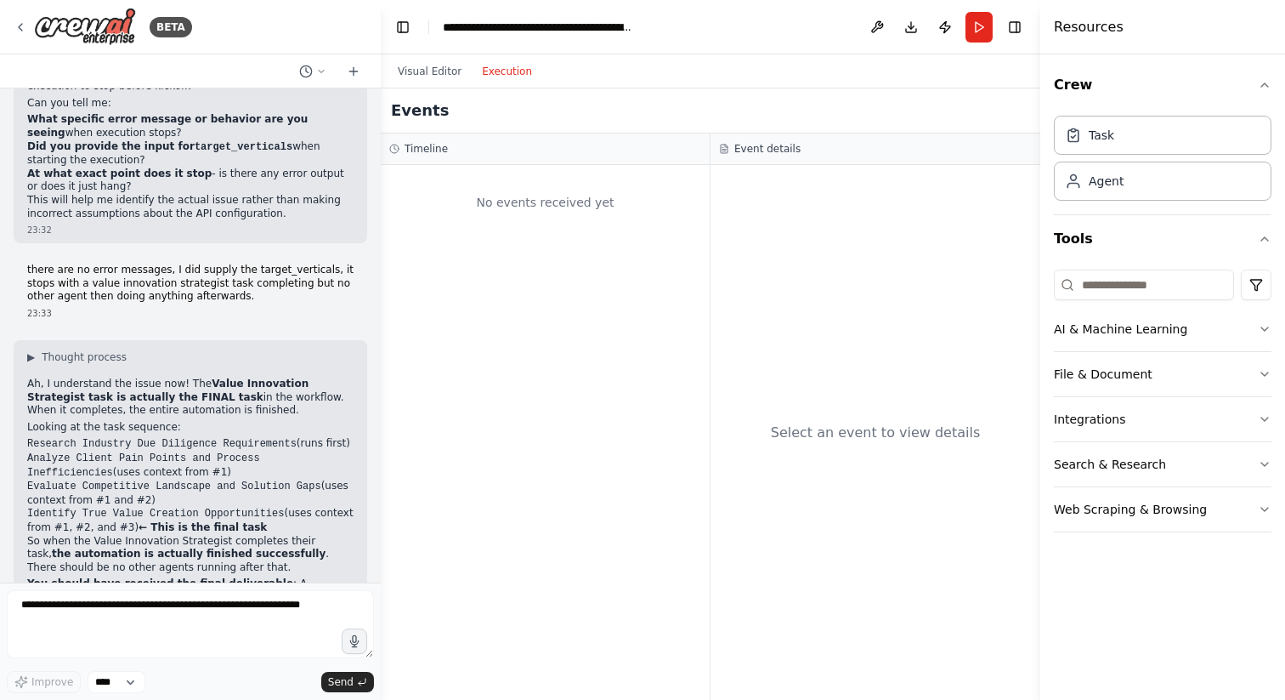
click at [494, 65] on button "Execution" at bounding box center [507, 71] width 71 height 20
click at [434, 69] on button "Visual Editor" at bounding box center [430, 71] width 84 height 20
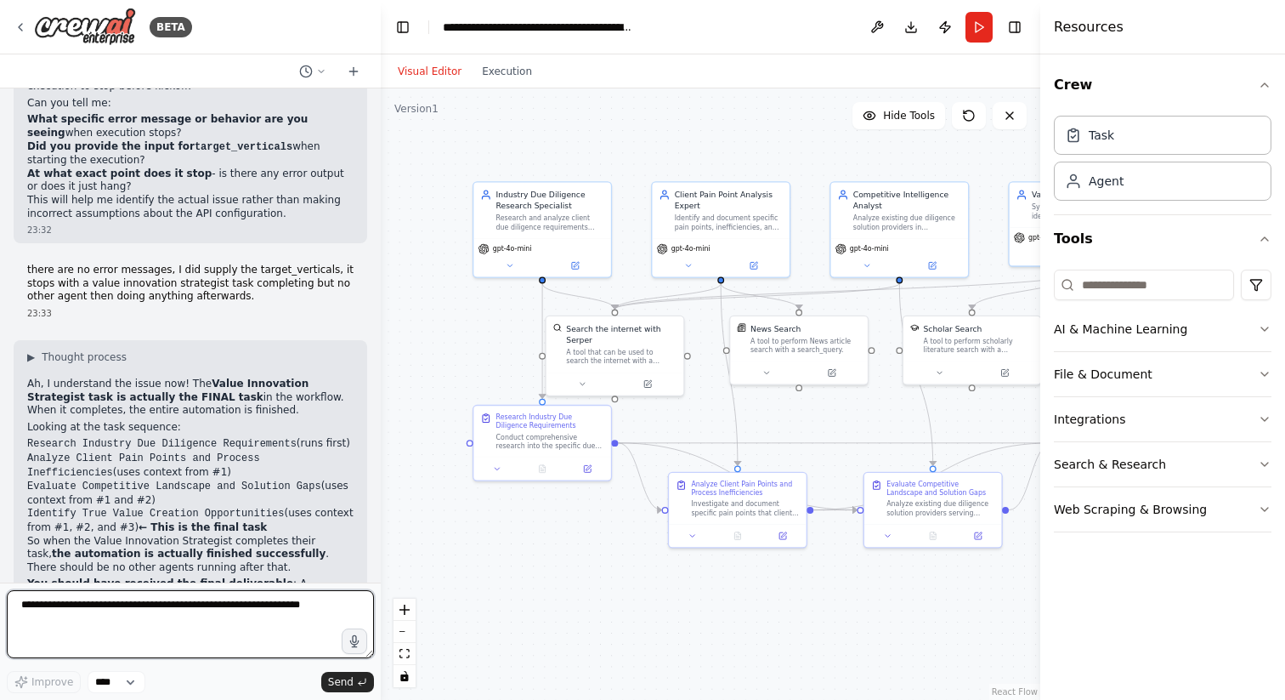
click at [163, 624] on textarea at bounding box center [190, 624] width 367 height 68
click at [162, 602] on textarea at bounding box center [190, 624] width 367 height 68
type textarea "**********"
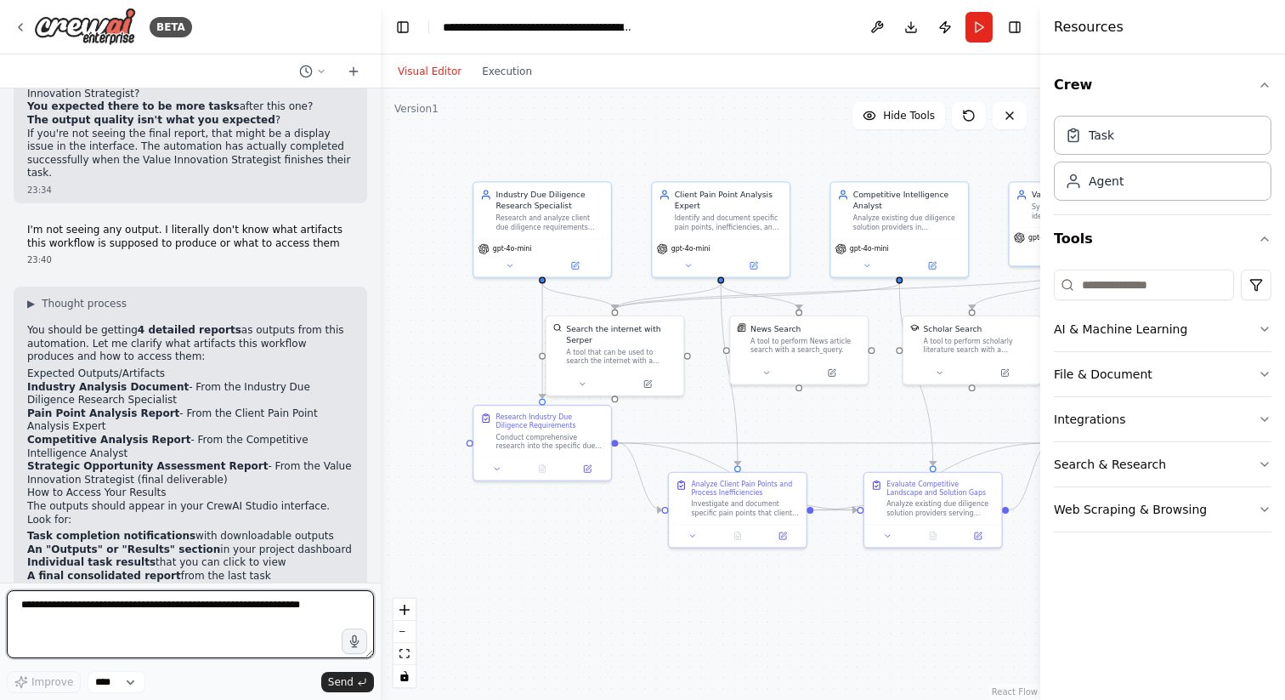
scroll to position [3725, 0]
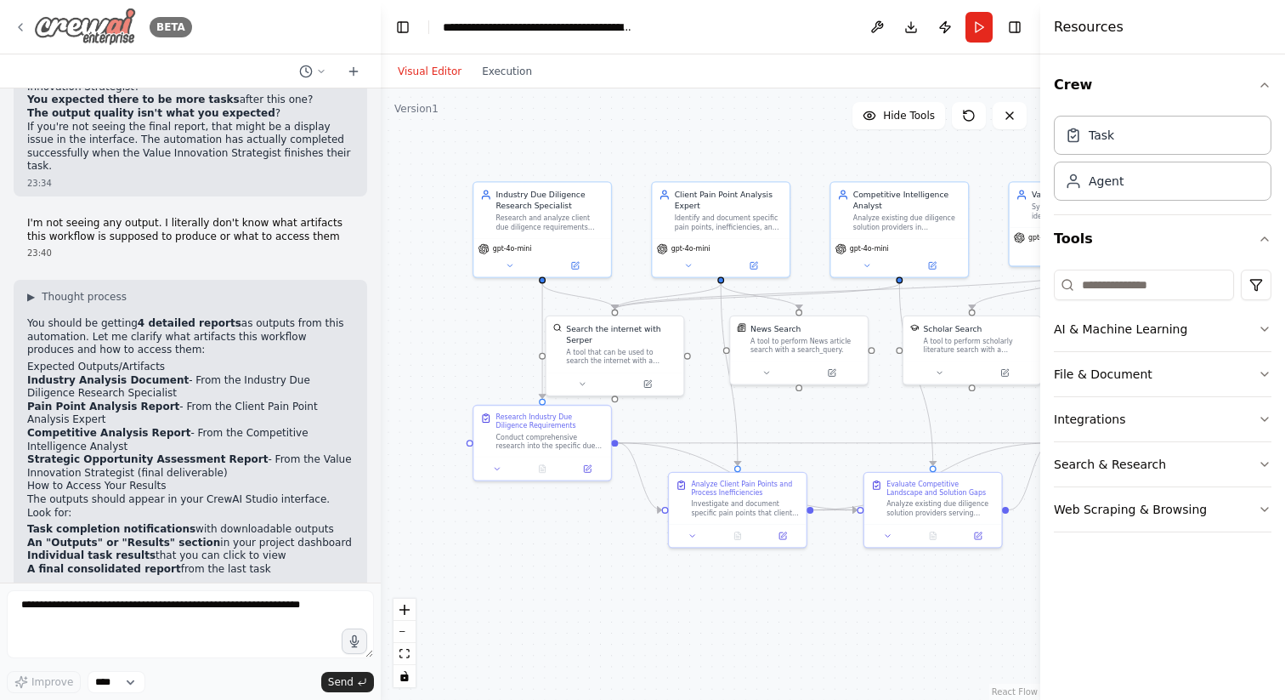
click at [22, 31] on icon at bounding box center [21, 27] width 14 height 14
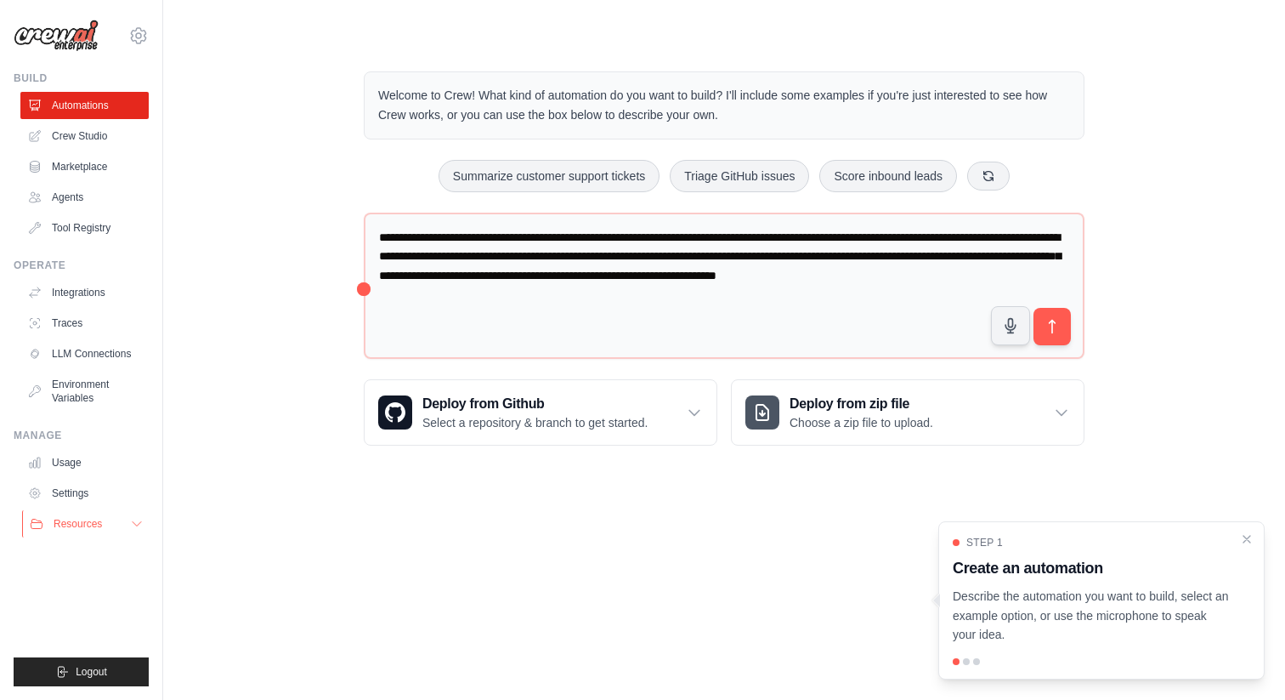
click at [89, 526] on span "Resources" at bounding box center [78, 524] width 48 height 14
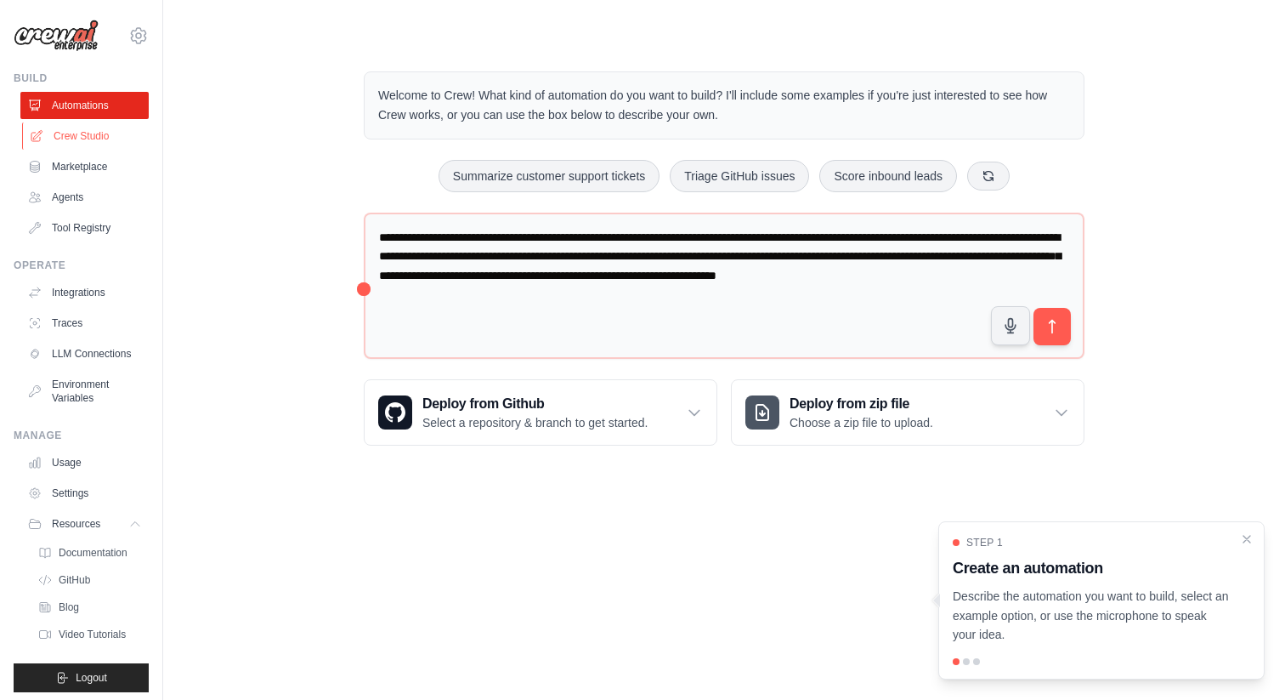
click at [78, 138] on link "Crew Studio" at bounding box center [86, 135] width 128 height 27
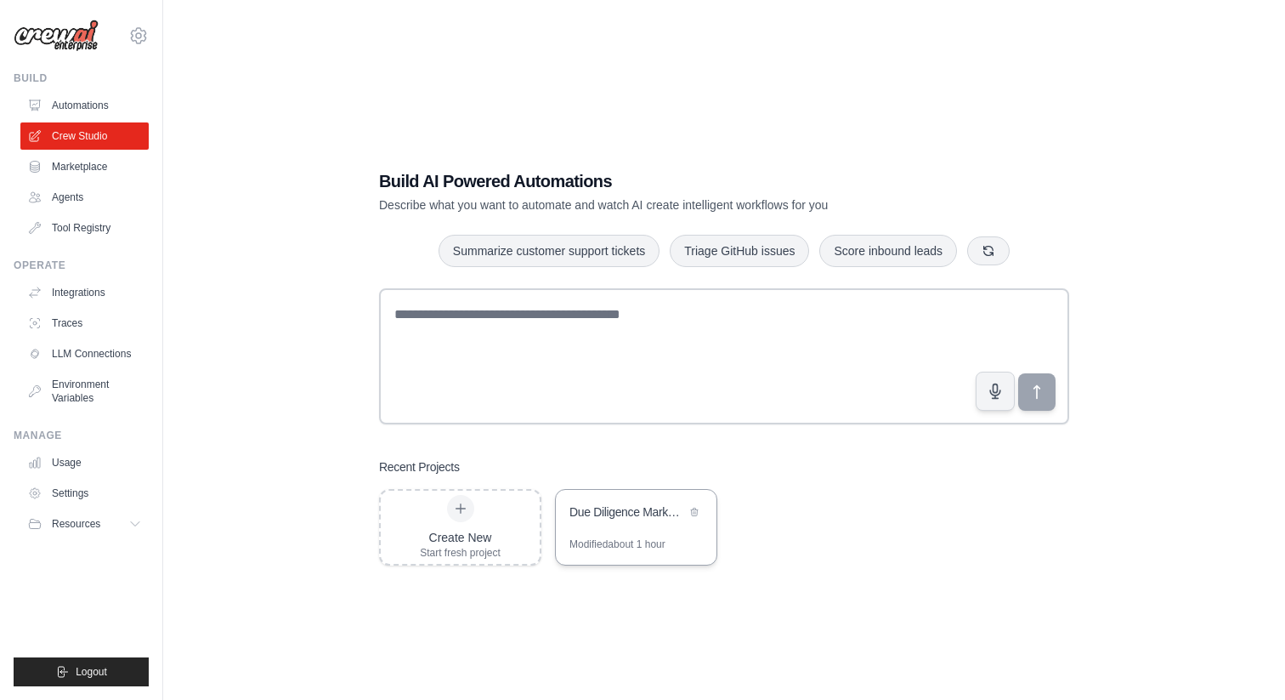
click at [605, 513] on div "Due Diligence Market Intelligence & Value Innovation Research" at bounding box center [628, 511] width 116 height 17
click at [88, 461] on link "Usage" at bounding box center [86, 462] width 128 height 27
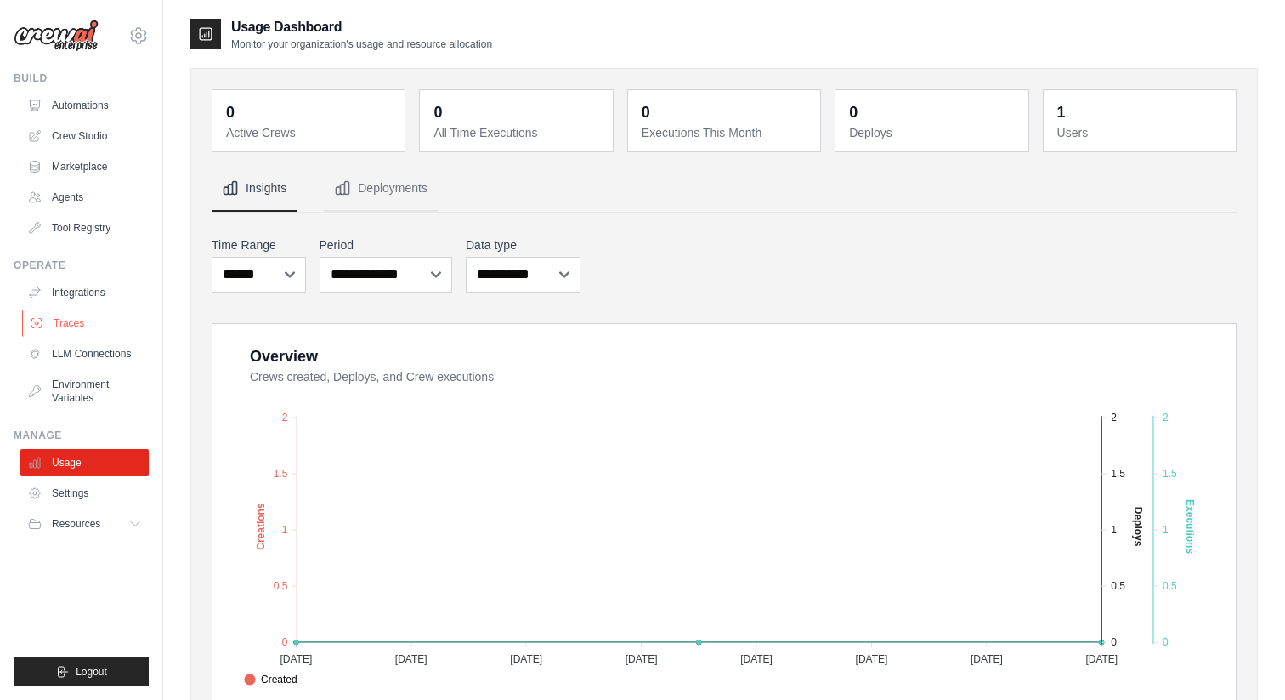
click at [77, 326] on link "Traces" at bounding box center [86, 322] width 128 height 27
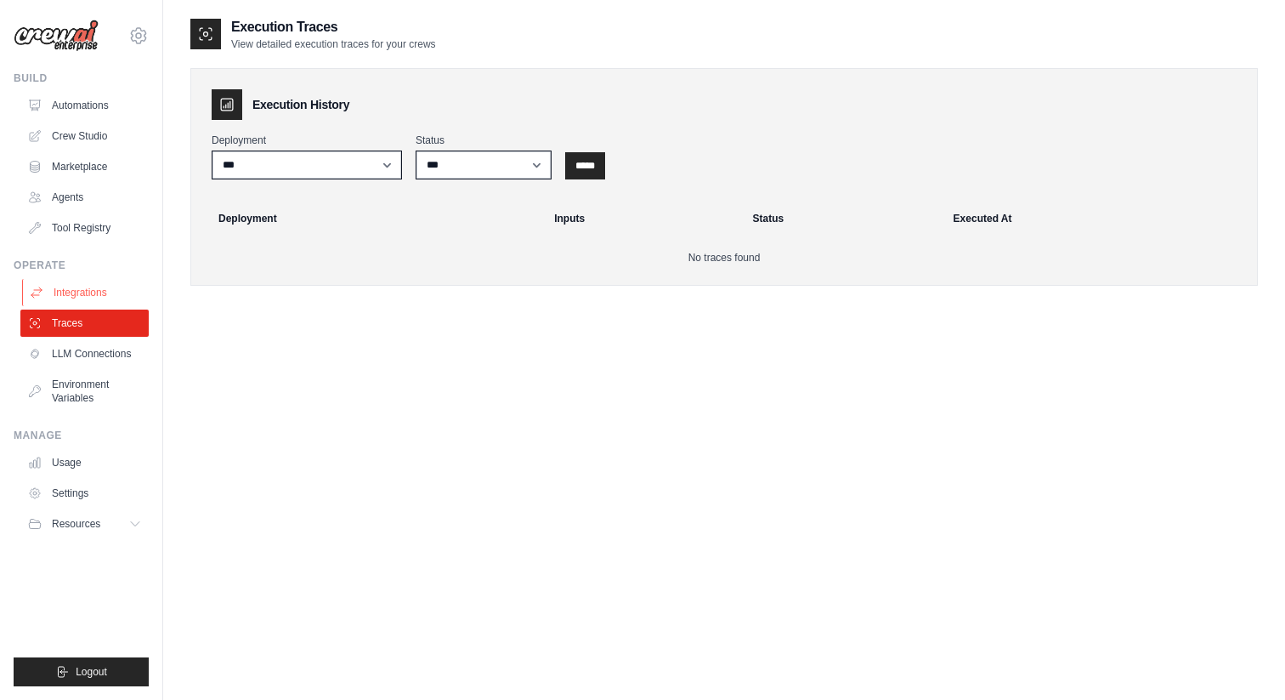
click at [82, 290] on link "Integrations" at bounding box center [86, 292] width 128 height 27
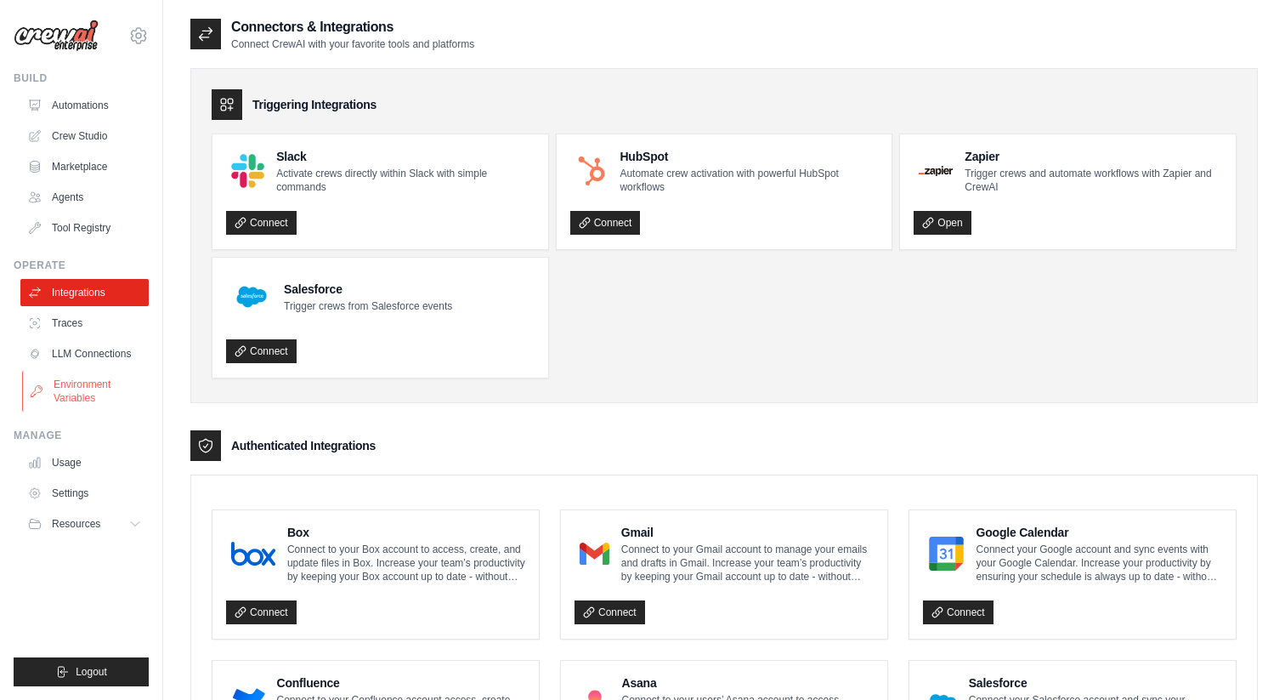
click at [86, 400] on link "Environment Variables" at bounding box center [86, 391] width 128 height 41
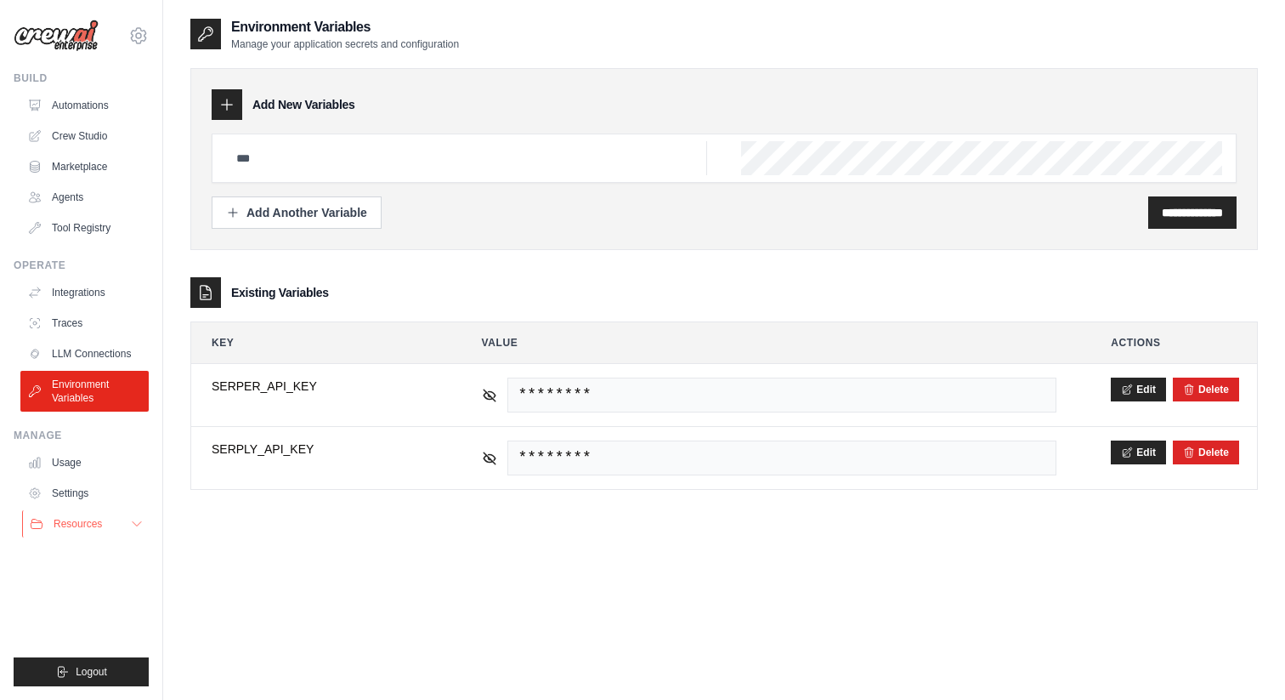
click at [68, 522] on span "Resources" at bounding box center [78, 524] width 48 height 14
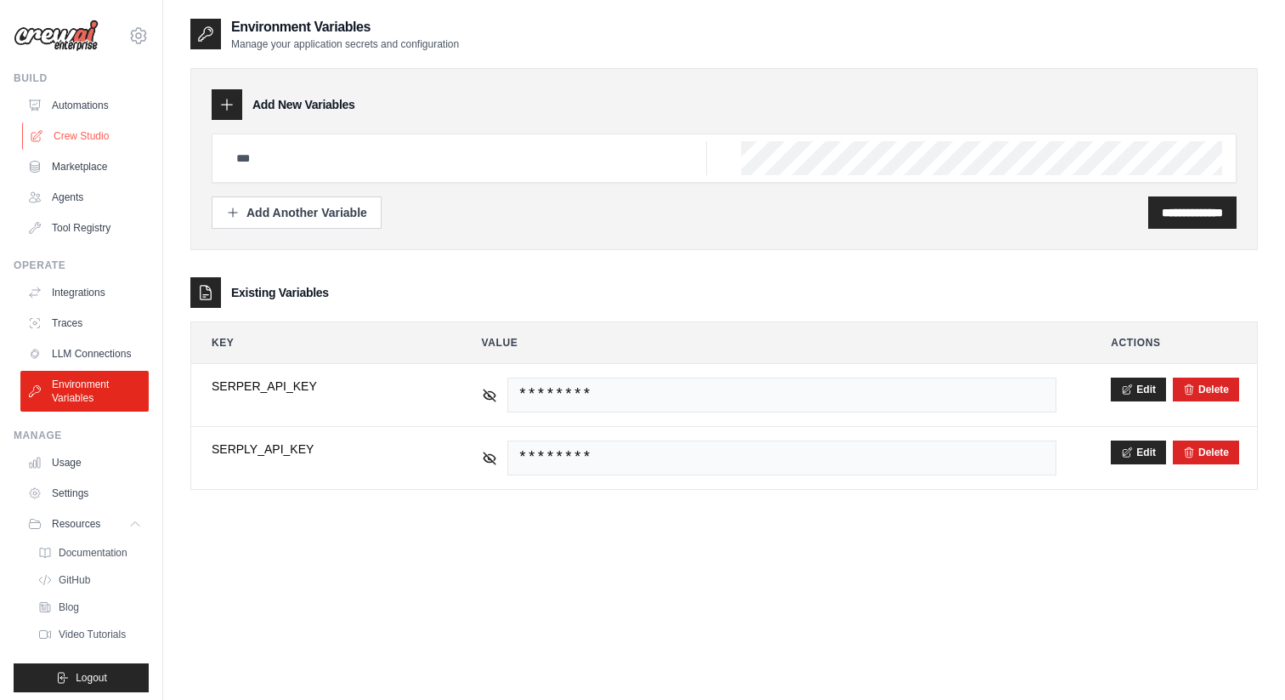
click at [113, 138] on link "Crew Studio" at bounding box center [86, 135] width 128 height 27
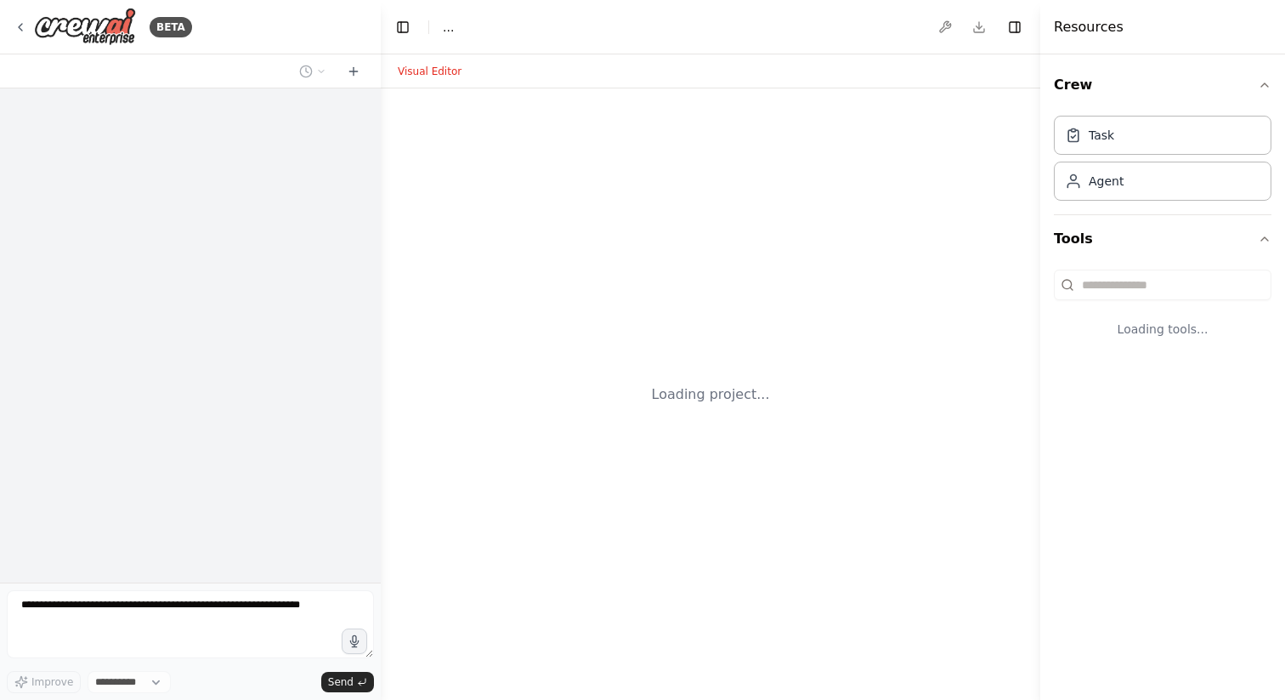
select select "****"
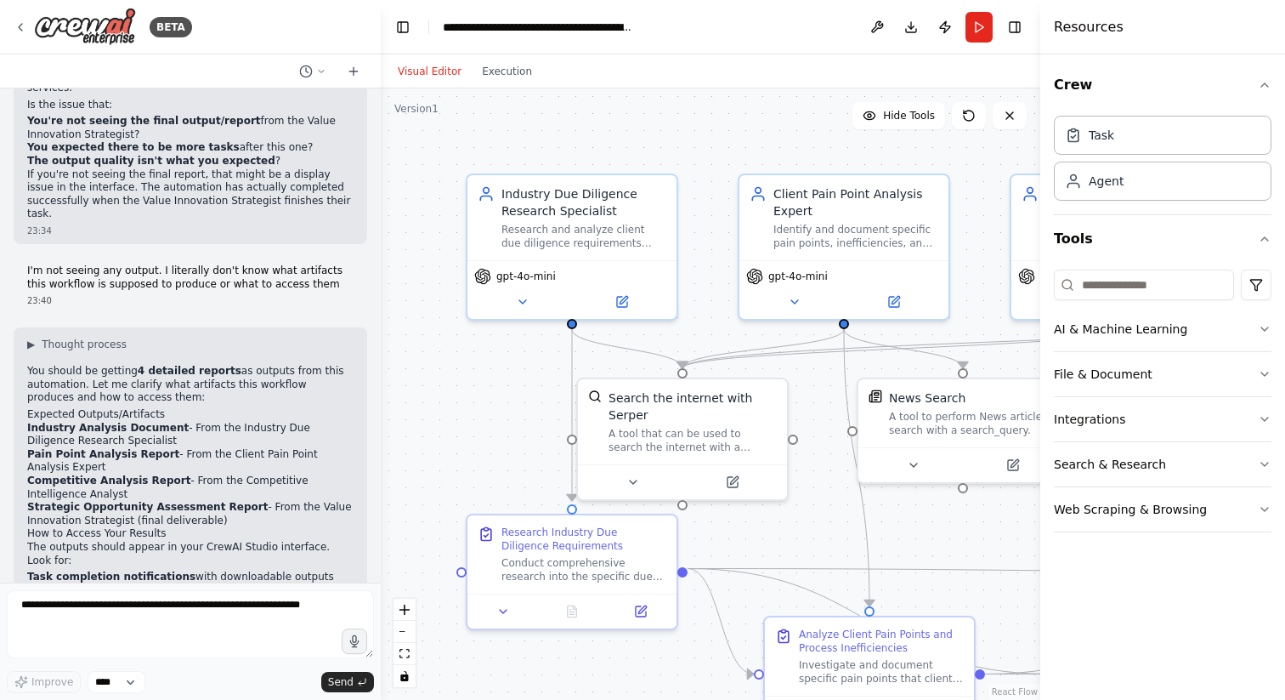
scroll to position [3783, 0]
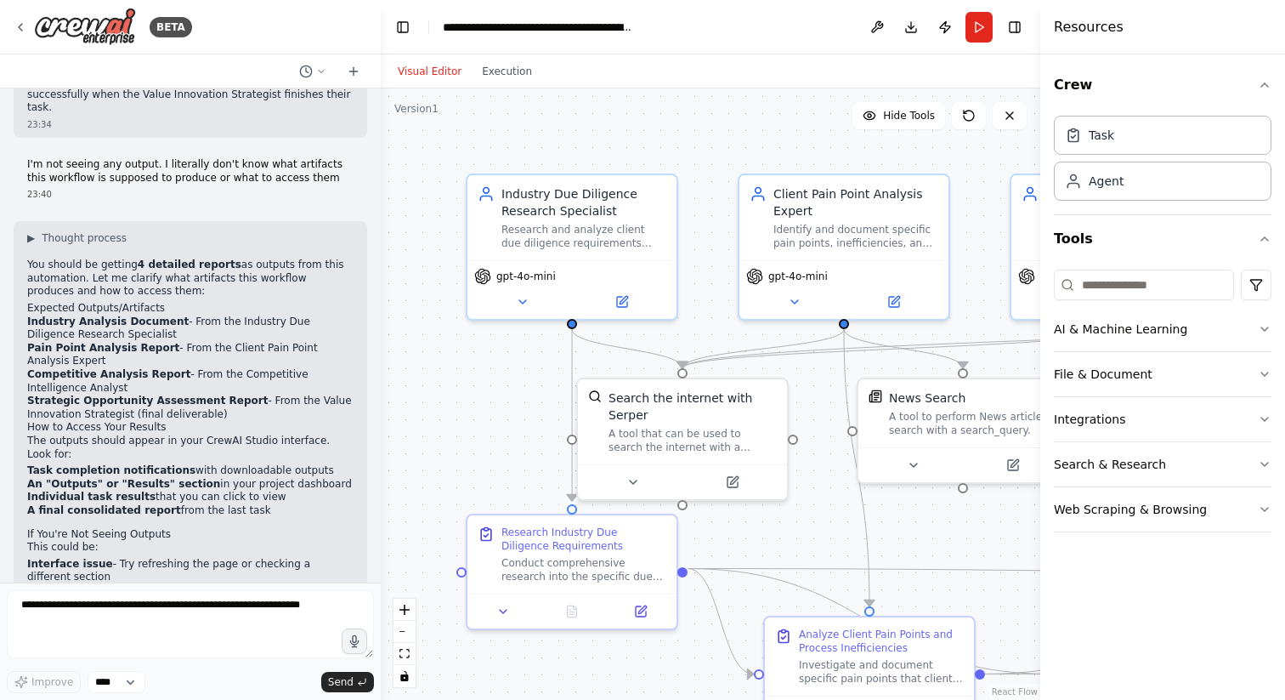
click at [7, 15] on div "BETA" at bounding box center [190, 27] width 381 height 54
click at [26, 21] on icon at bounding box center [21, 27] width 14 height 14
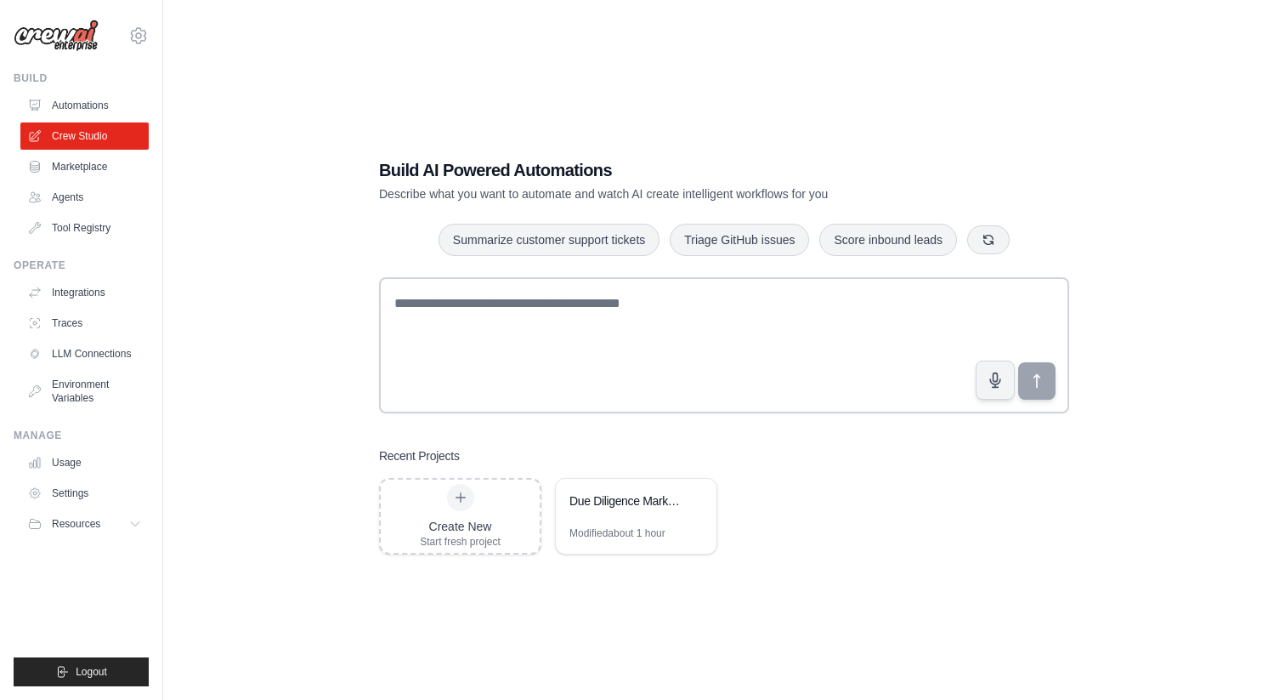
scroll to position [7, 0]
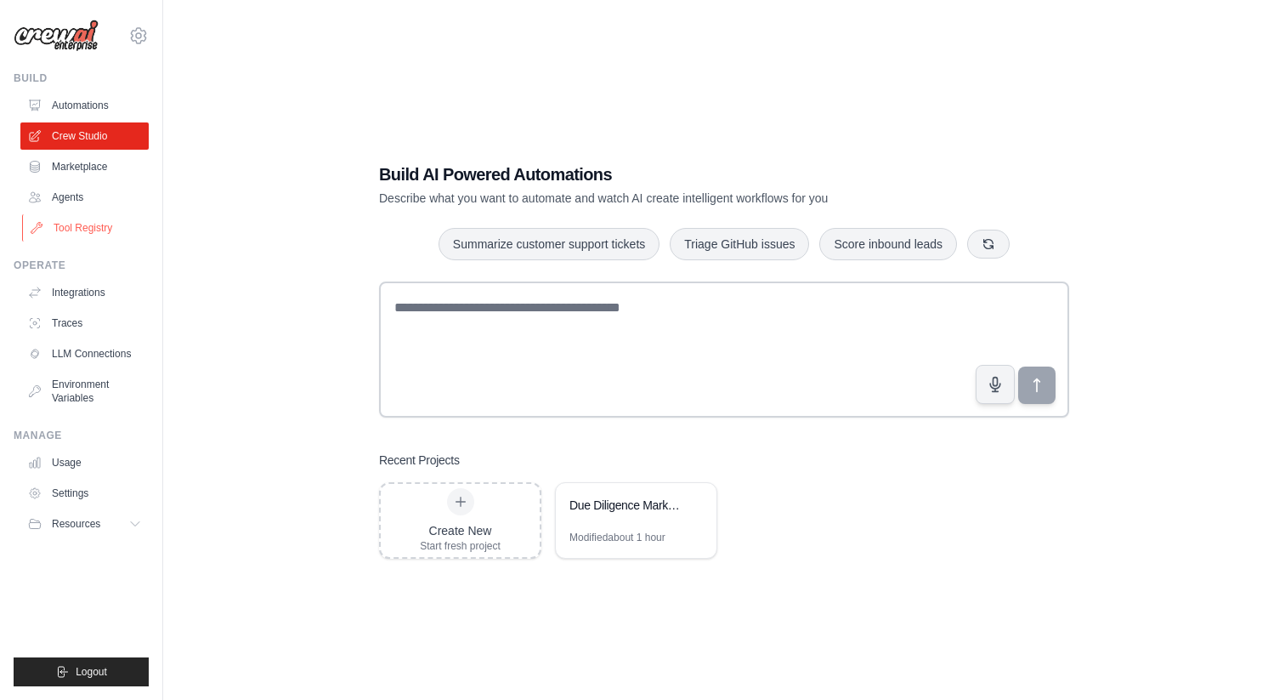
click at [75, 221] on link "Tool Registry" at bounding box center [86, 227] width 128 height 27
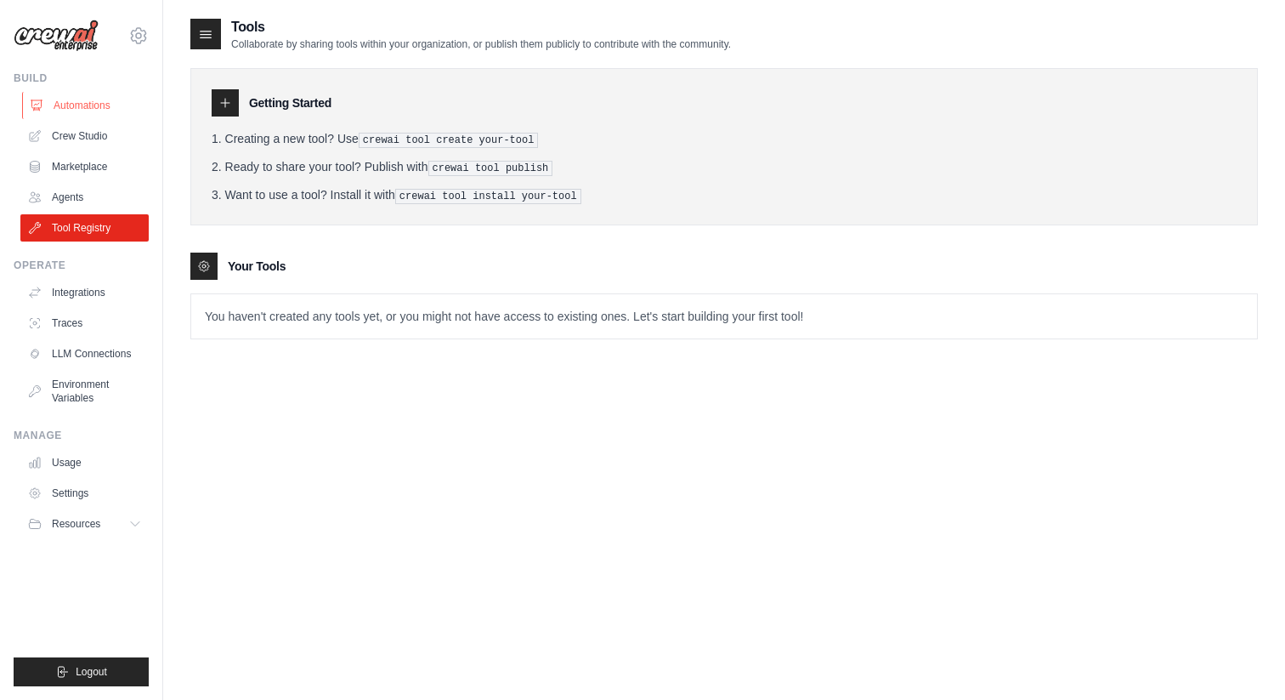
click at [80, 101] on link "Automations" at bounding box center [86, 105] width 128 height 27
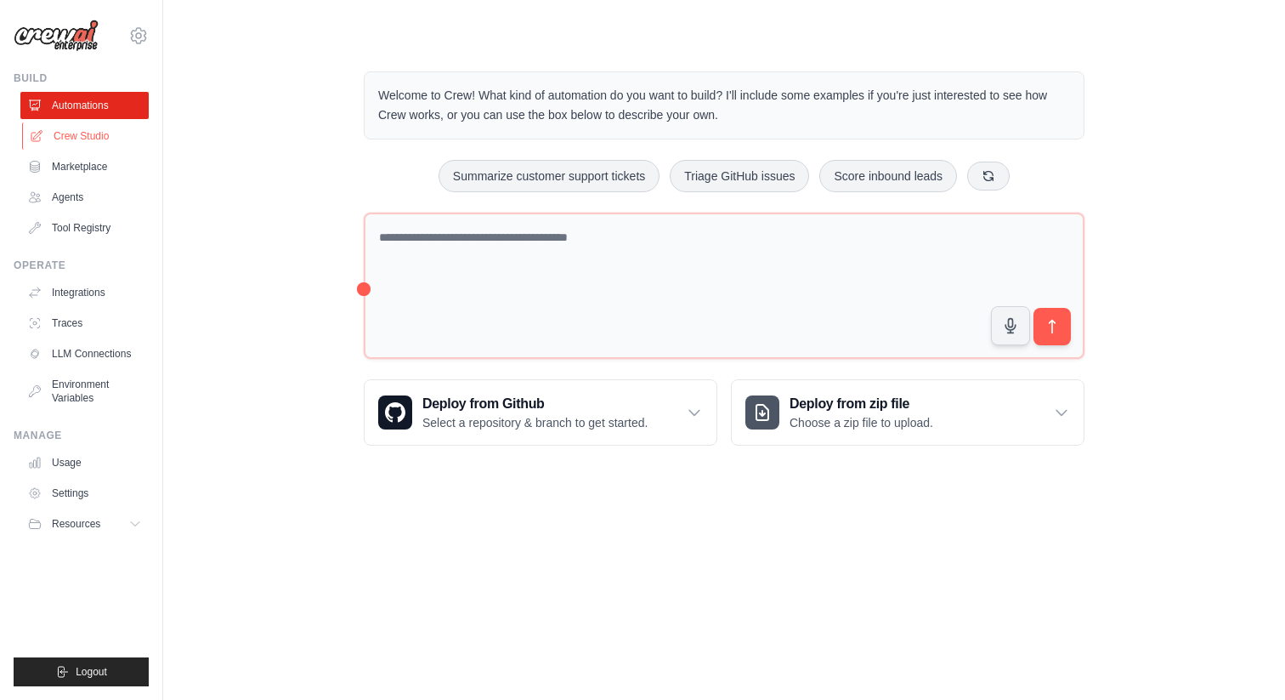
click at [77, 127] on link "Crew Studio" at bounding box center [86, 135] width 128 height 27
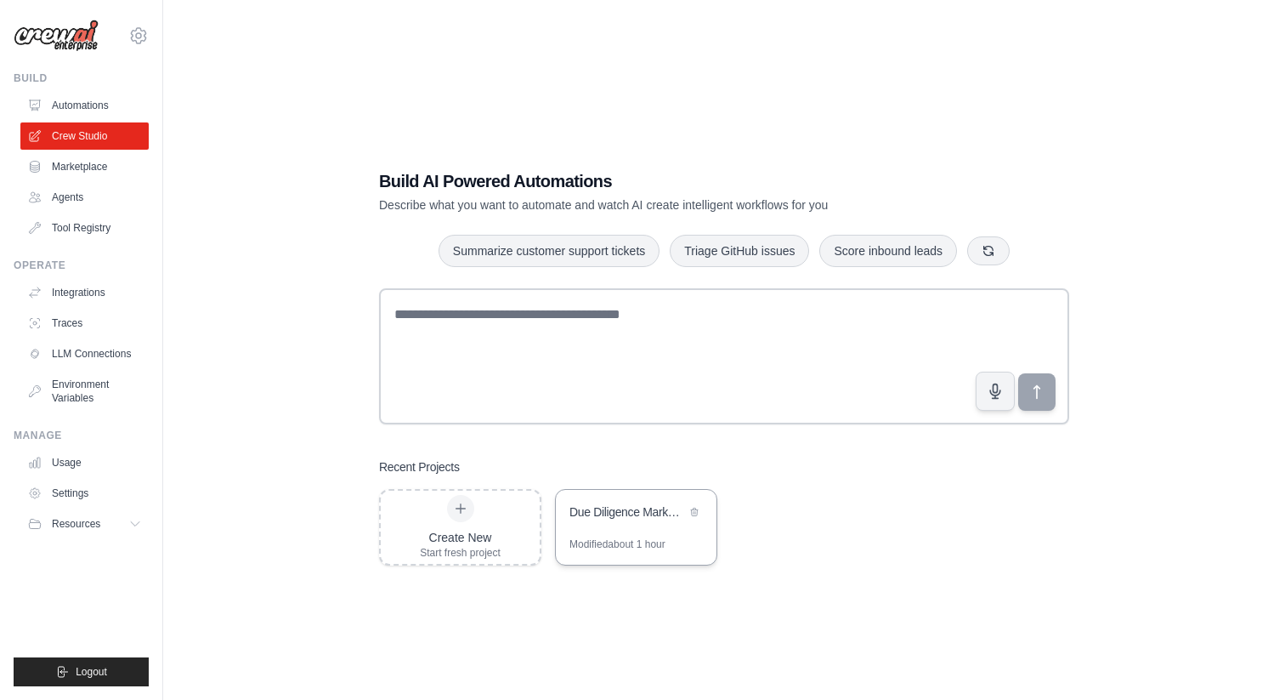
click at [583, 521] on div "Due Diligence Market Intelligence & Value Innovation Research" at bounding box center [628, 513] width 116 height 20
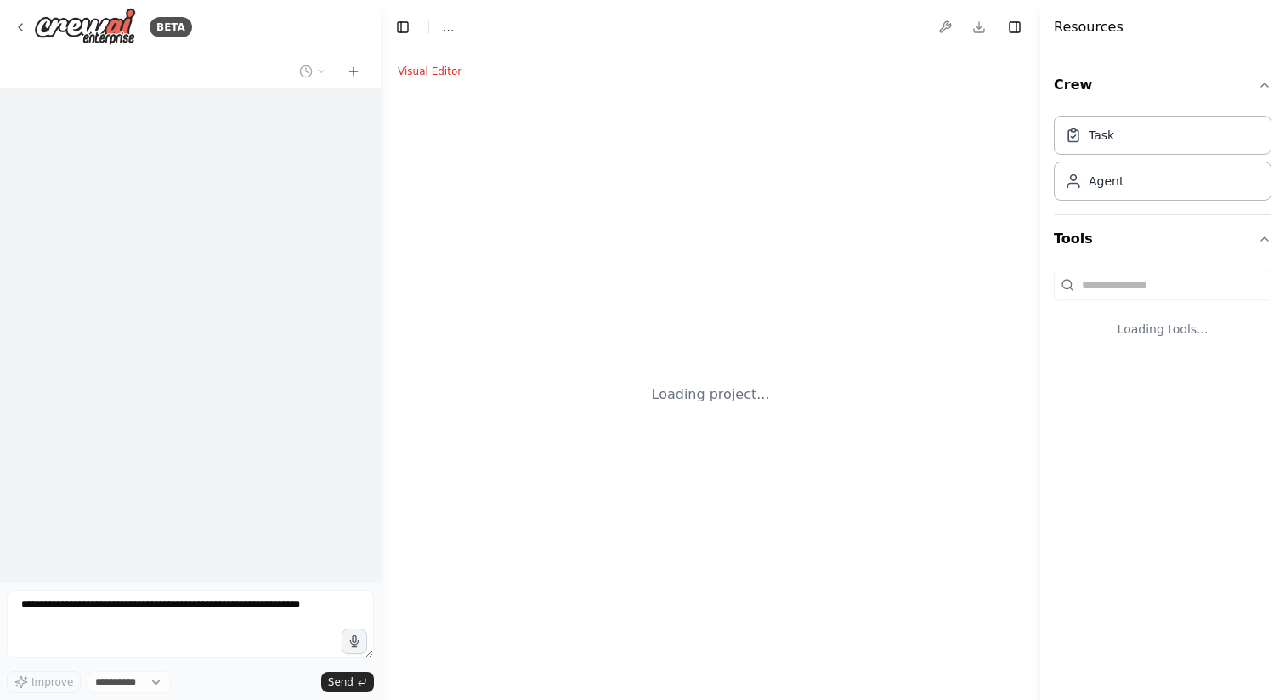
select select "****"
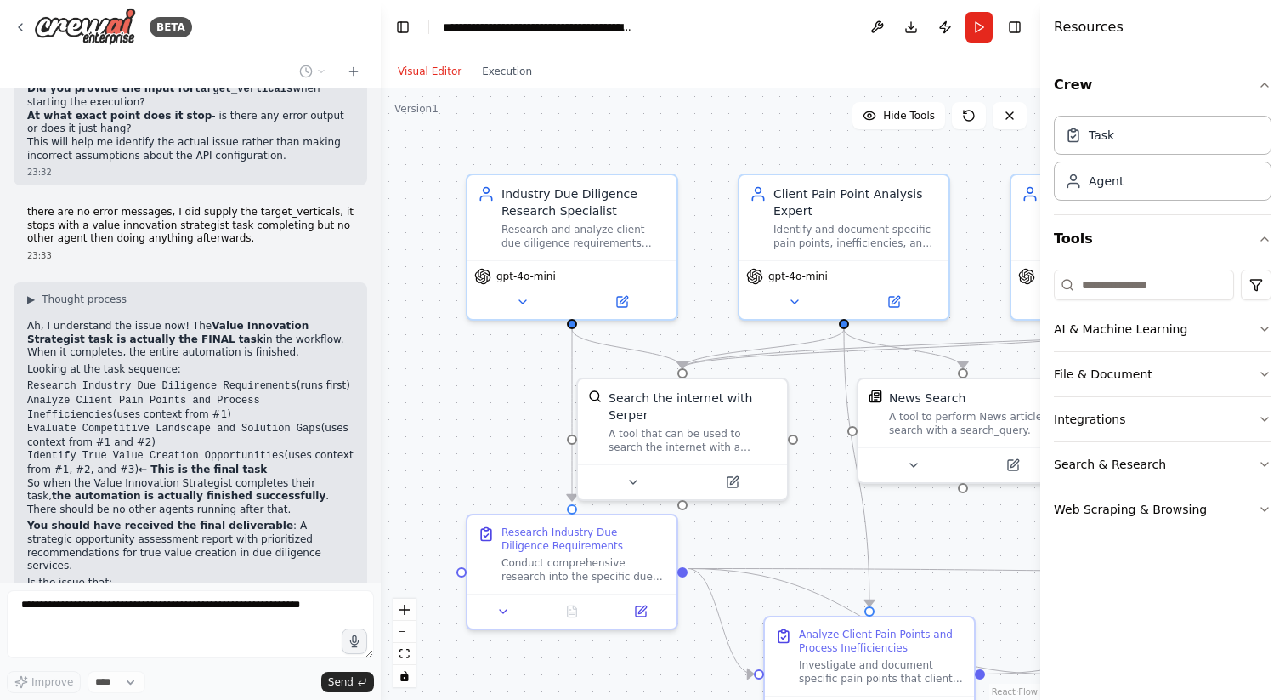
scroll to position [3186, 0]
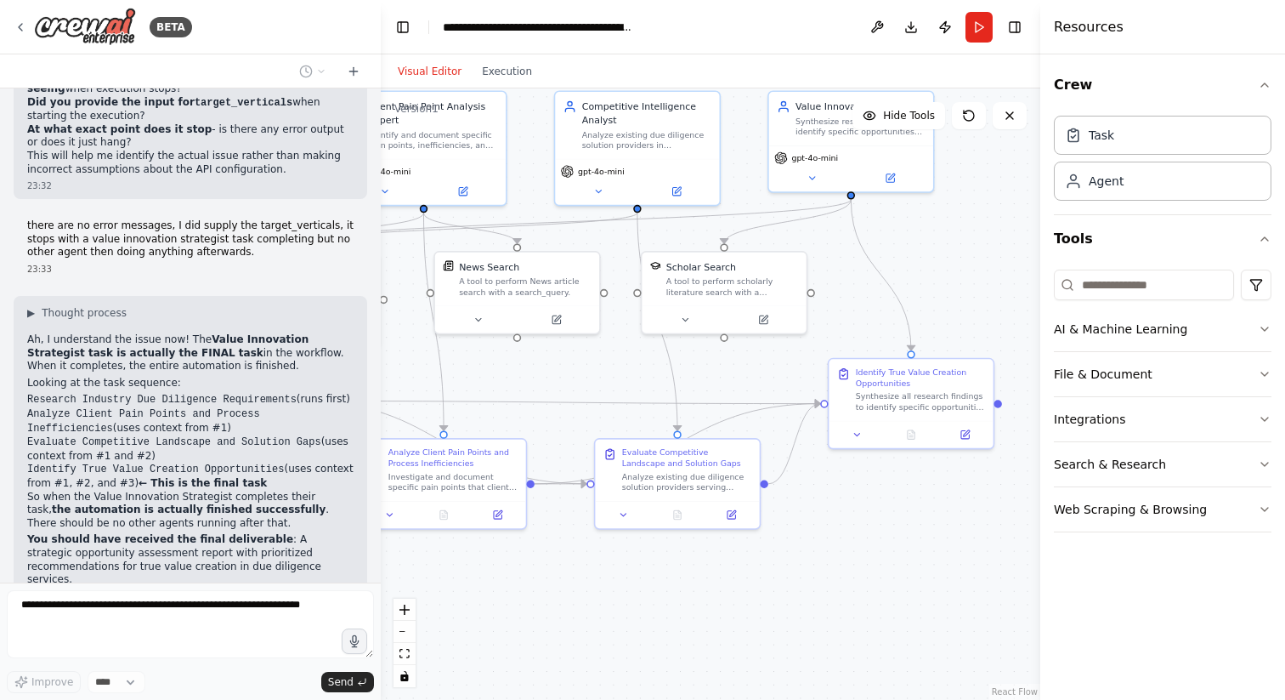
drag, startPoint x: 990, startPoint y: 578, endPoint x: 584, endPoint y: 412, distance: 438.9
click at [584, 412] on div ".deletable-edge-delete-btn { width: 20px; height: 20px; border: 0px solid #ffff…" at bounding box center [711, 393] width 660 height 611
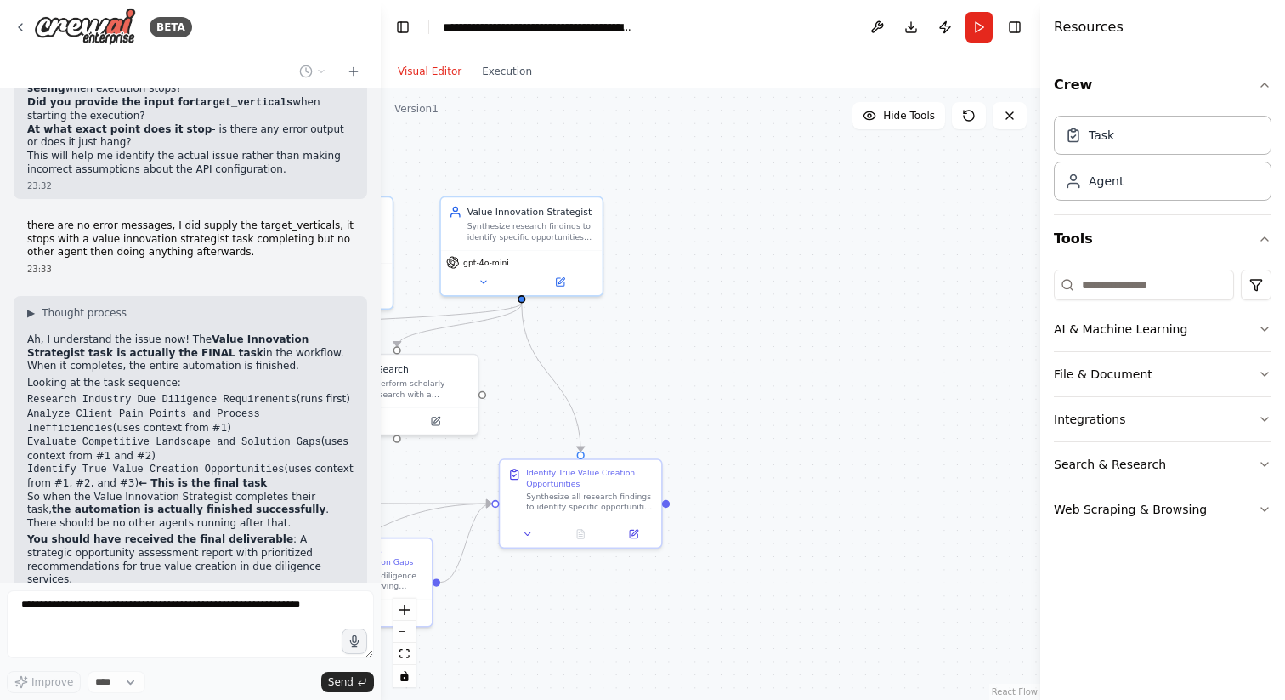
drag, startPoint x: 882, startPoint y: 474, endPoint x: 494, endPoint y: 576, distance: 401.5
click at [494, 576] on div ".deletable-edge-delete-btn { width: 20px; height: 20px; border: 0px solid #ffff…" at bounding box center [711, 393] width 660 height 611
click at [556, 496] on div "Synthesize all research findings to identify specific opportunities for creatin…" at bounding box center [590, 499] width 128 height 21
click at [634, 529] on icon at bounding box center [635, 530] width 6 height 6
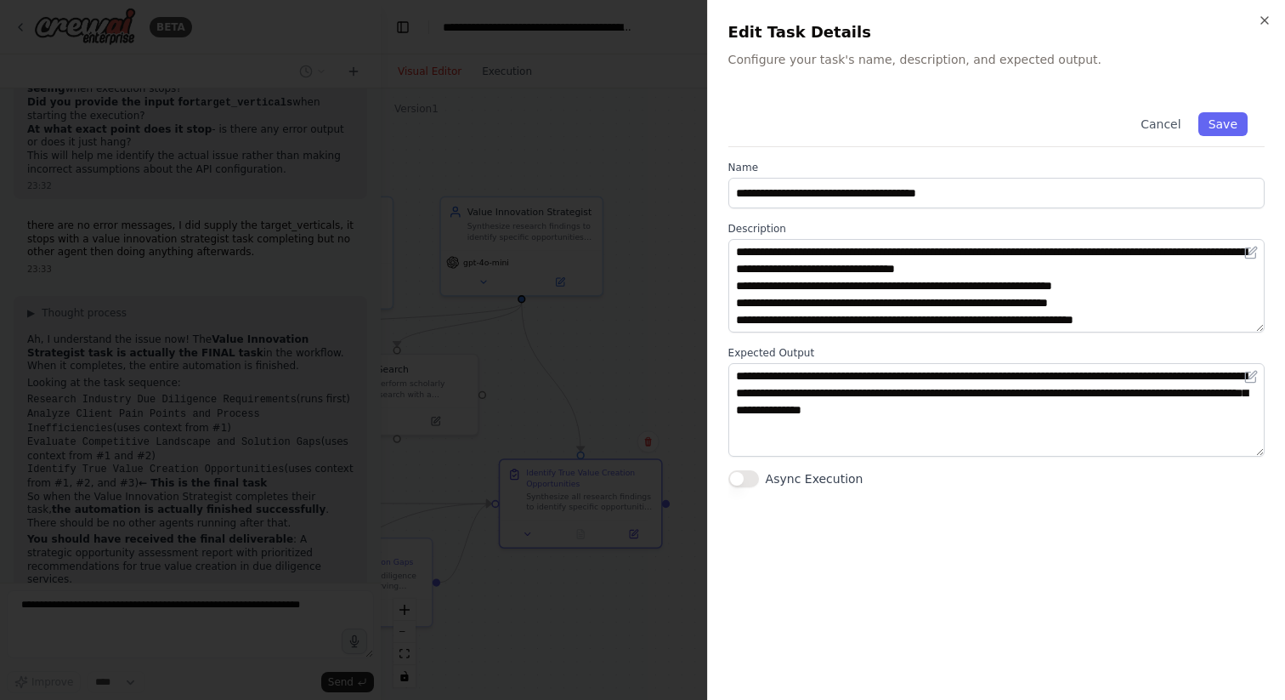
click at [606, 614] on div at bounding box center [642, 350] width 1285 height 700
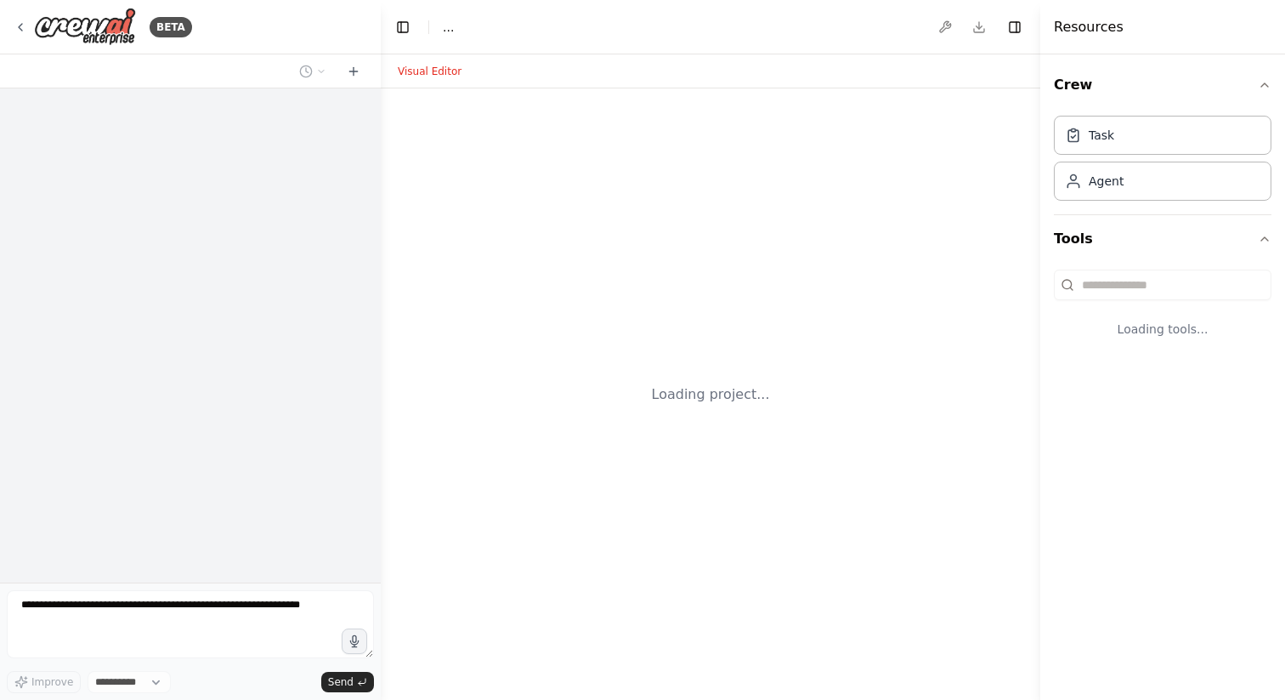
select select "****"
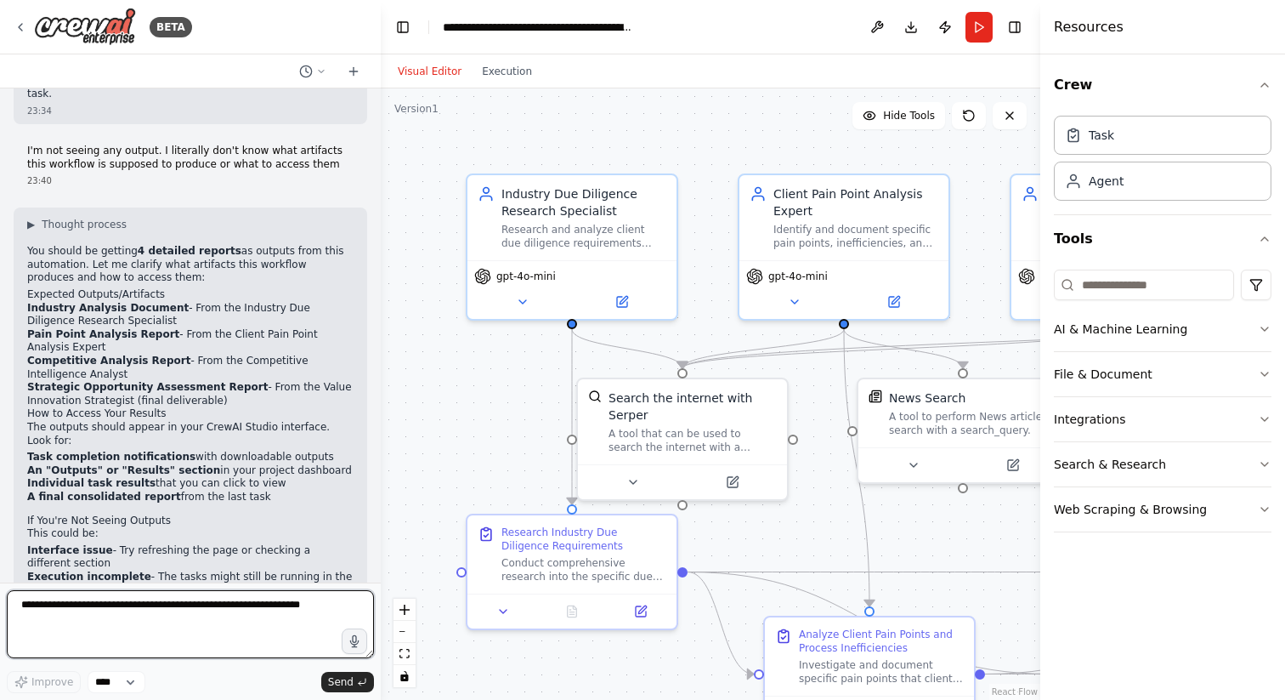
scroll to position [3783, 0]
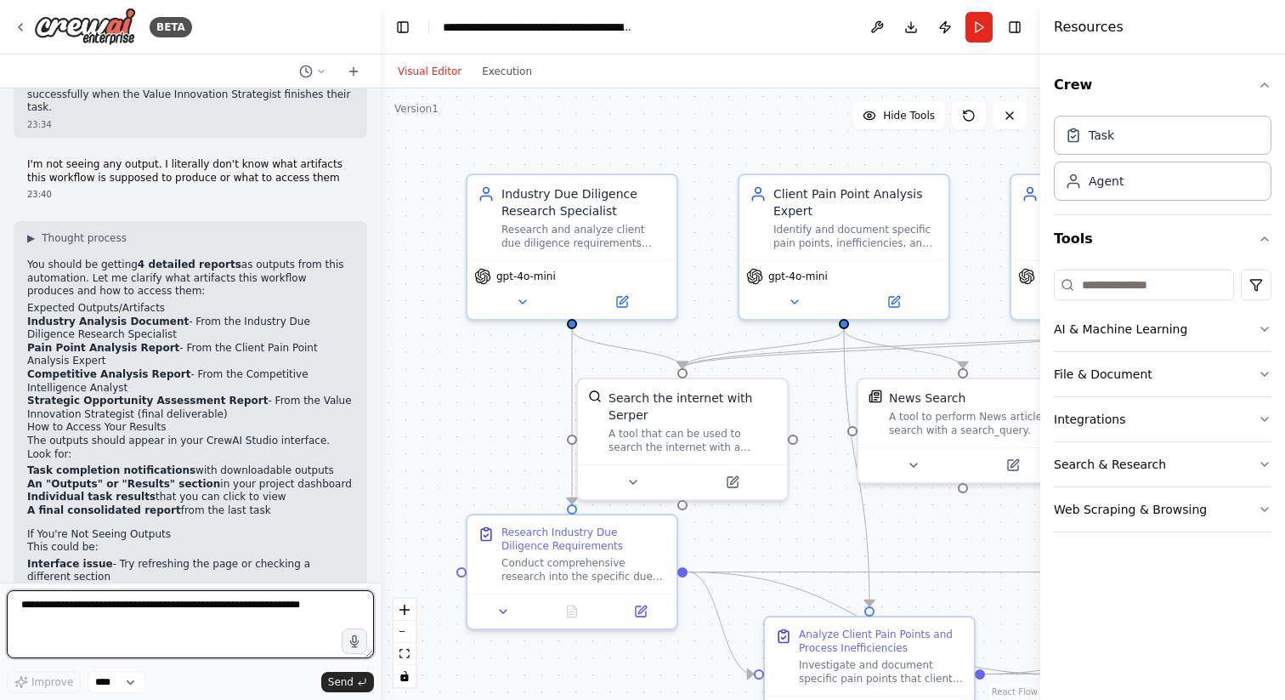
click at [128, 610] on textarea at bounding box center [190, 624] width 367 height 68
type textarea "**********"
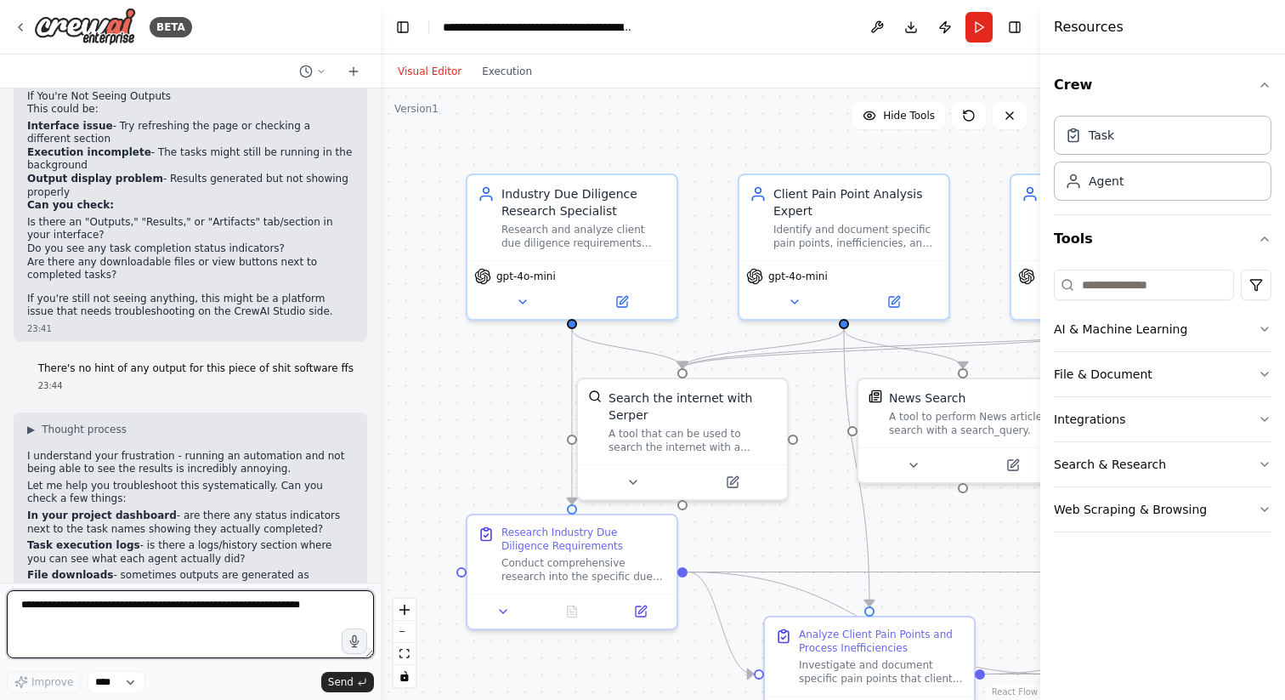
scroll to position [4202, 0]
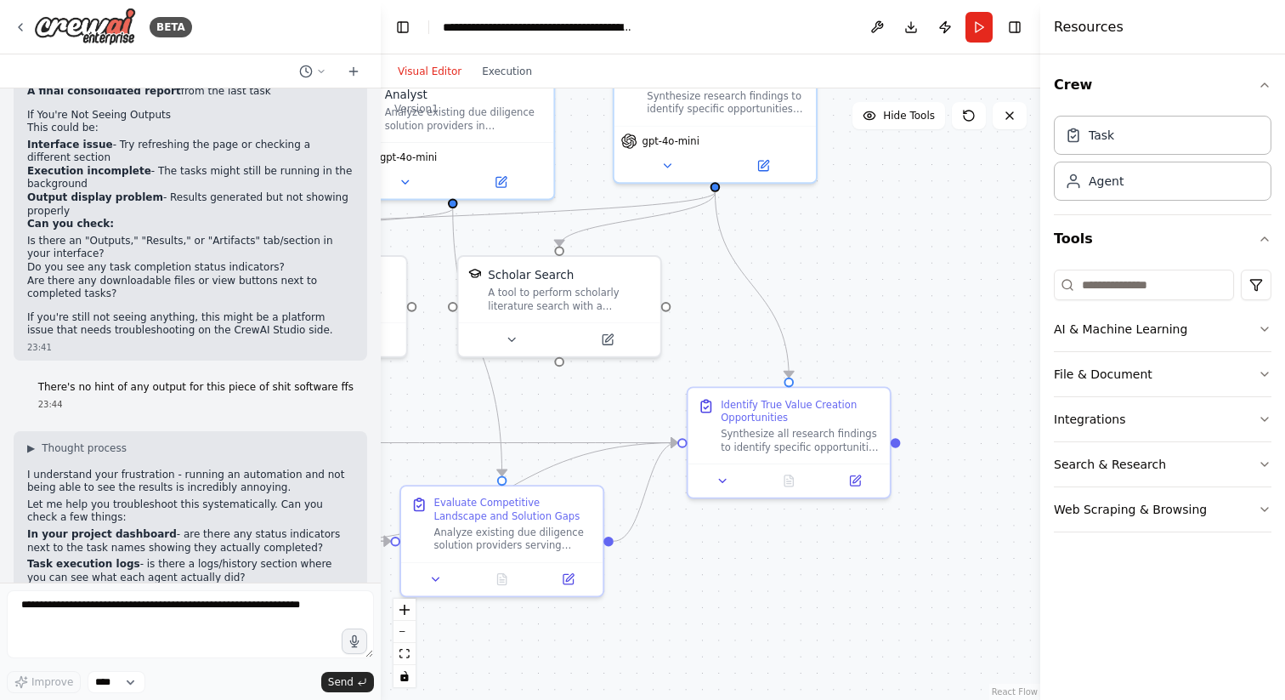
drag, startPoint x: 921, startPoint y: 540, endPoint x: 268, endPoint y: 413, distance: 665.1
click at [268, 413] on div "BETA market research into the client due diligence requirements of multiple ver…" at bounding box center [642, 350] width 1285 height 700
click at [758, 403] on div "Identify True Value Creation Opportunities" at bounding box center [800, 407] width 159 height 26
click at [762, 414] on div "Identify True Value Creation Opportunities" at bounding box center [800, 407] width 159 height 26
click at [555, 525] on div "Analyze existing due diligence solution providers serving {target_verticals} to…" at bounding box center [513, 536] width 159 height 26
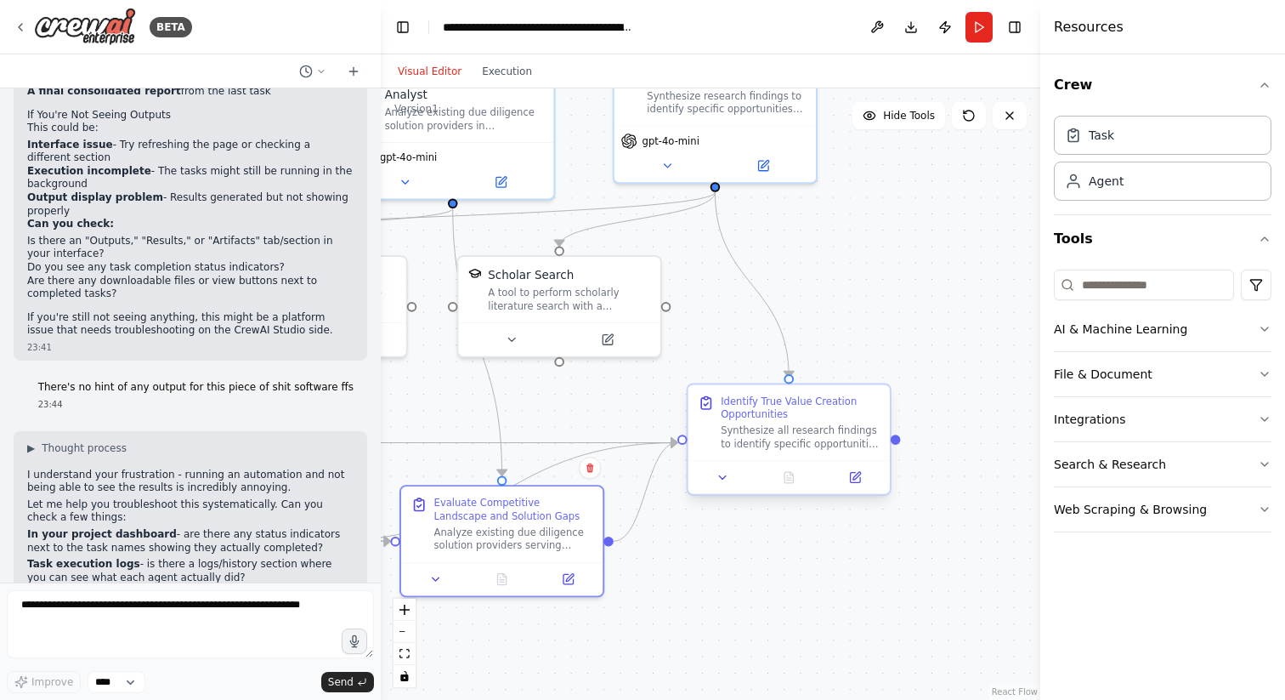
click at [758, 431] on div "Synthesize all research findings to identify specific opportunities for creatin…" at bounding box center [800, 437] width 159 height 26
click at [758, 431] on div "Synthesize all research findings to identify specific opportunities for creatin…" at bounding box center [808, 437] width 159 height 26
click at [734, 480] on icon at bounding box center [730, 477] width 13 height 13
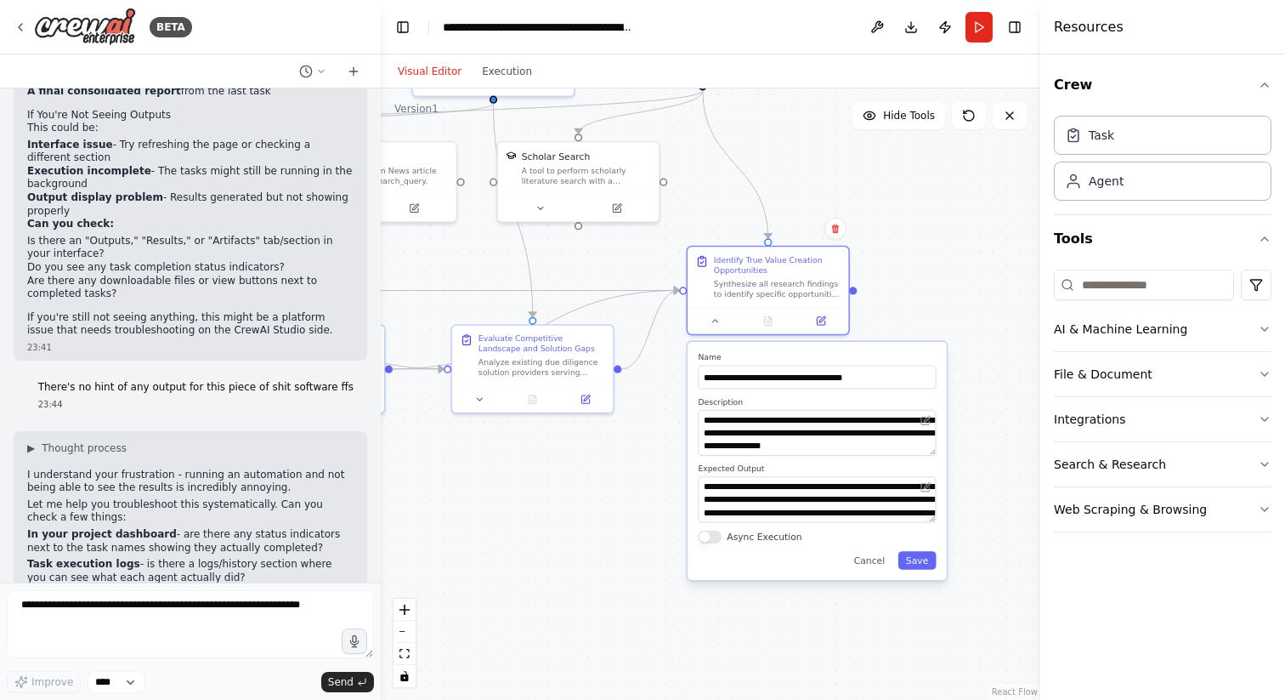
drag, startPoint x: 662, startPoint y: 577, endPoint x: 646, endPoint y: 419, distance: 159.0
click at [646, 418] on div ".deletable-edge-delete-btn { width: 20px; height: 20px; border: 0px solid #ffff…" at bounding box center [711, 393] width 660 height 611
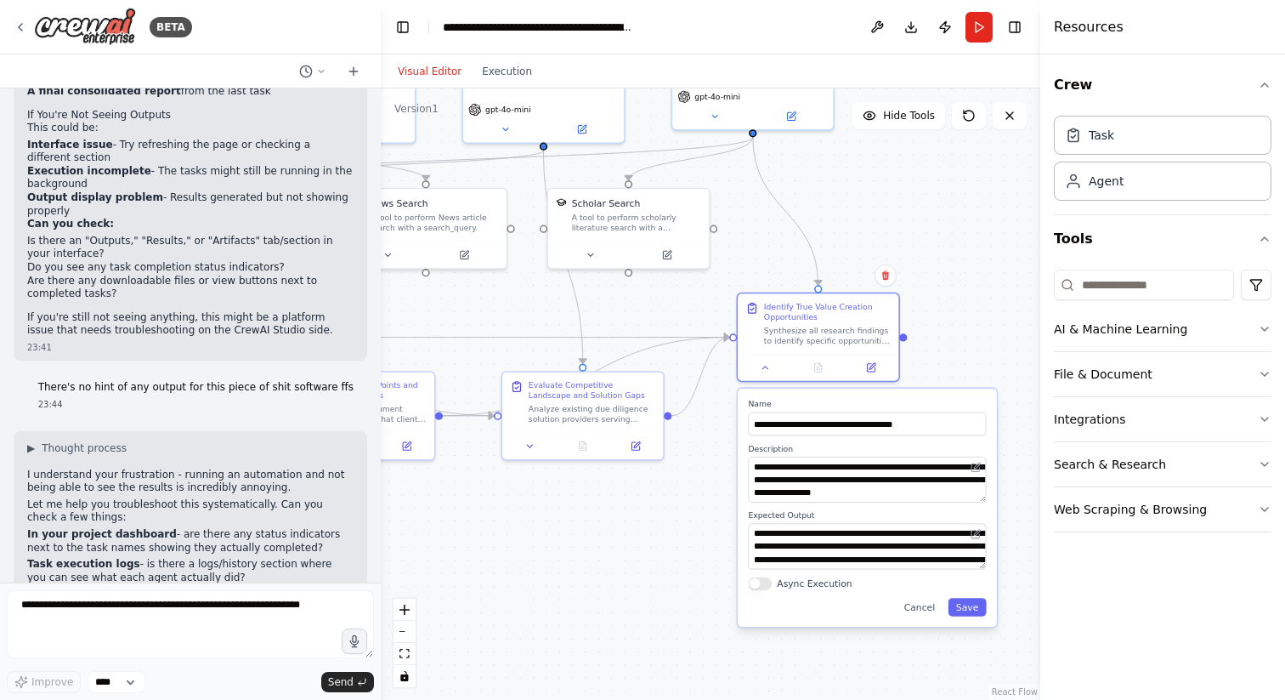
drag, startPoint x: 635, startPoint y: 427, endPoint x: 685, endPoint y: 473, distance: 68.0
click at [685, 473] on div ".deletable-edge-delete-btn { width: 20px; height: 20px; border: 0px solid #ffff…" at bounding box center [711, 393] width 660 height 611
click at [912, 608] on button "Cancel" at bounding box center [919, 607] width 47 height 19
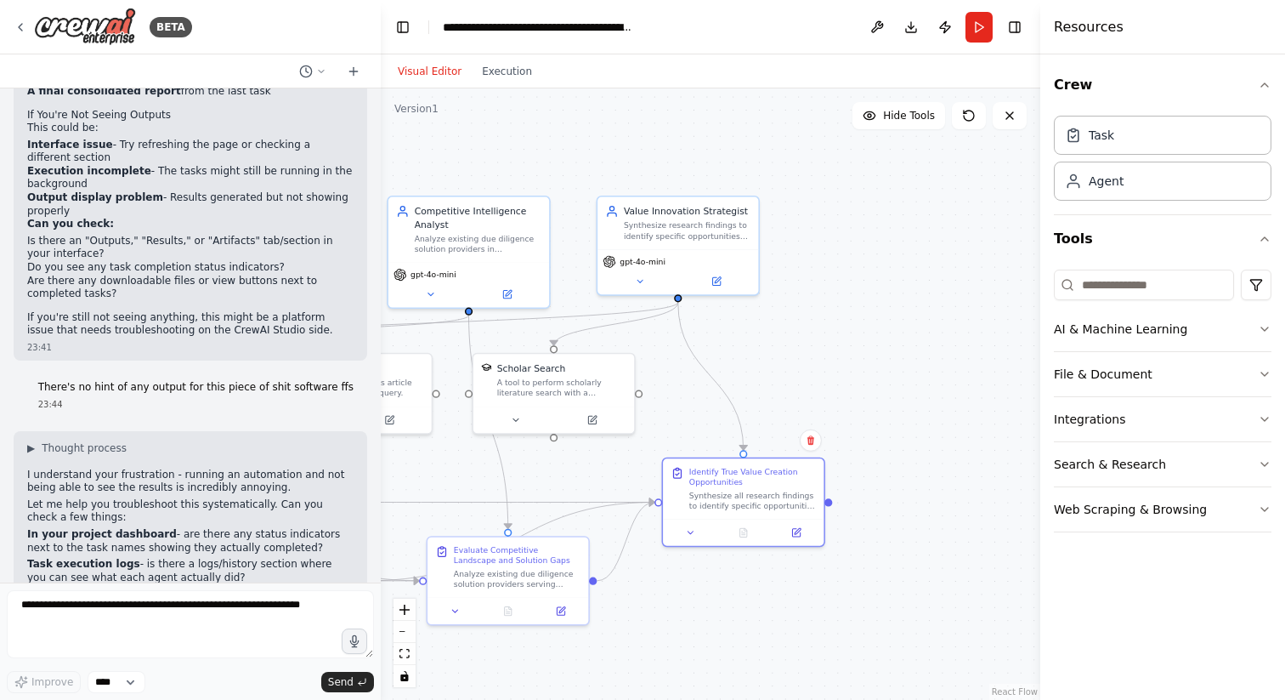
drag, startPoint x: 794, startPoint y: 457, endPoint x: 719, endPoint y: 617, distance: 176.5
click at [719, 617] on div ".deletable-edge-delete-btn { width: 20px; height: 20px; border: 0px solid #ffff…" at bounding box center [711, 393] width 660 height 611
click at [509, 72] on button "Execution" at bounding box center [507, 71] width 71 height 20
click at [436, 74] on button "Visual Editor" at bounding box center [430, 71] width 84 height 20
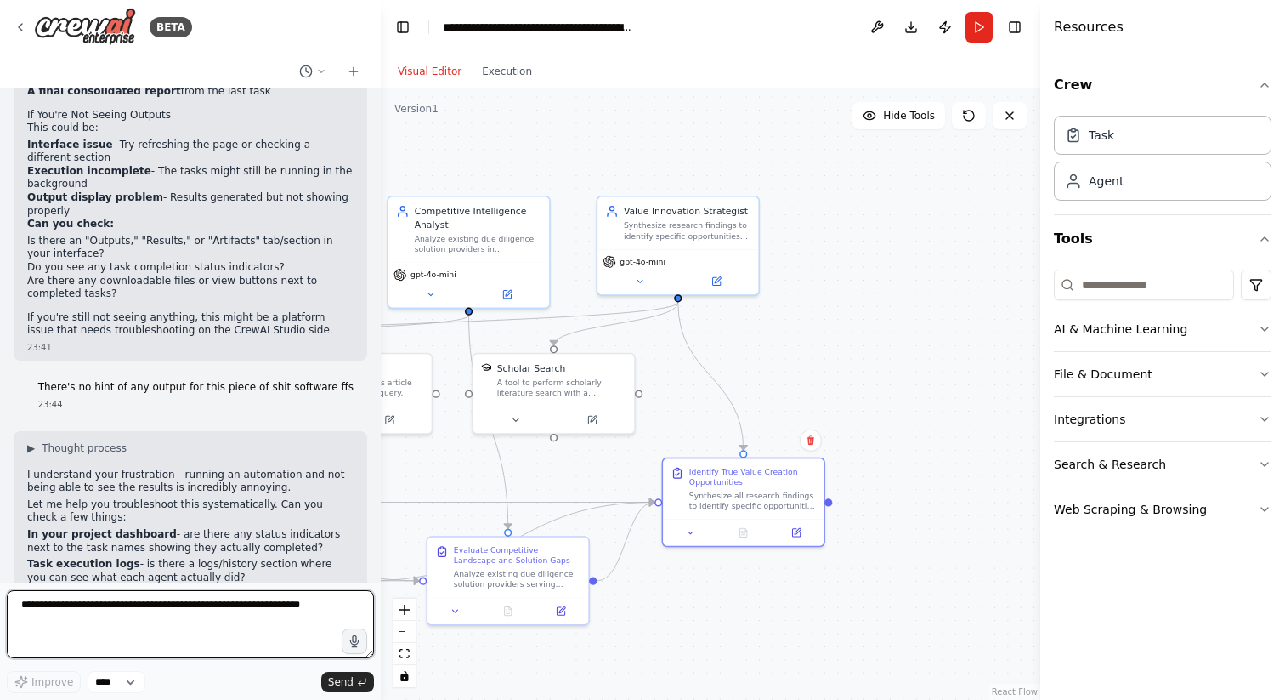
click at [167, 627] on textarea at bounding box center [190, 624] width 367 height 68
type textarea "**********"
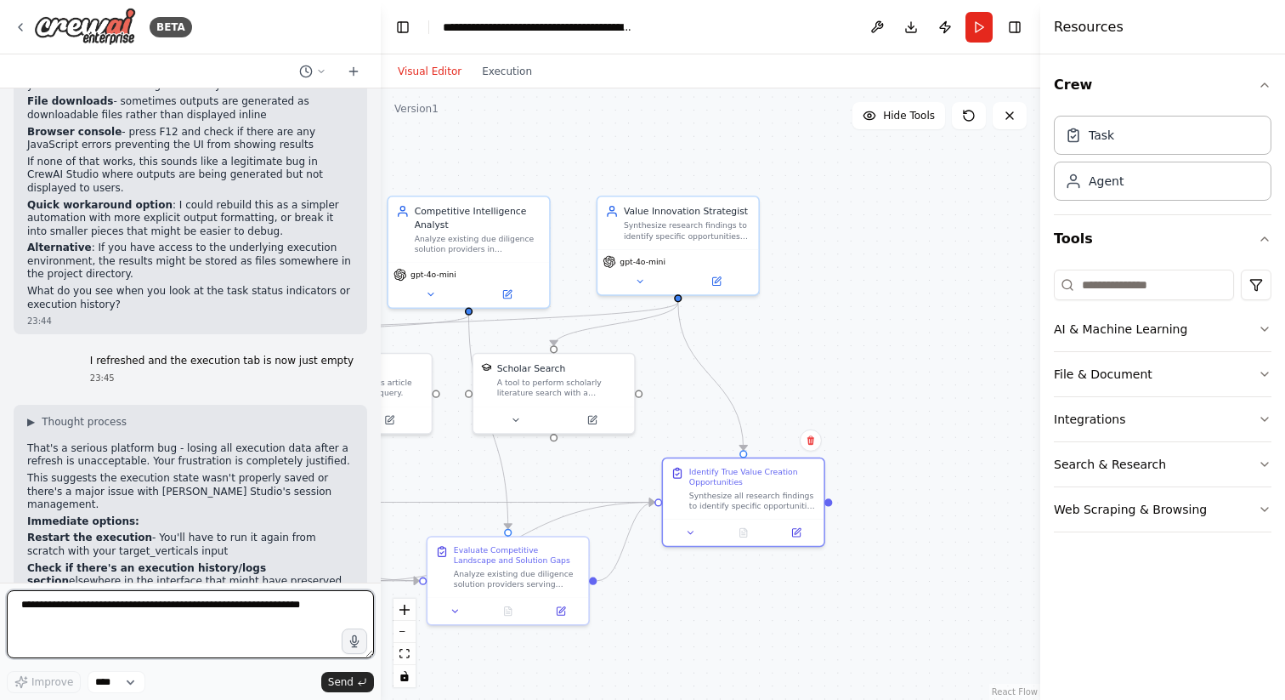
scroll to position [4695, 0]
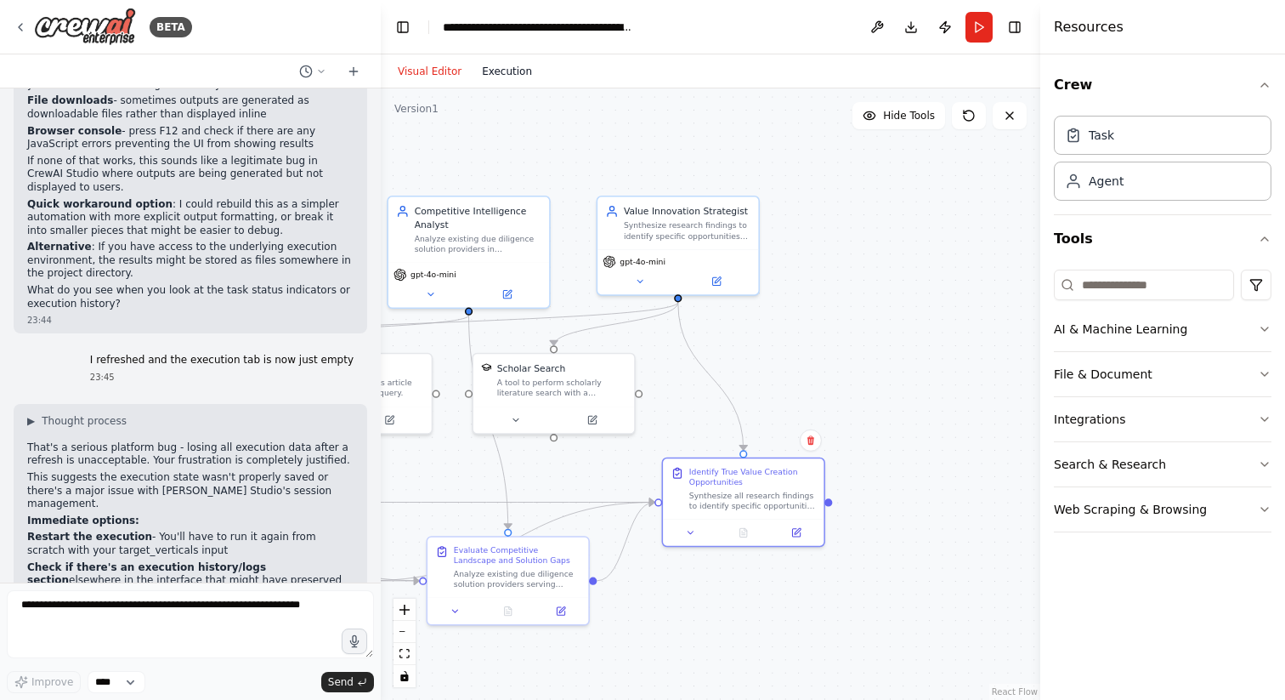
click at [513, 72] on button "Execution" at bounding box center [507, 71] width 71 height 20
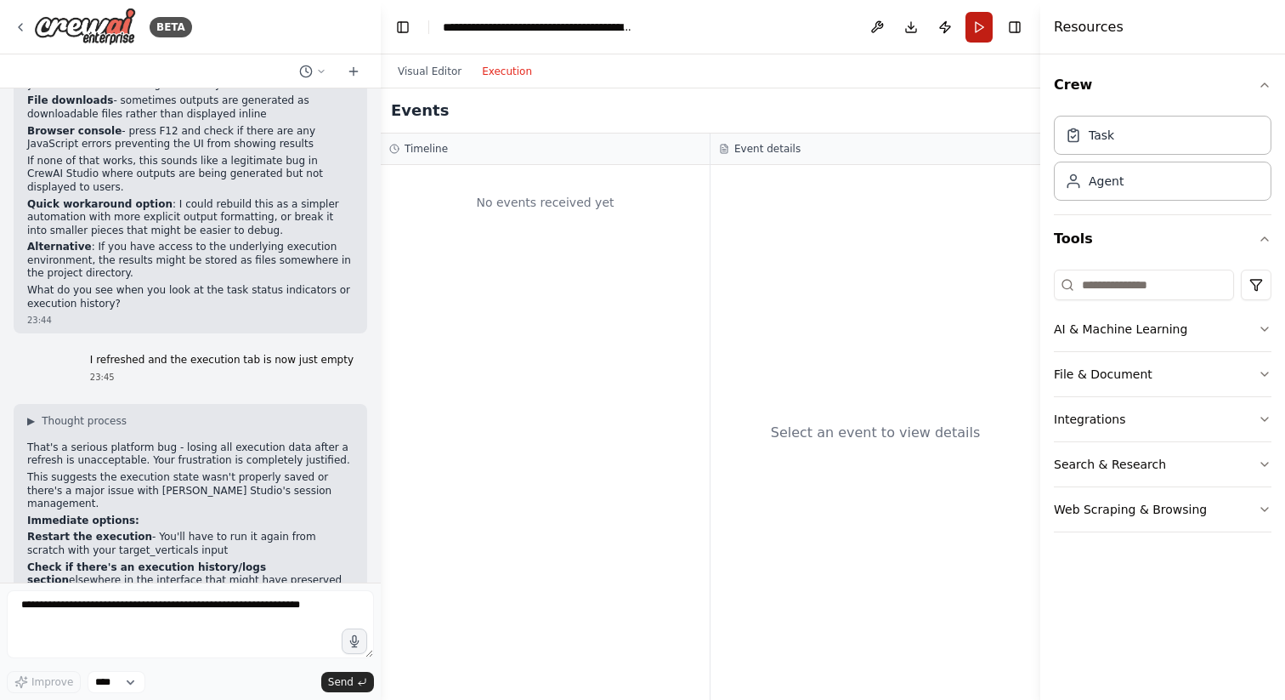
click at [975, 24] on button "Run" at bounding box center [979, 27] width 27 height 31
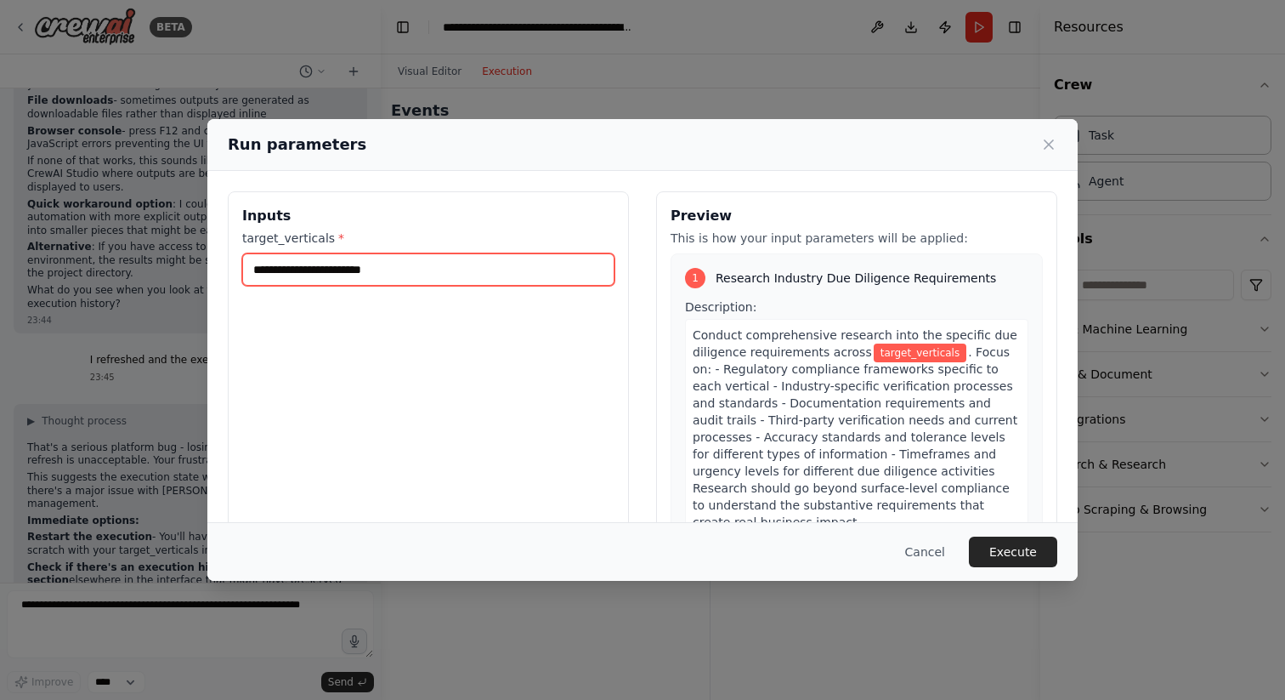
click at [358, 269] on input "target_verticals *" at bounding box center [428, 269] width 372 height 32
type input "*"
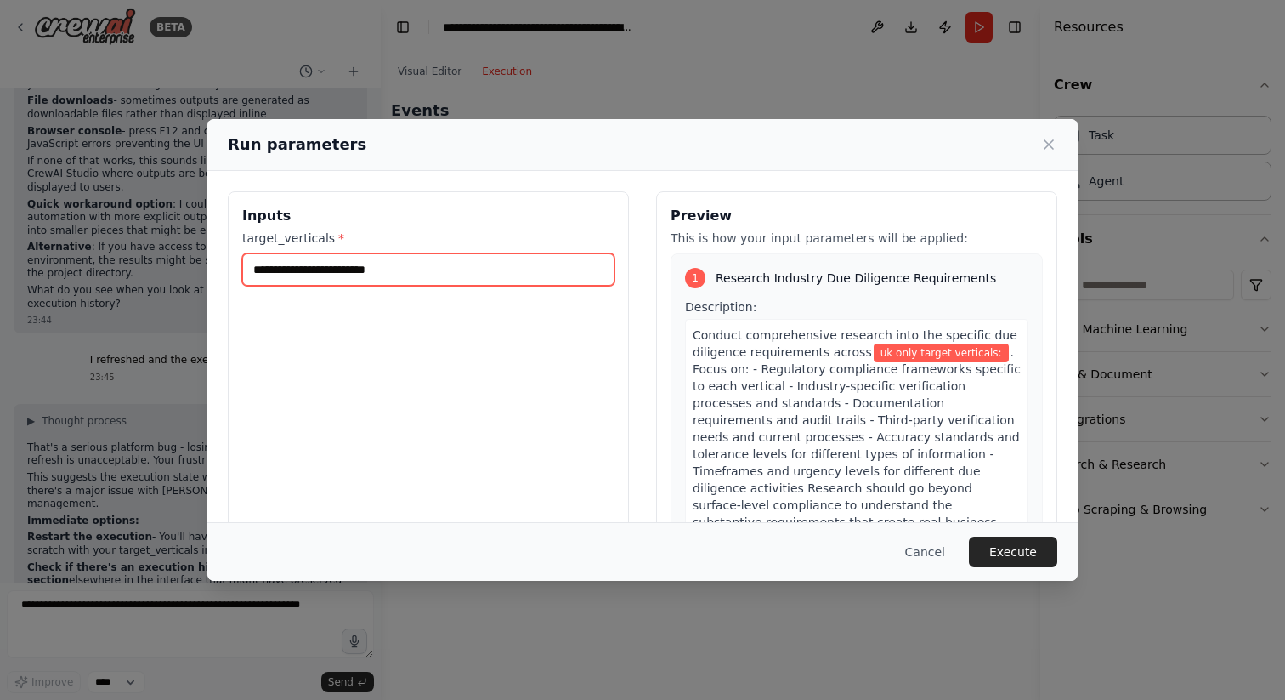
paste input "**********"
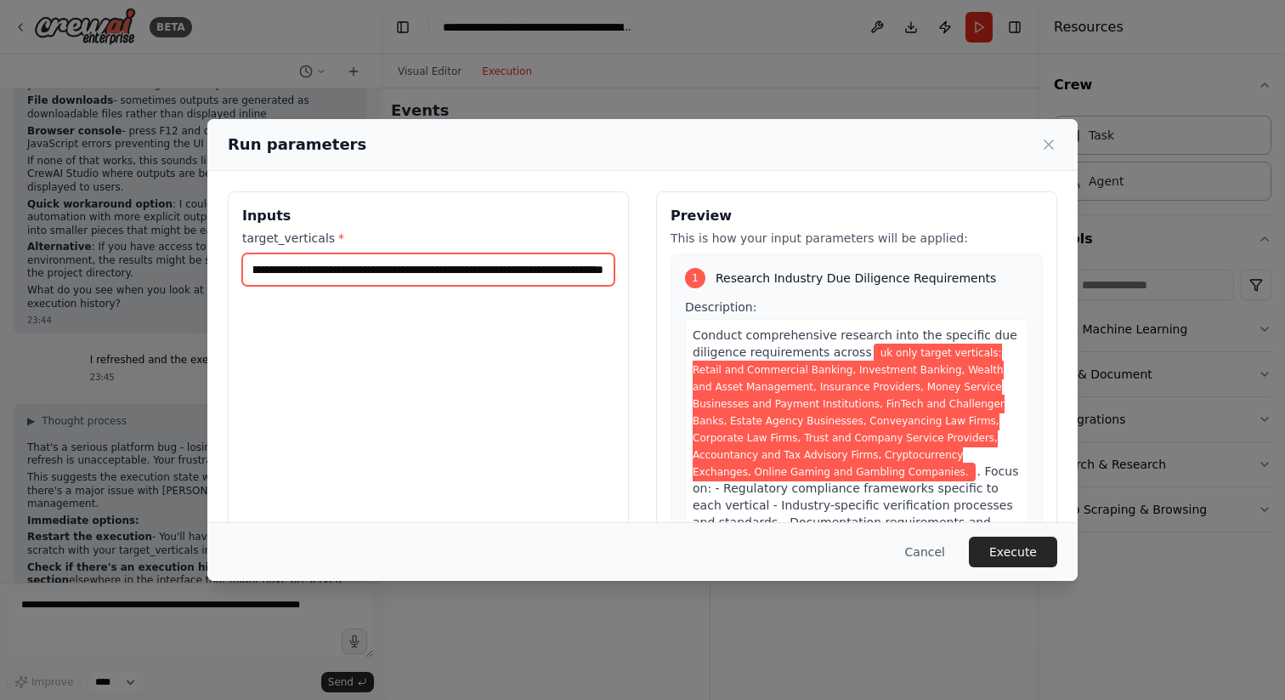
type input "**********"
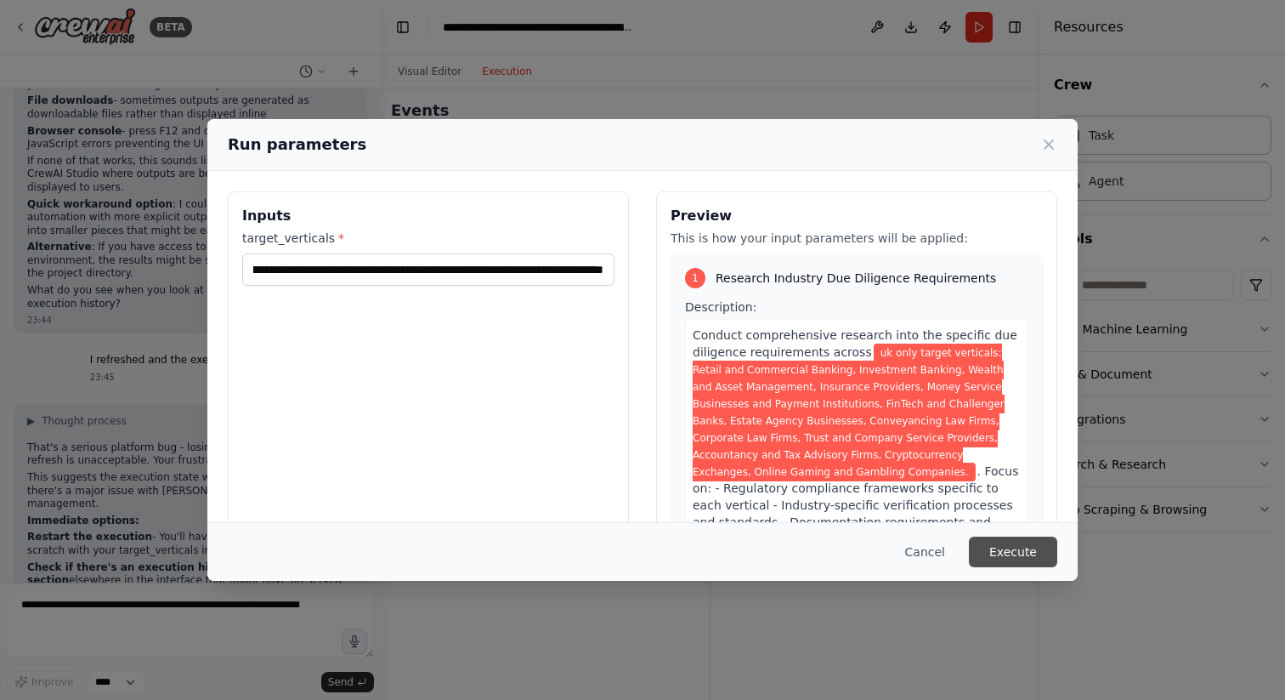
scroll to position [0, 0]
click at [1012, 545] on button "Execute" at bounding box center [1013, 551] width 88 height 31
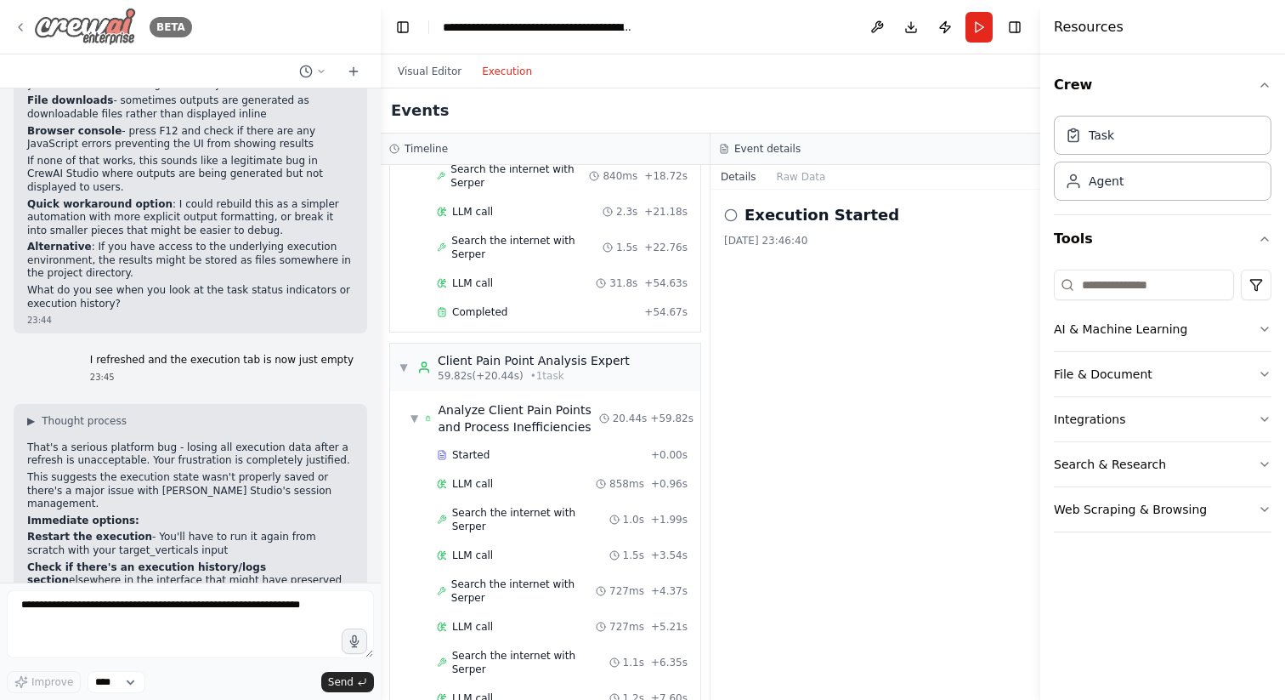
scroll to position [1426, 0]
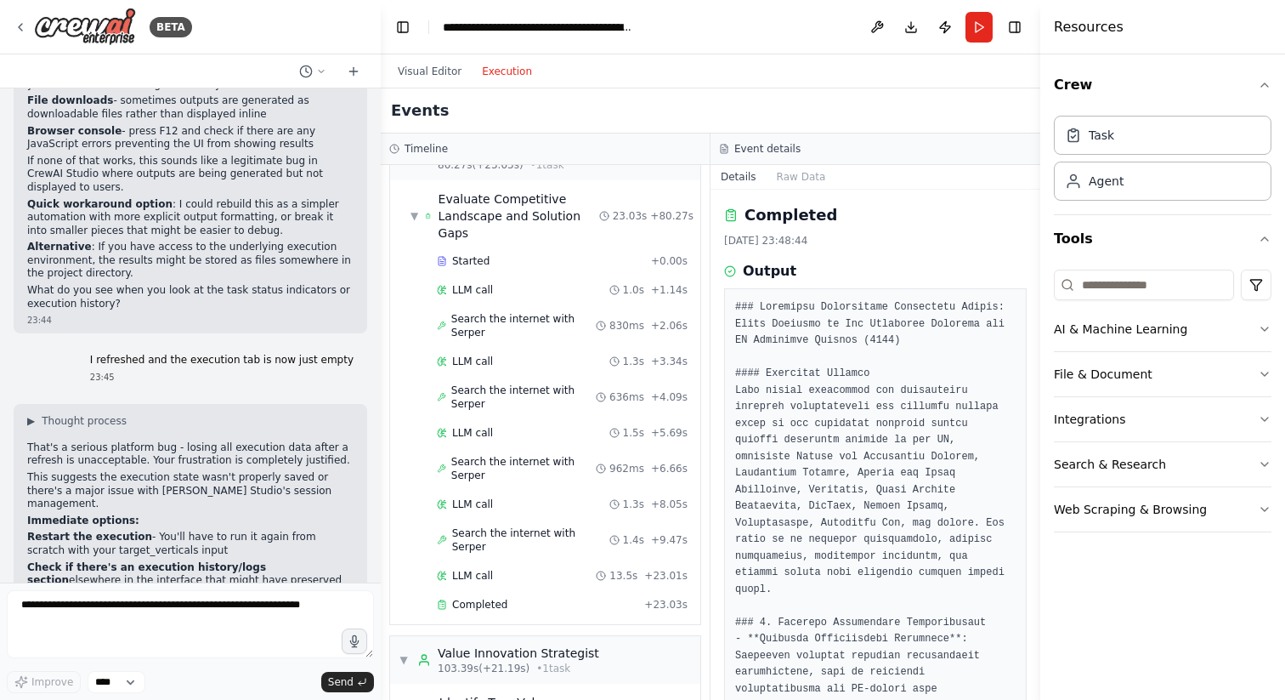
scroll to position [1233, 0]
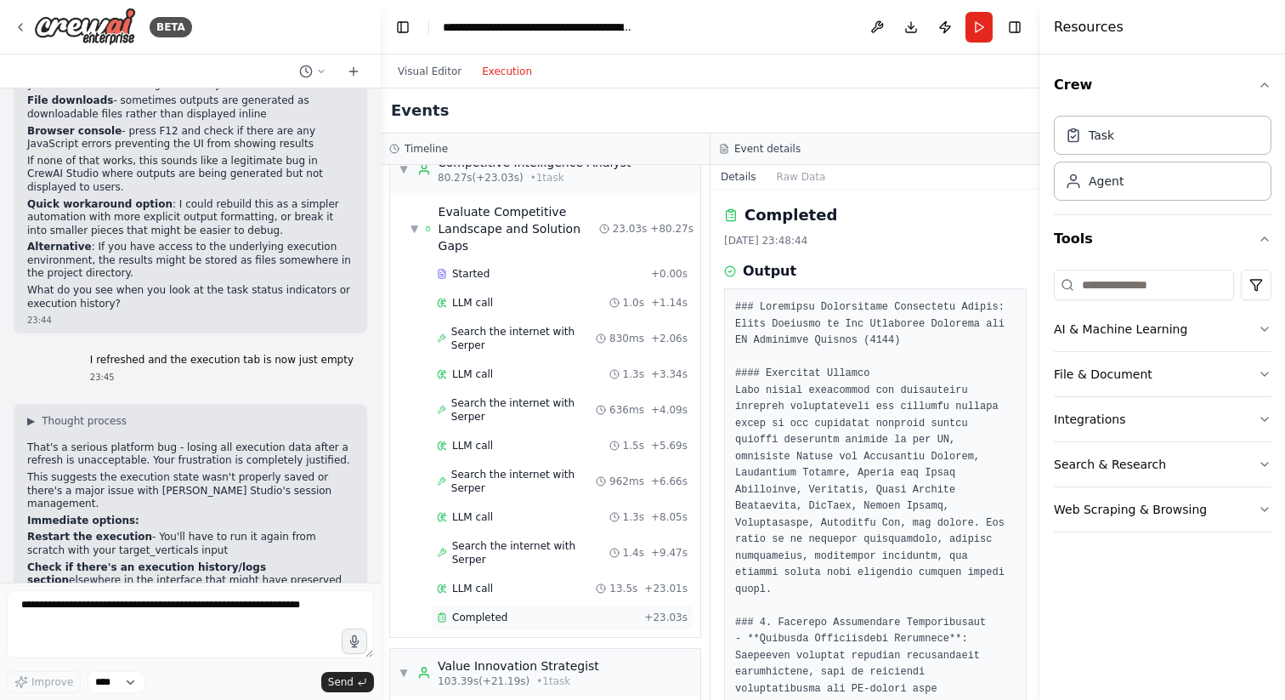
click at [485, 610] on span "Completed" at bounding box center [479, 617] width 55 height 14
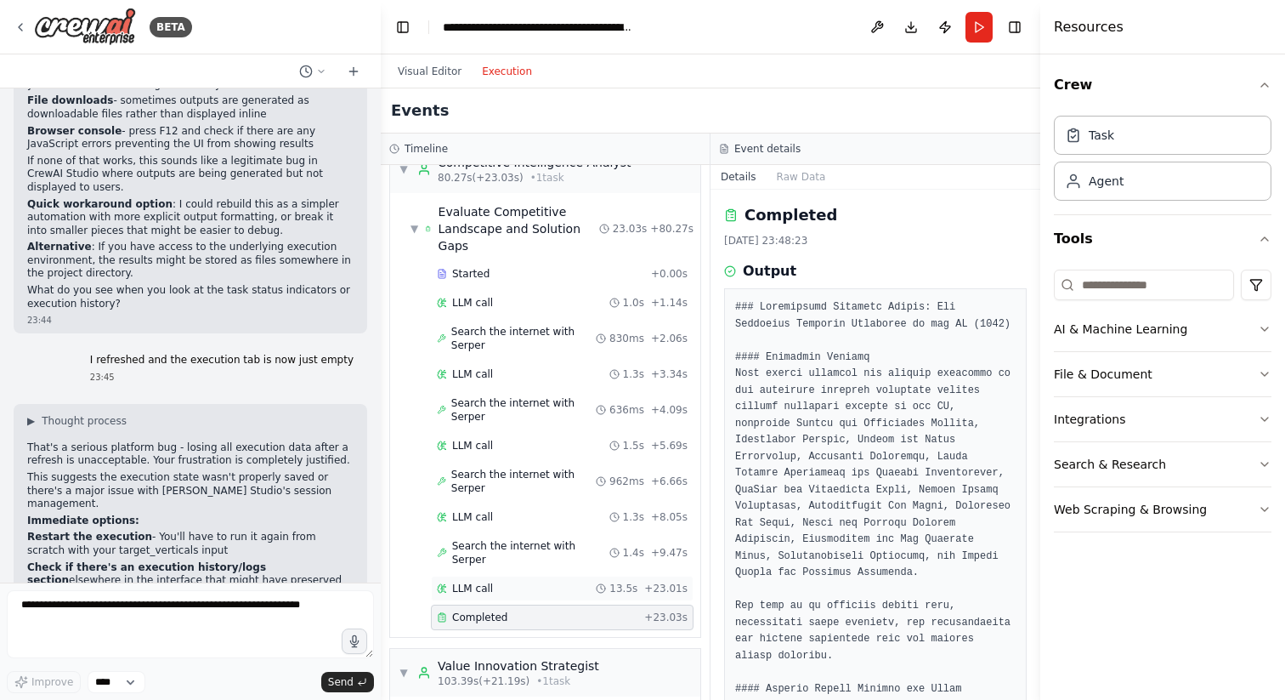
click at [484, 582] on span "LLM call" at bounding box center [472, 589] width 41 height 14
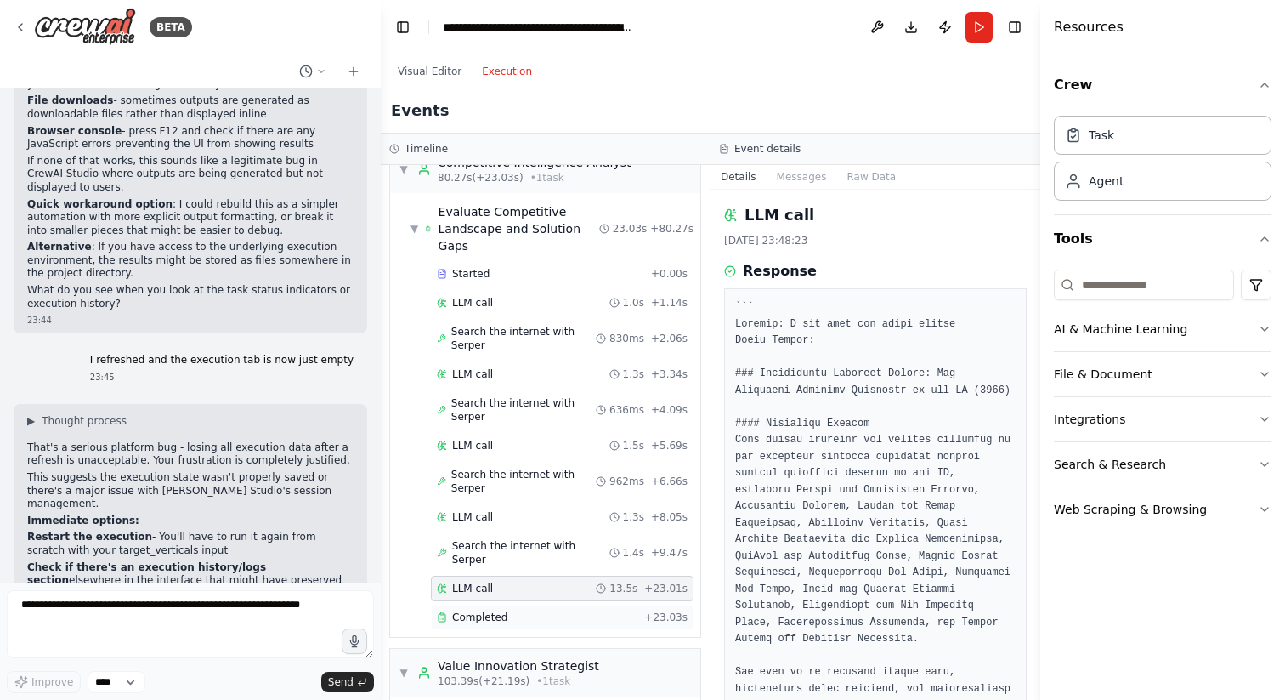
click at [482, 604] on div "Completed + 23.03s" at bounding box center [562, 617] width 263 height 26
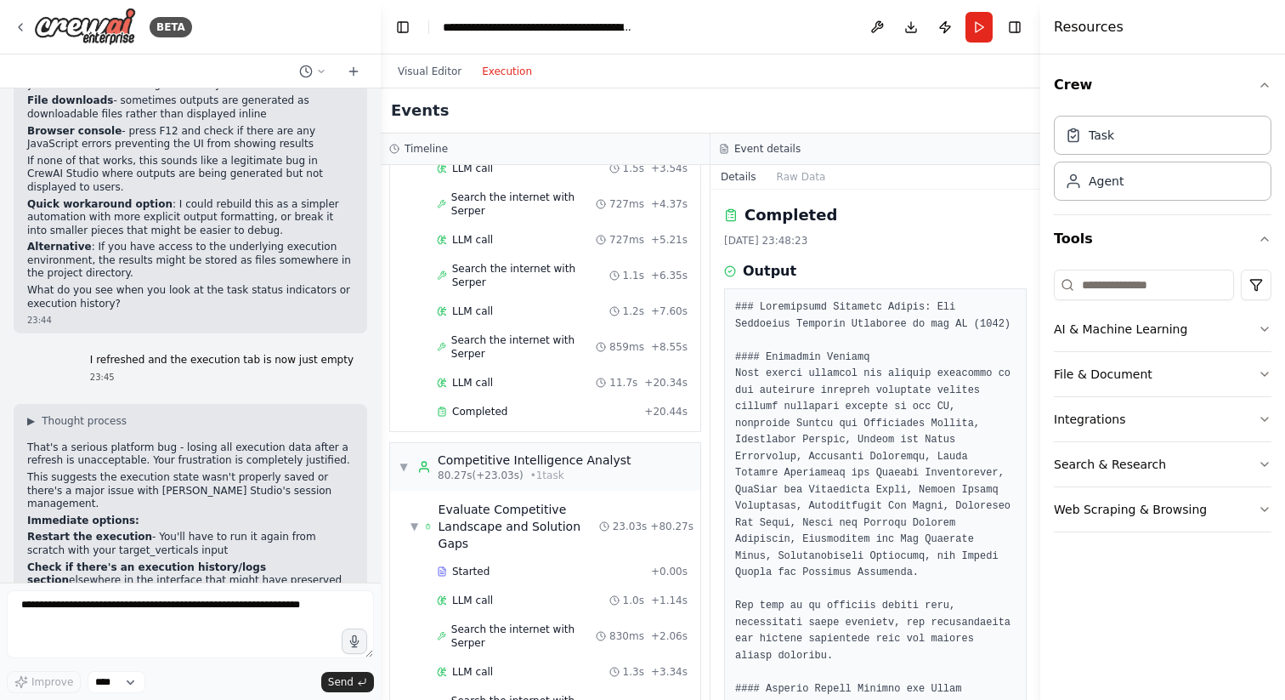
scroll to position [870, 0]
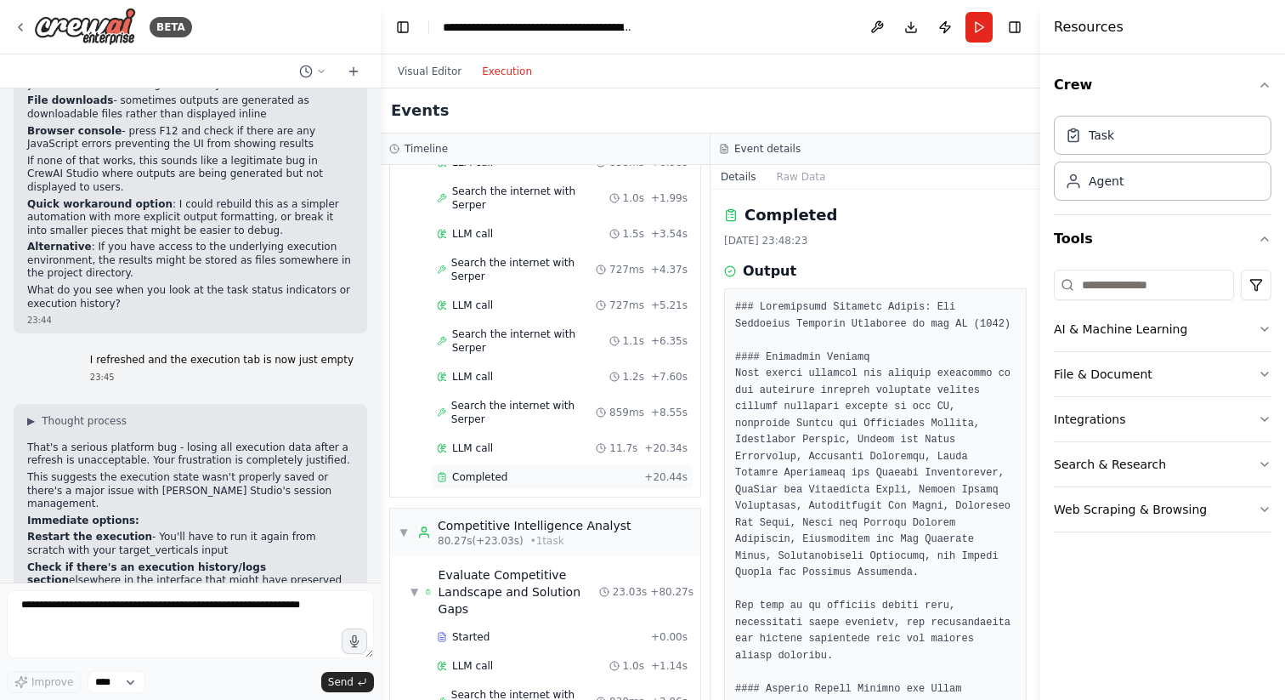
click at [491, 470] on span "Completed" at bounding box center [479, 477] width 55 height 14
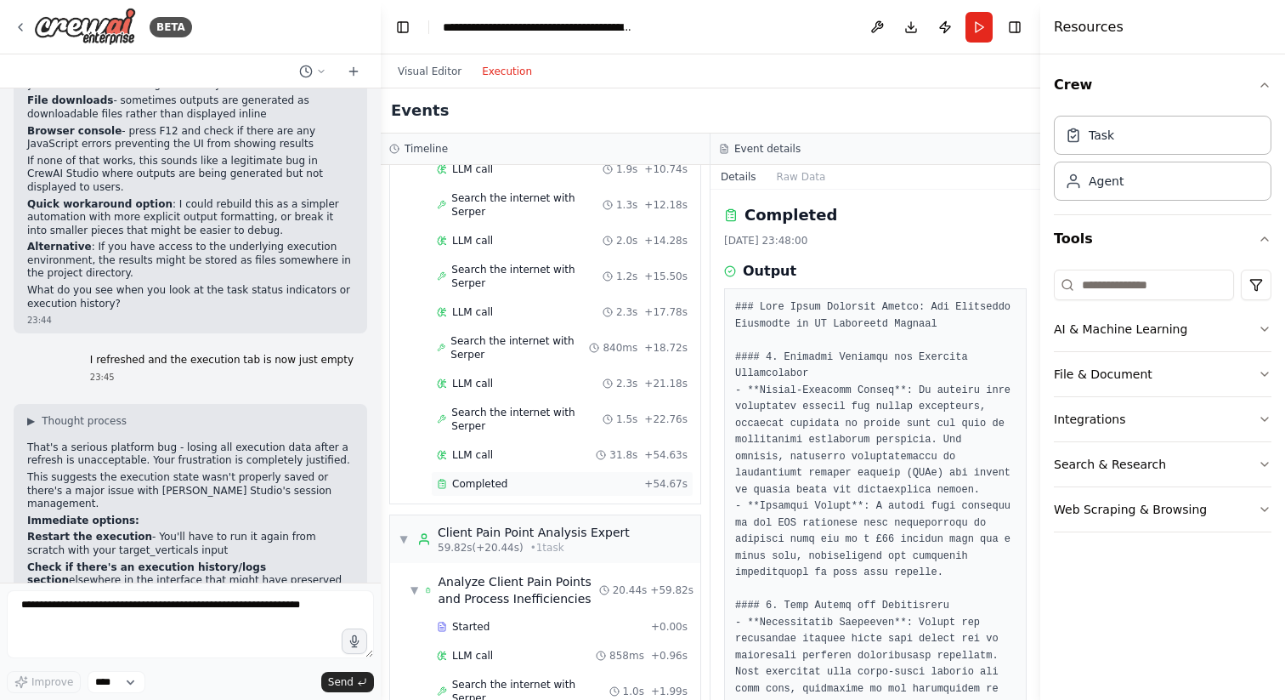
click at [490, 477] on span "Completed" at bounding box center [479, 484] width 55 height 14
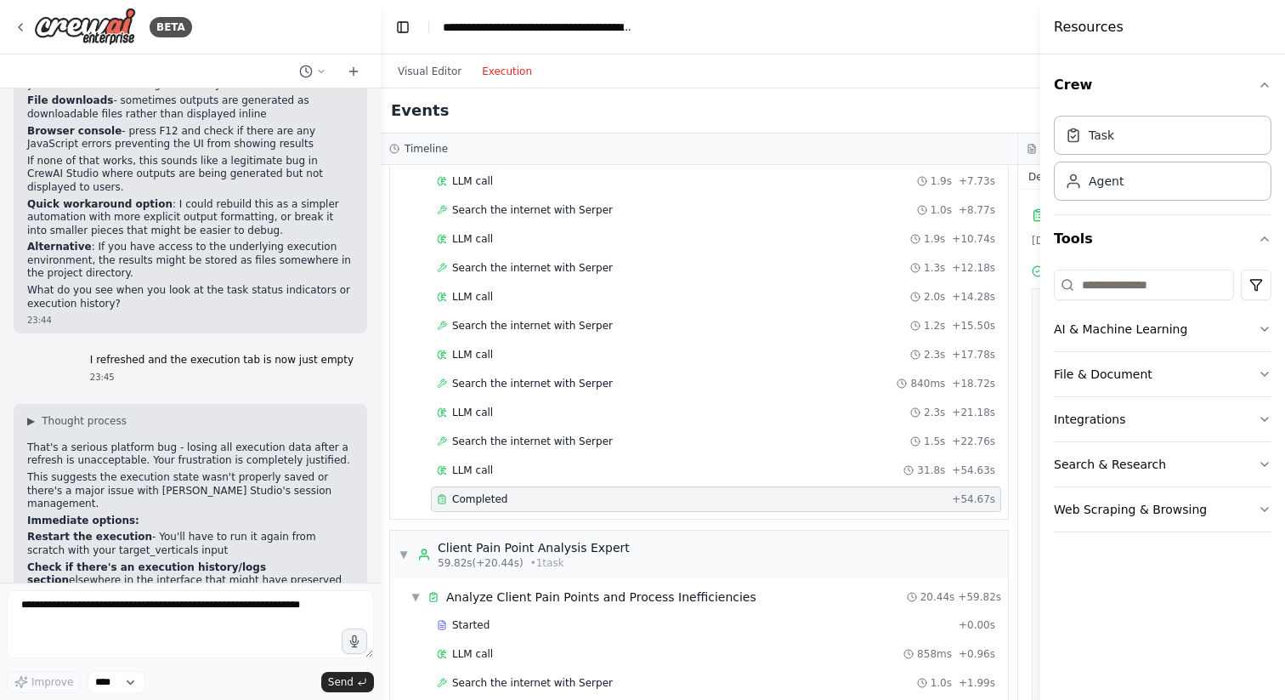
scroll to position [241, 0]
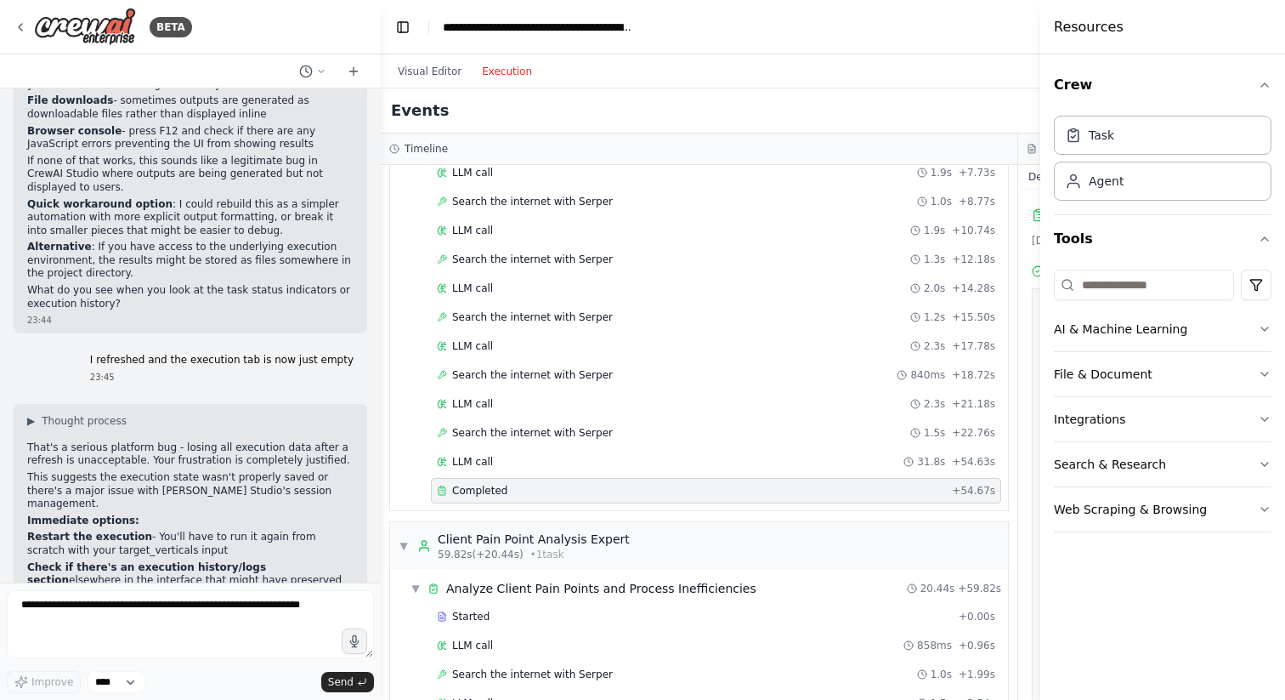
click at [772, 493] on div "Completed" at bounding box center [691, 491] width 508 height 14
click at [939, 22] on header "**********" at bounding box center [1018, 27] width 1275 height 54
click at [479, 458] on span "LLM call" at bounding box center [472, 462] width 41 height 14
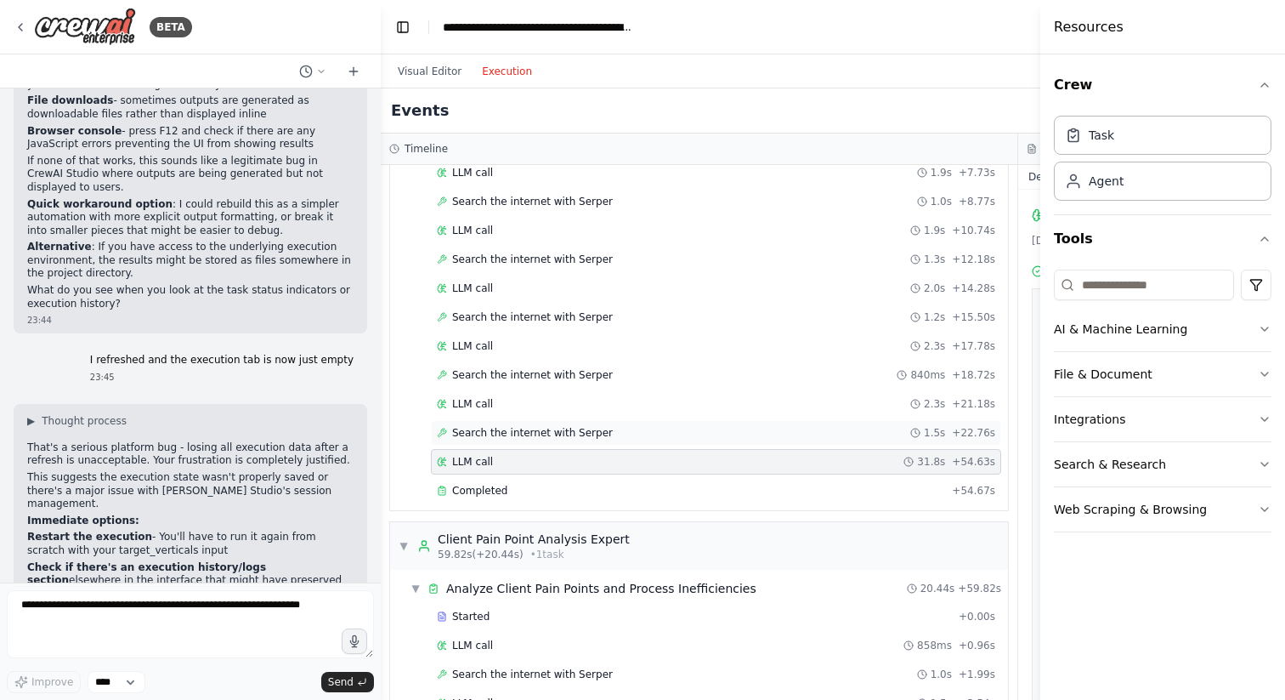
click at [490, 431] on span "Search the internet with Serper" at bounding box center [532, 433] width 161 height 14
click at [428, 82] on div "Visual Editor Execution" at bounding box center [465, 71] width 155 height 34
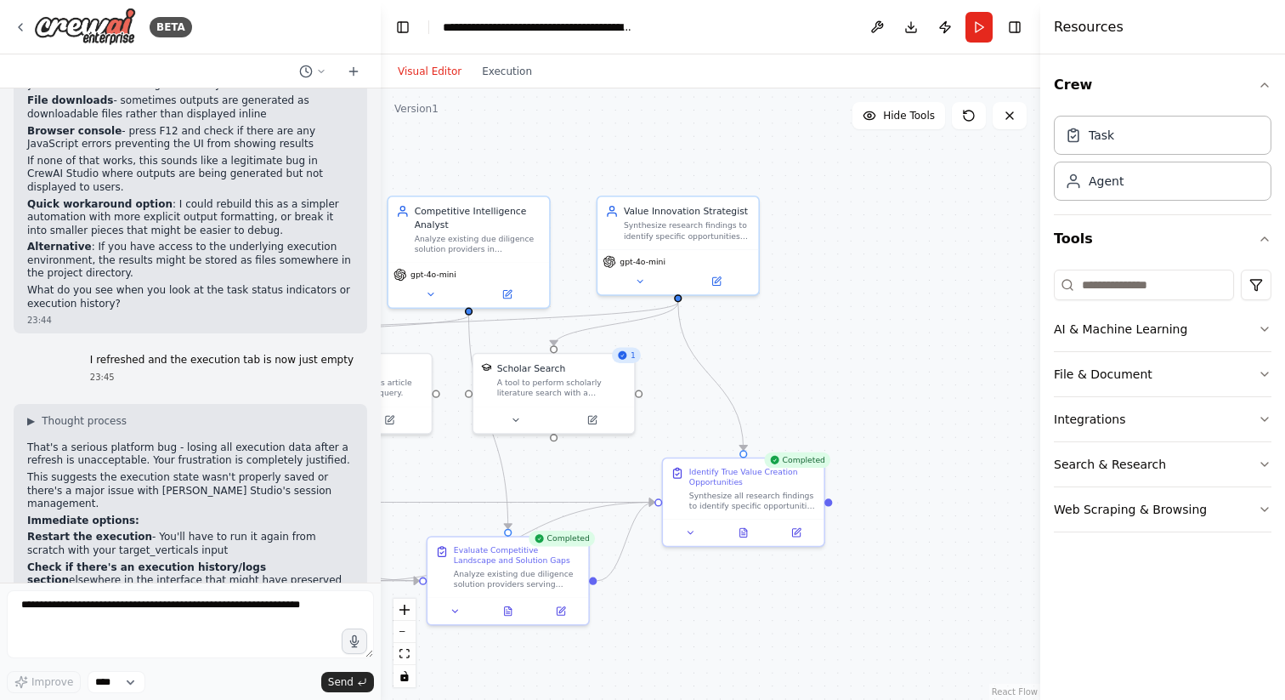
click at [442, 72] on button "Visual Editor" at bounding box center [430, 71] width 84 height 20
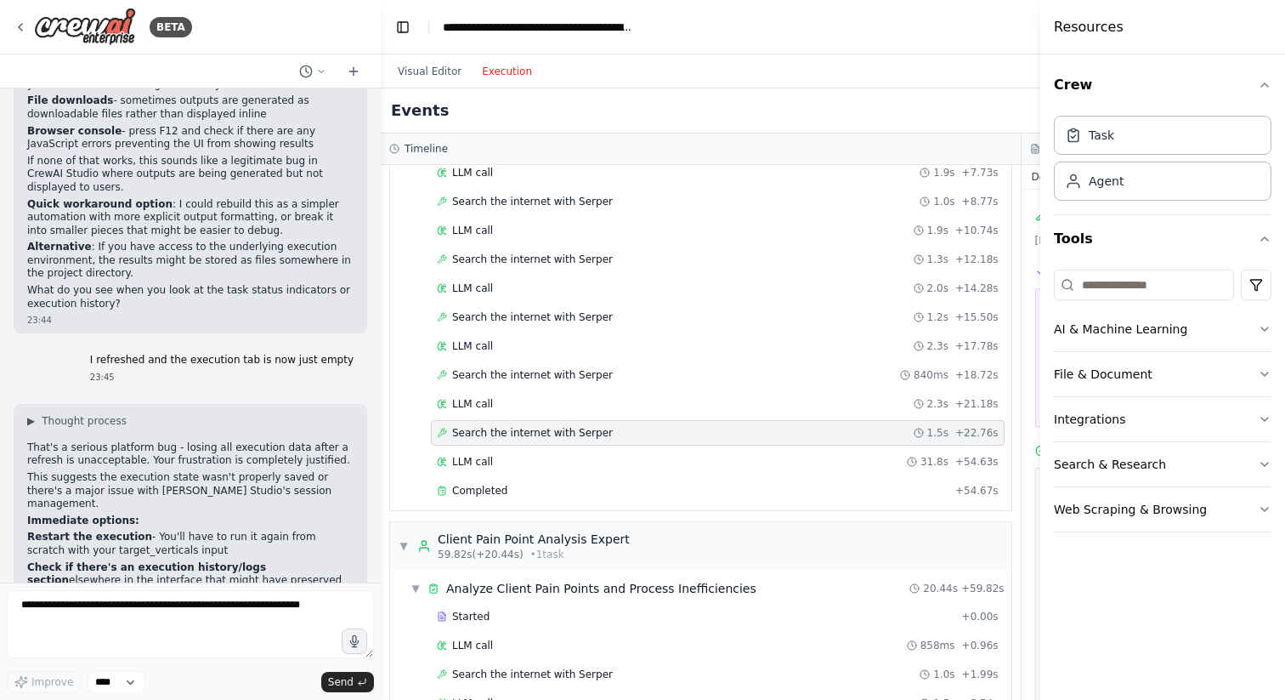
click at [507, 71] on button "Execution" at bounding box center [507, 71] width 71 height 20
click at [405, 30] on button "Toggle Left Sidebar" at bounding box center [403, 27] width 24 height 24
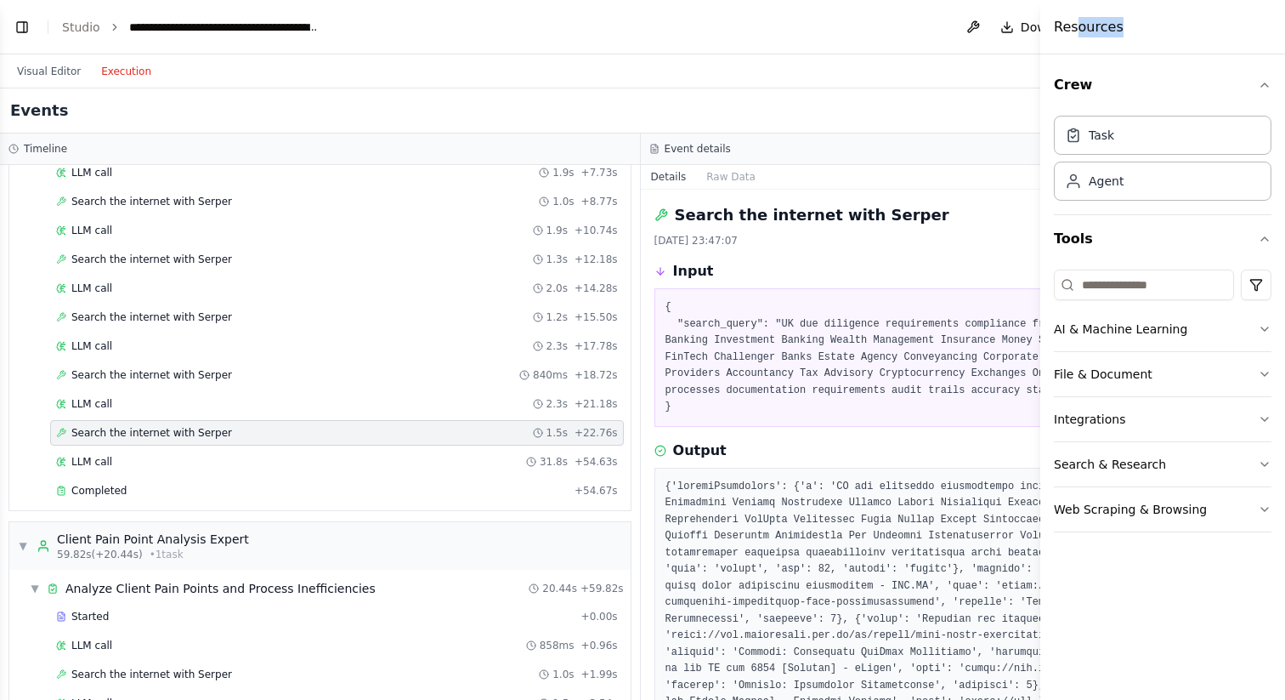
drag, startPoint x: 1076, startPoint y: 30, endPoint x: 1144, endPoint y: 28, distance: 68.0
click at [1144, 28] on div "Resources" at bounding box center [1163, 27] width 245 height 54
click at [984, 105] on div "Events" at bounding box center [640, 110] width 1281 height 45
click at [1003, 30] on button "Download" at bounding box center [1041, 27] width 94 height 31
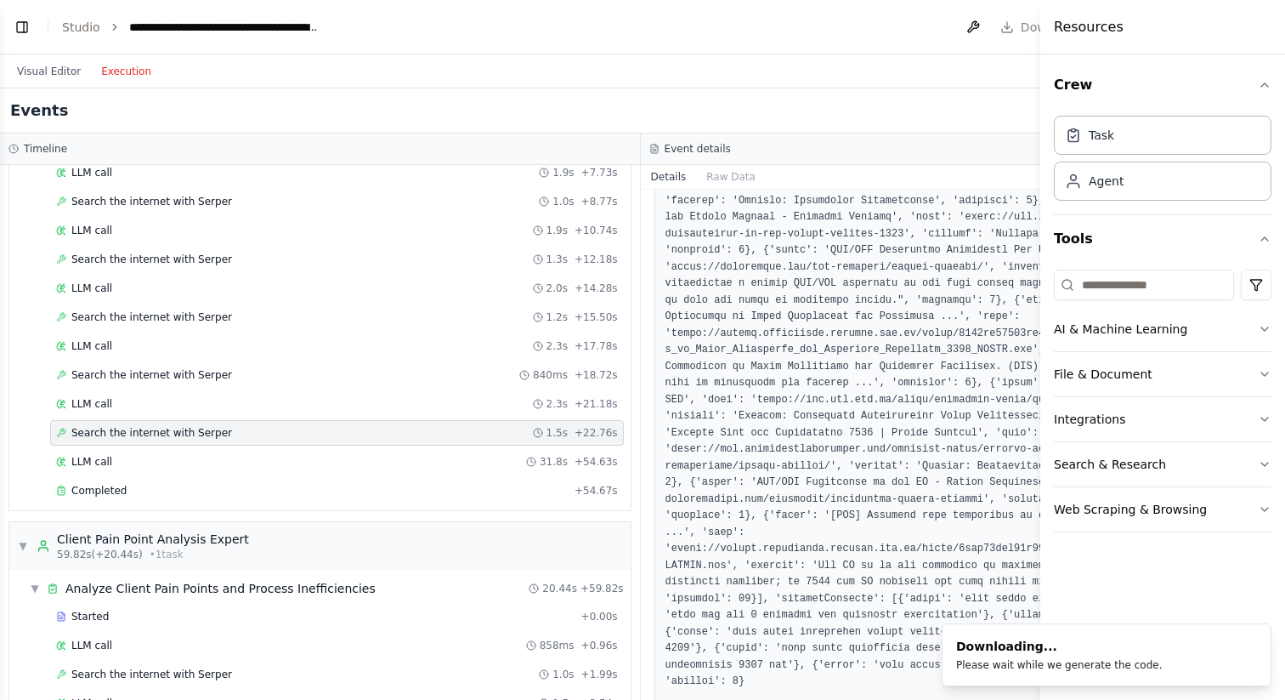
scroll to position [550, 0]
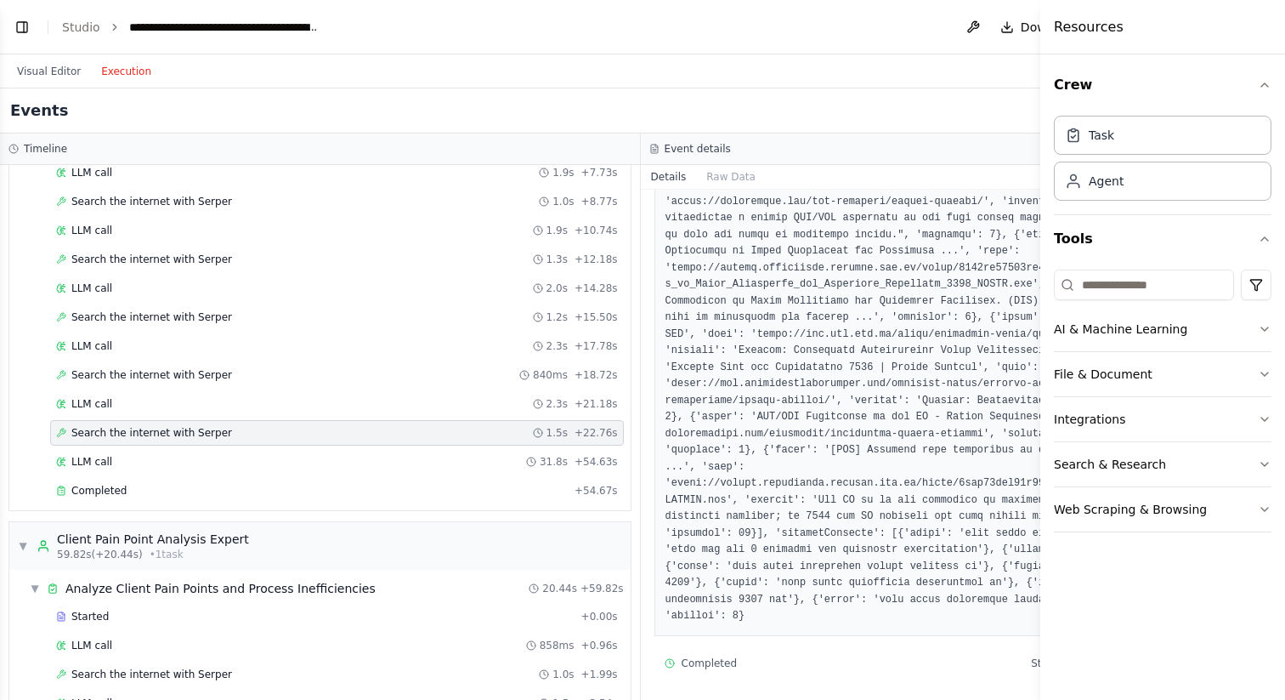
click at [720, 86] on div "Visual Editor Execution" at bounding box center [640, 71] width 1281 height 34
click at [143, 493] on div "Completed" at bounding box center [312, 491] width 512 height 14
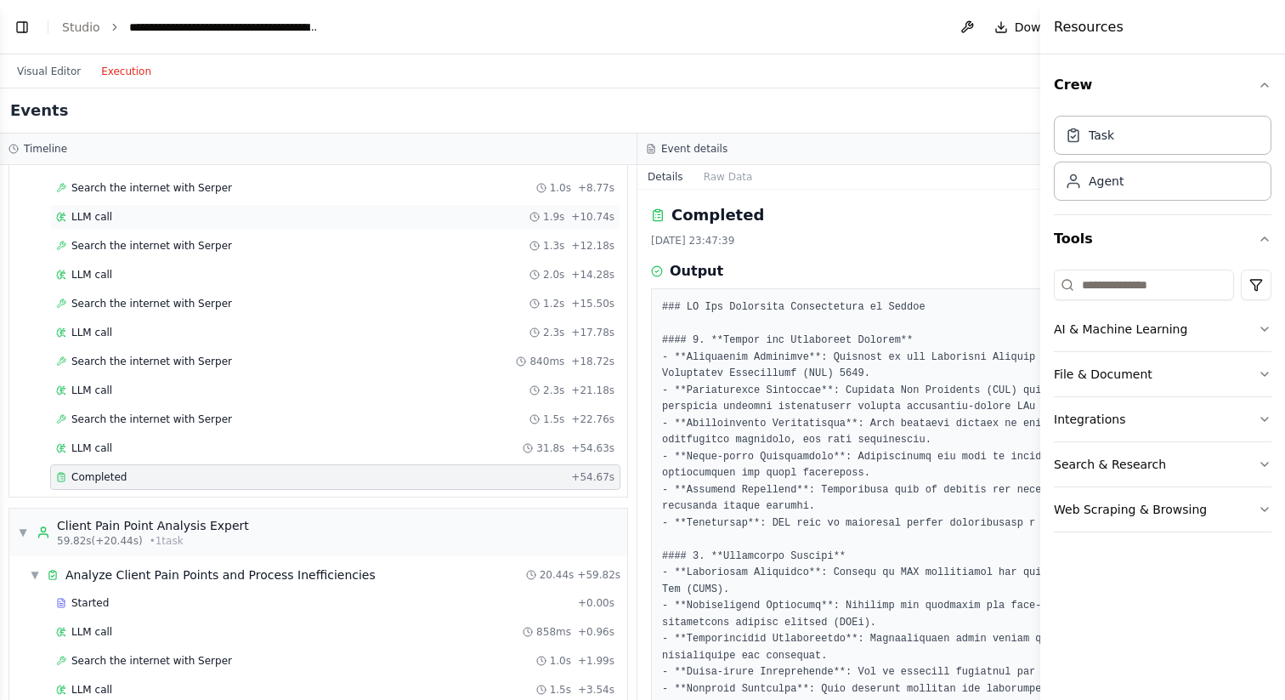
scroll to position [268, 0]
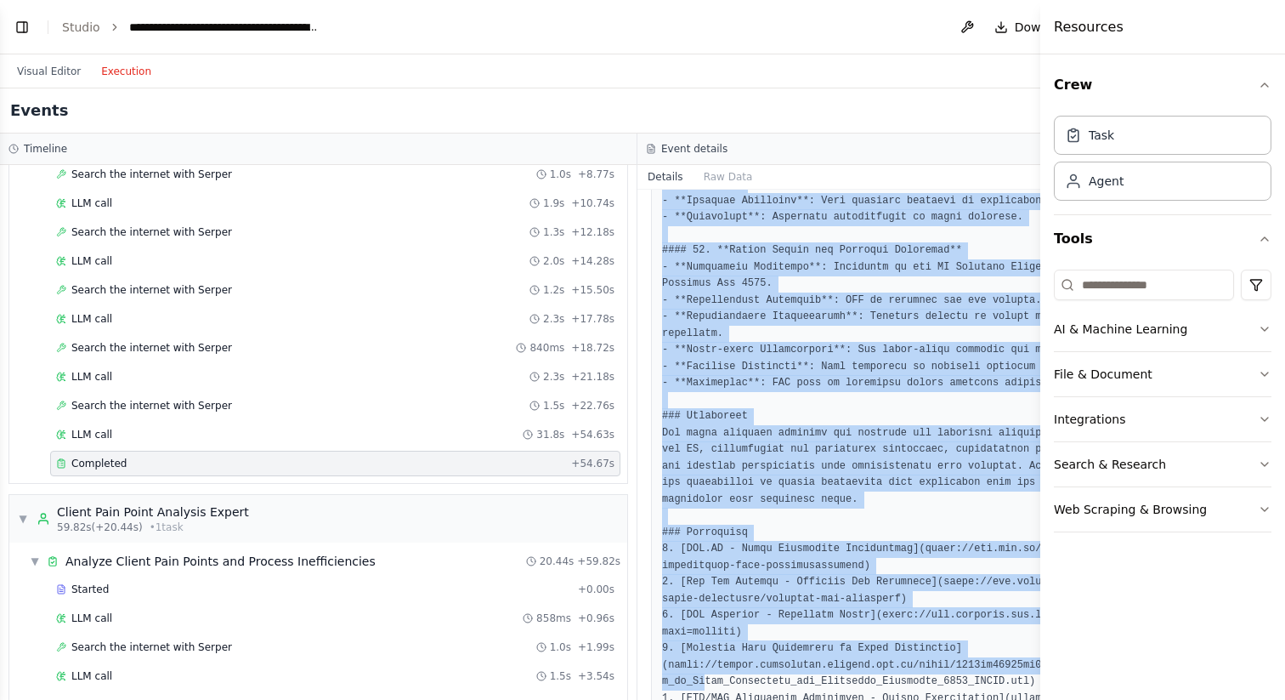
scroll to position [2158, 0]
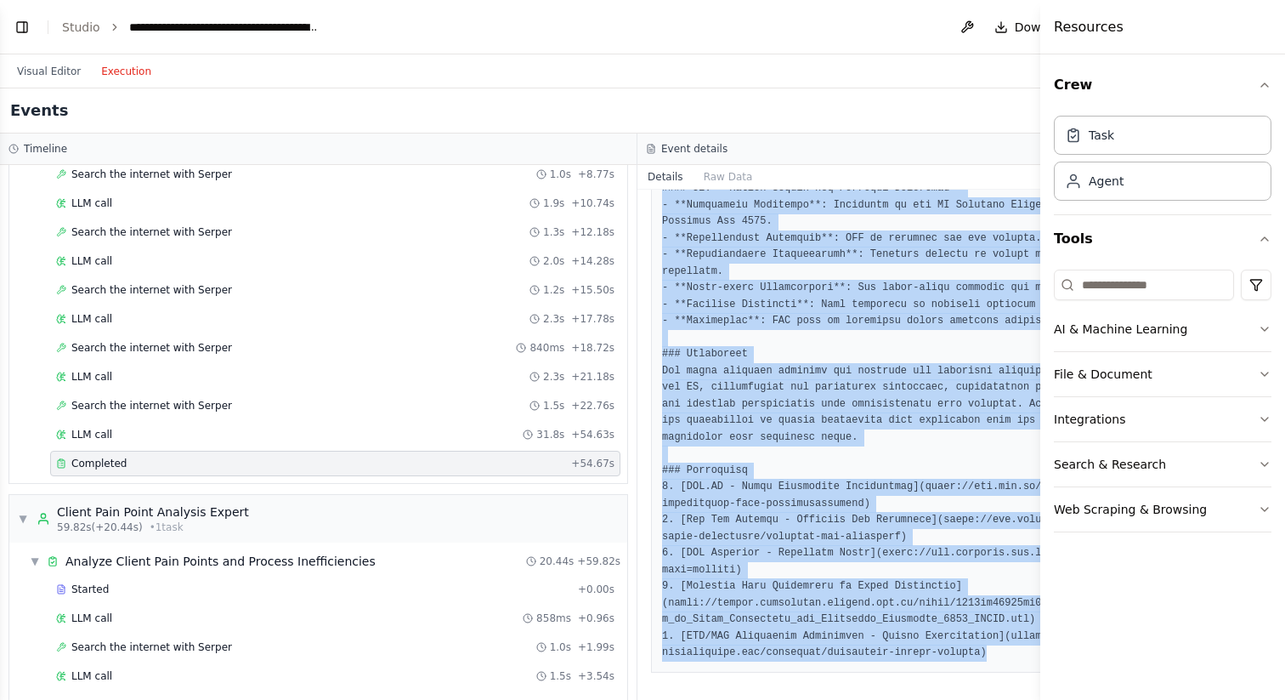
drag, startPoint x: 656, startPoint y: 306, endPoint x: 1024, endPoint y: 672, distance: 518.8
click at [1024, 672] on div "Completed [DATE] 23:47:39 Output" at bounding box center [957, 445] width 638 height 510
copy pre "### UK Due Diligence Requirements by Sector #### 1. **Retail and Commercial Ban…"
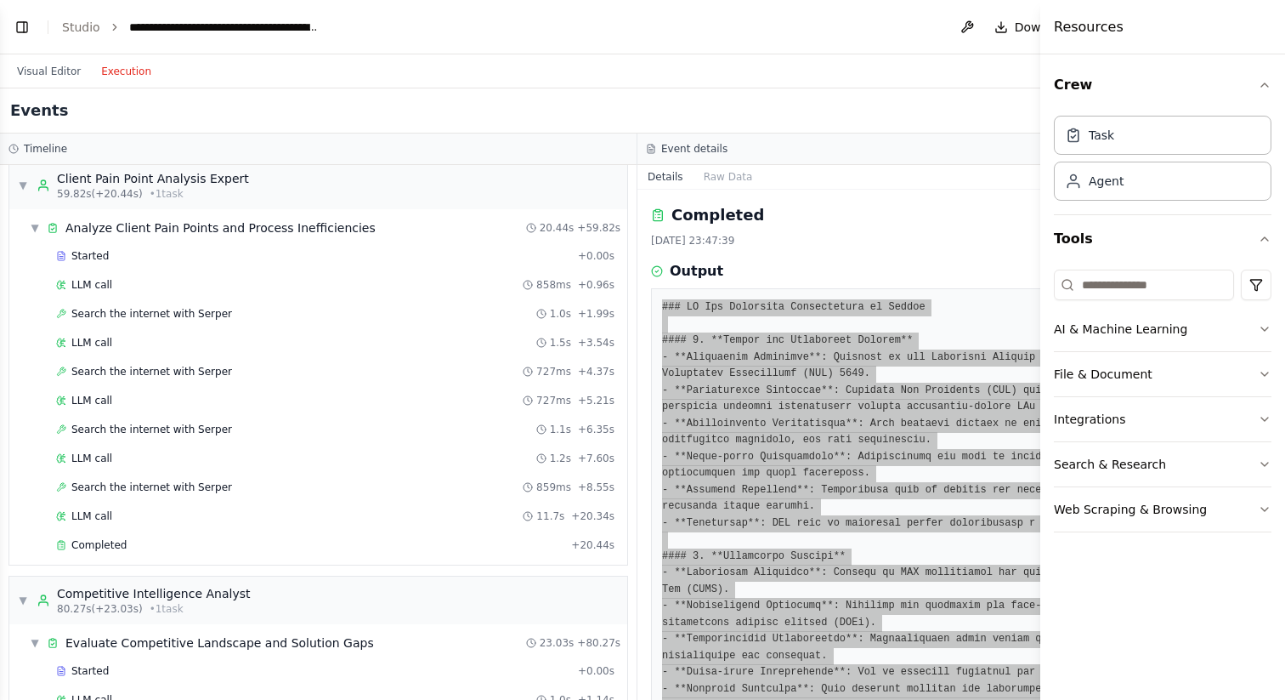
scroll to position [576, 0]
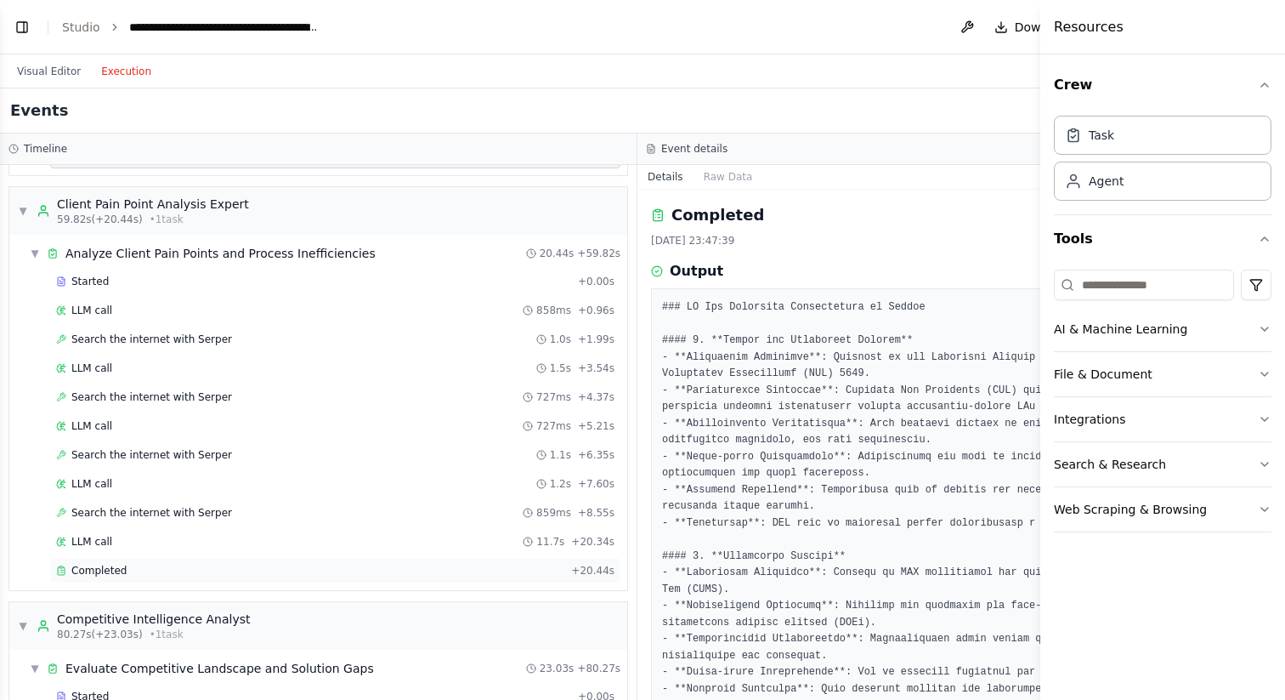
click at [109, 573] on span "Completed" at bounding box center [98, 571] width 55 height 14
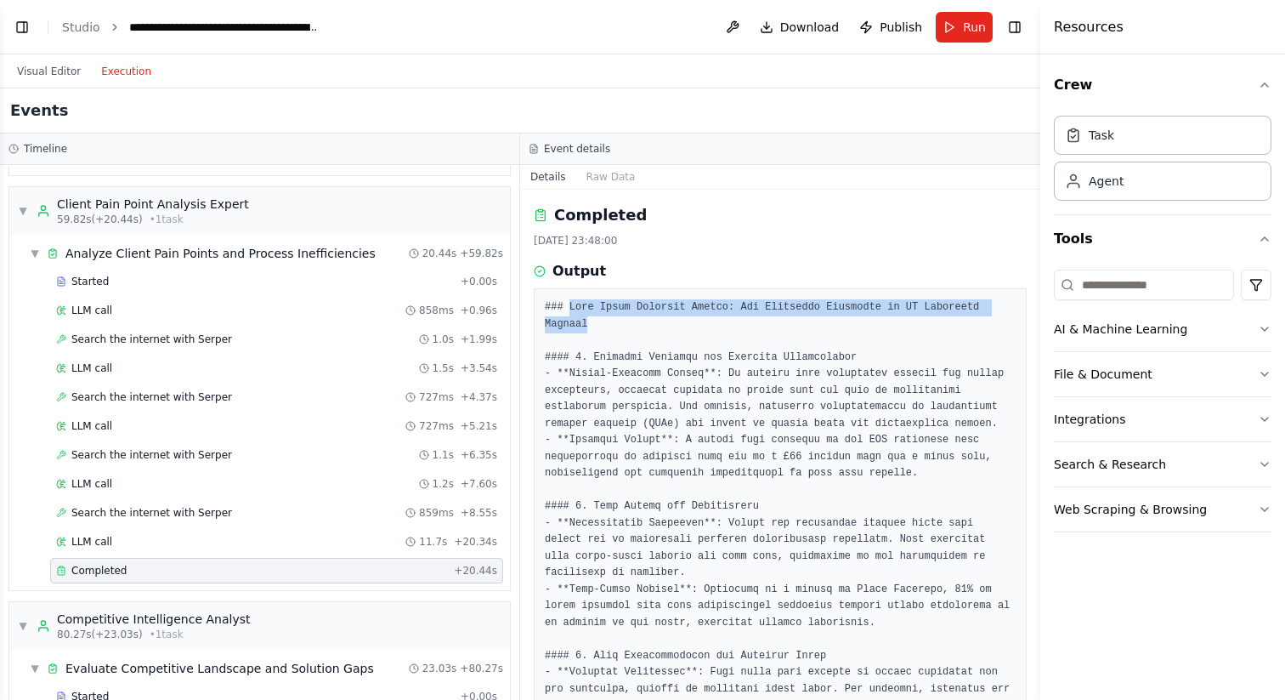
drag, startPoint x: 570, startPoint y: 307, endPoint x: 586, endPoint y: 326, distance: 24.8
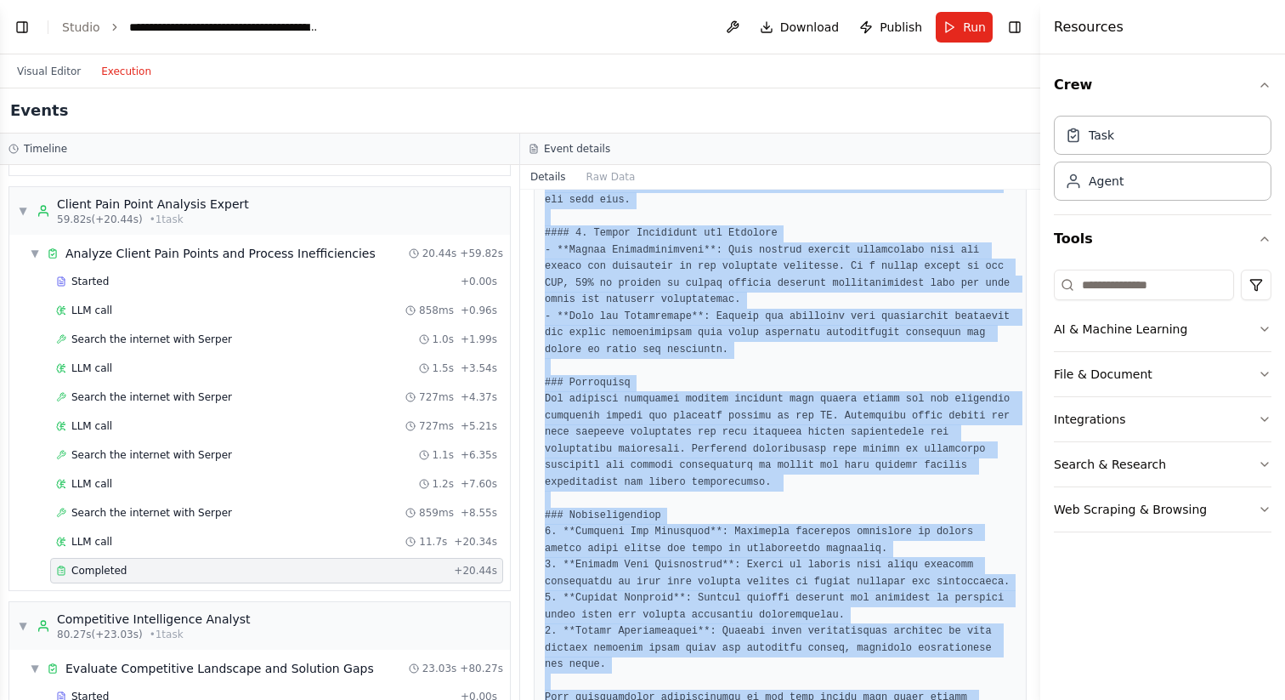
scroll to position [1064, 0]
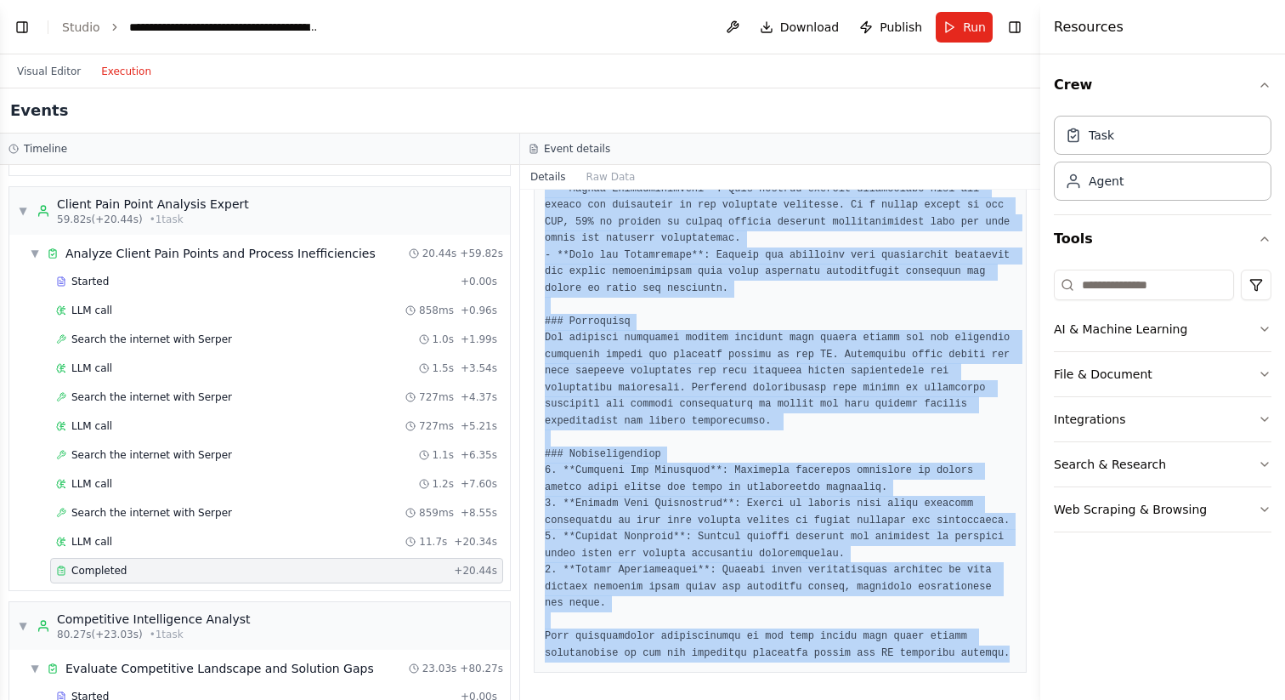
drag, startPoint x: 544, startPoint y: 305, endPoint x: 1018, endPoint y: 652, distance: 587.0
copy pre "### Lore Ipsum Dolorsit Ametco: Adi Elitseddo Eiusmodte in UT Laboreetd Magnaal…"
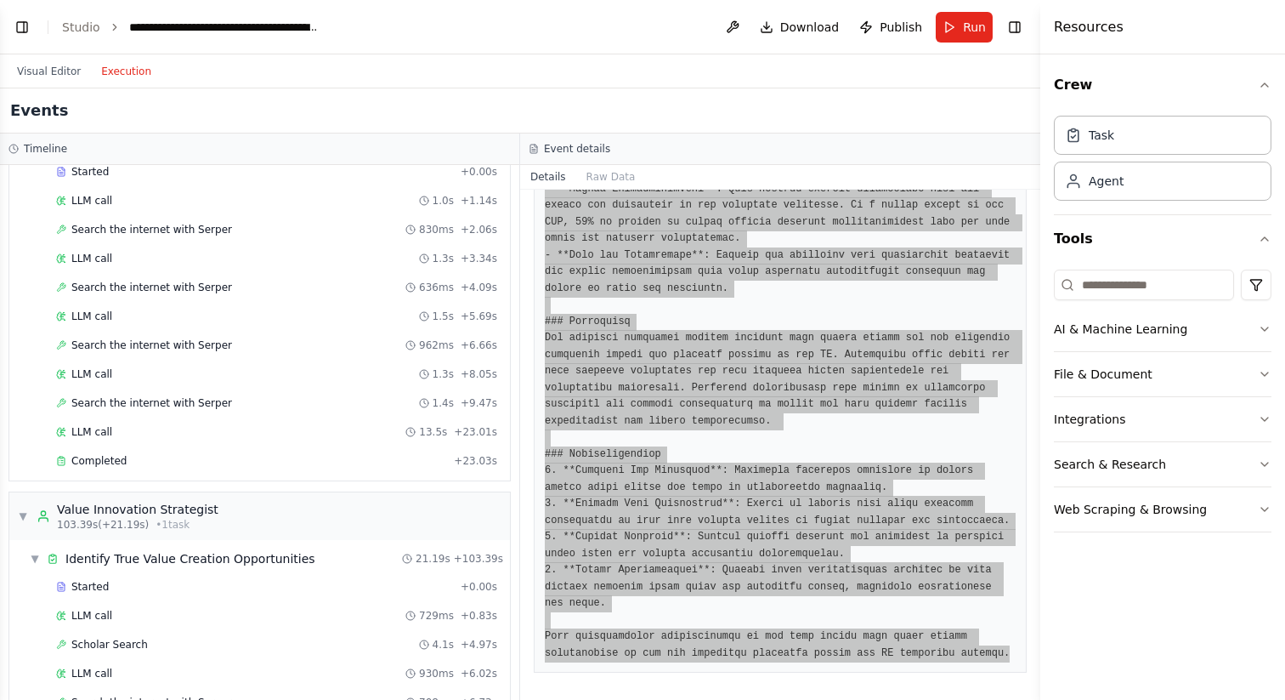
scroll to position [1128, 0]
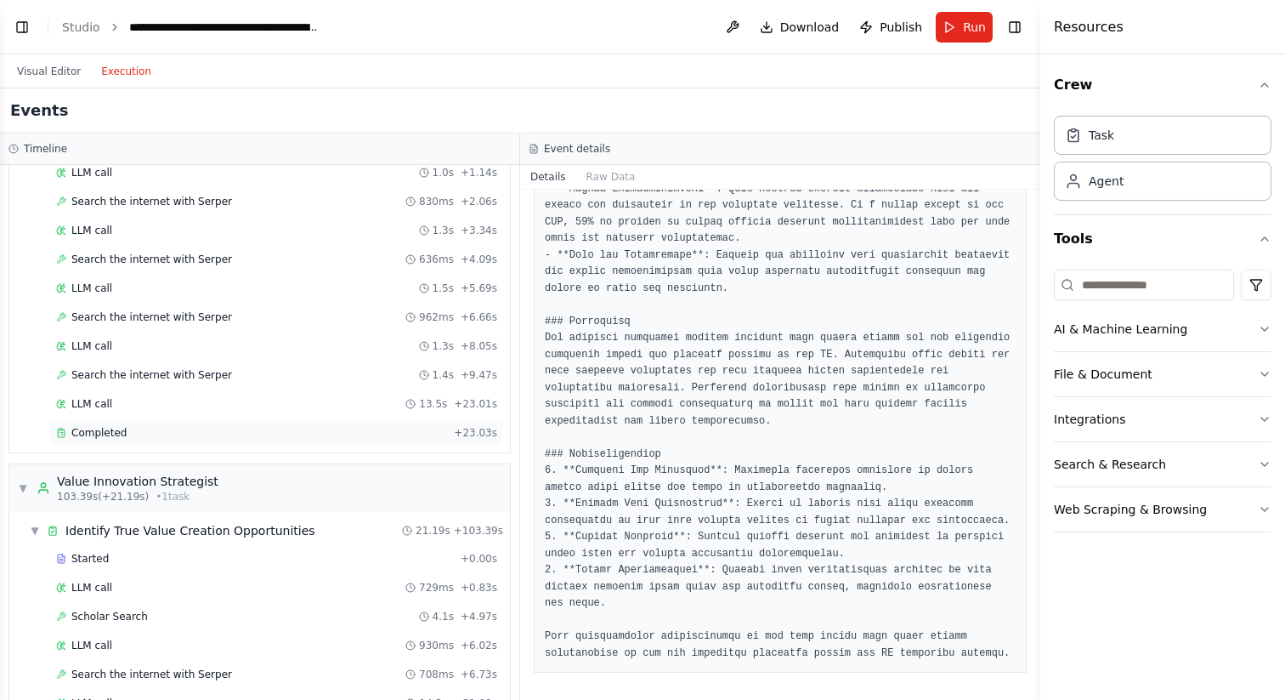
click at [148, 431] on div "Completed" at bounding box center [251, 433] width 391 height 14
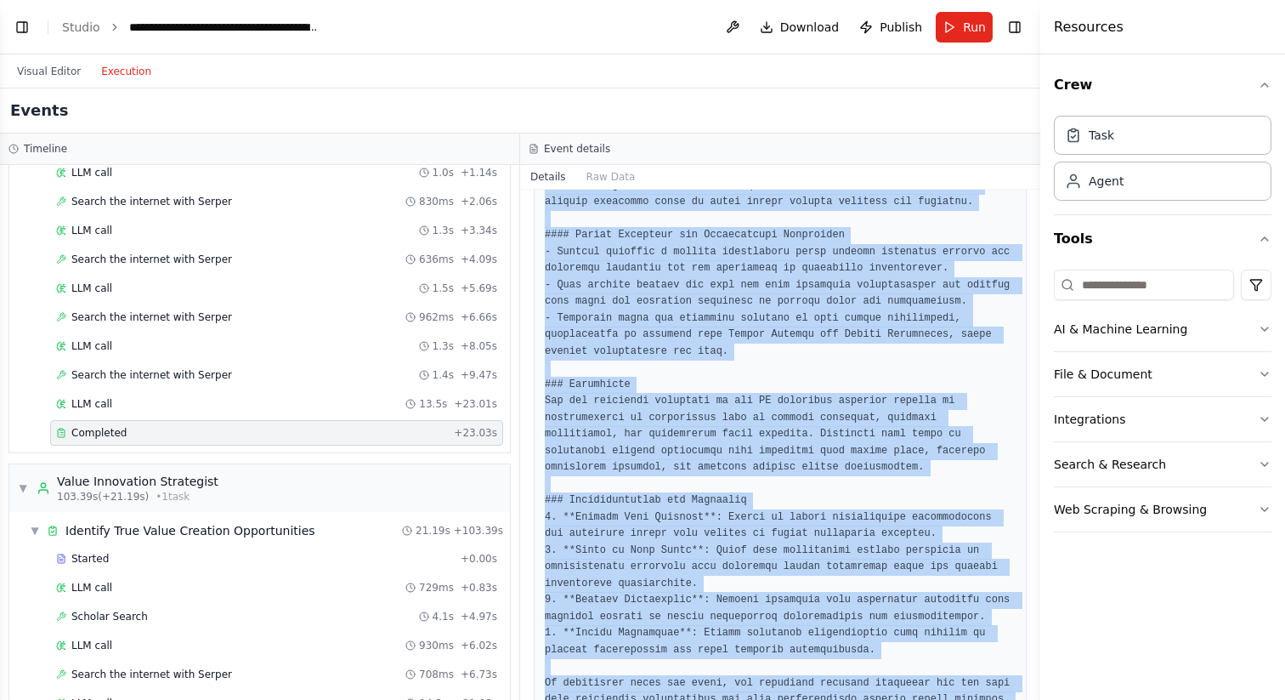
scroll to position [1461, 0]
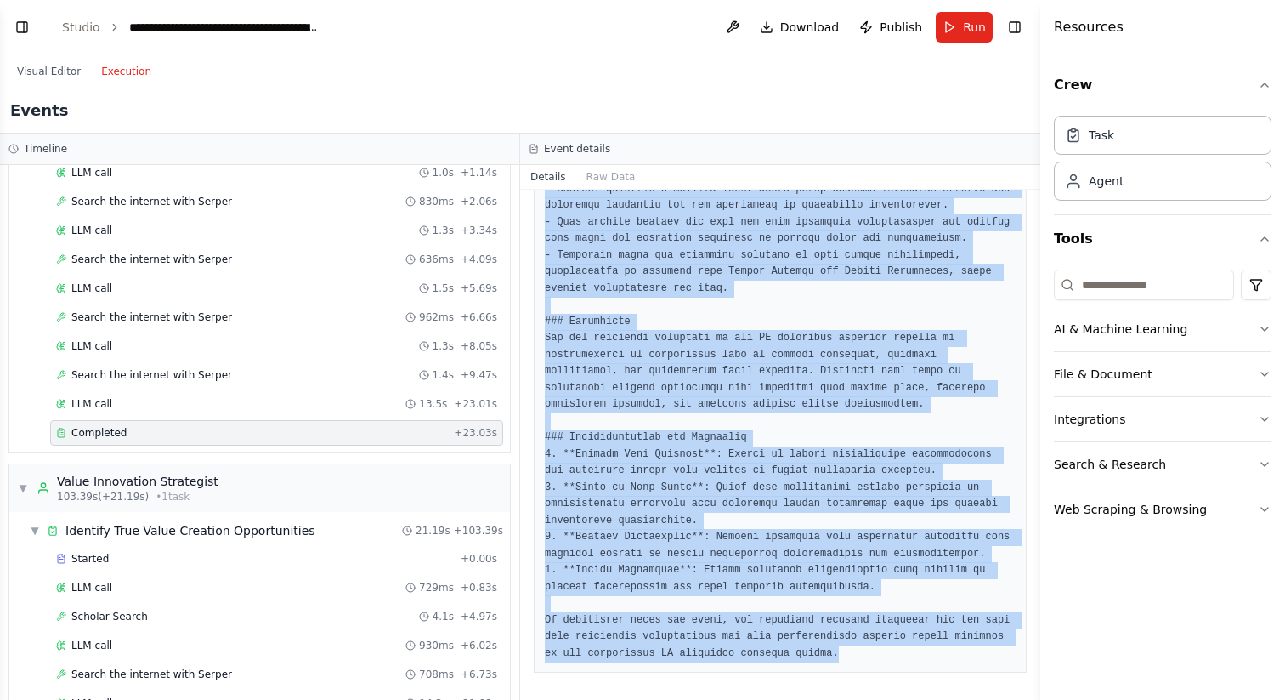
drag, startPoint x: 545, startPoint y: 304, endPoint x: 884, endPoint y: 660, distance: 491.3
copy pre "### Competitive Analysis Report: Due Diligence Solution Providers in the [GEOGR…"
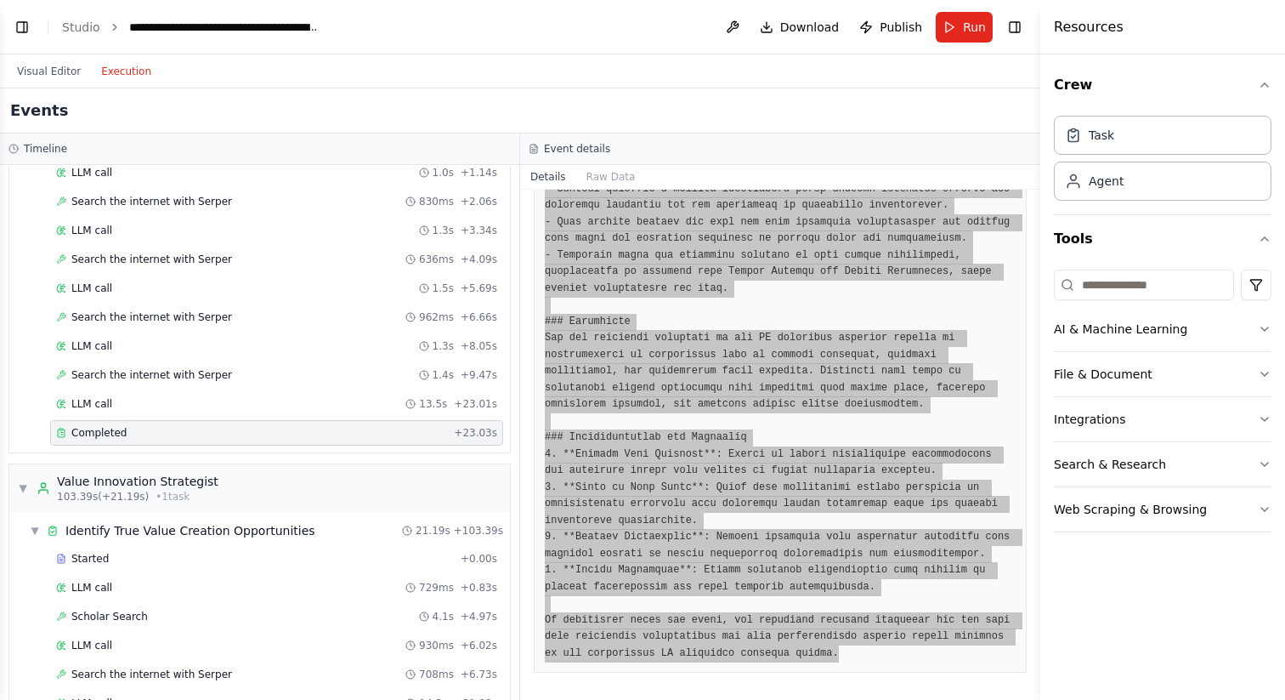
scroll to position [1245, 0]
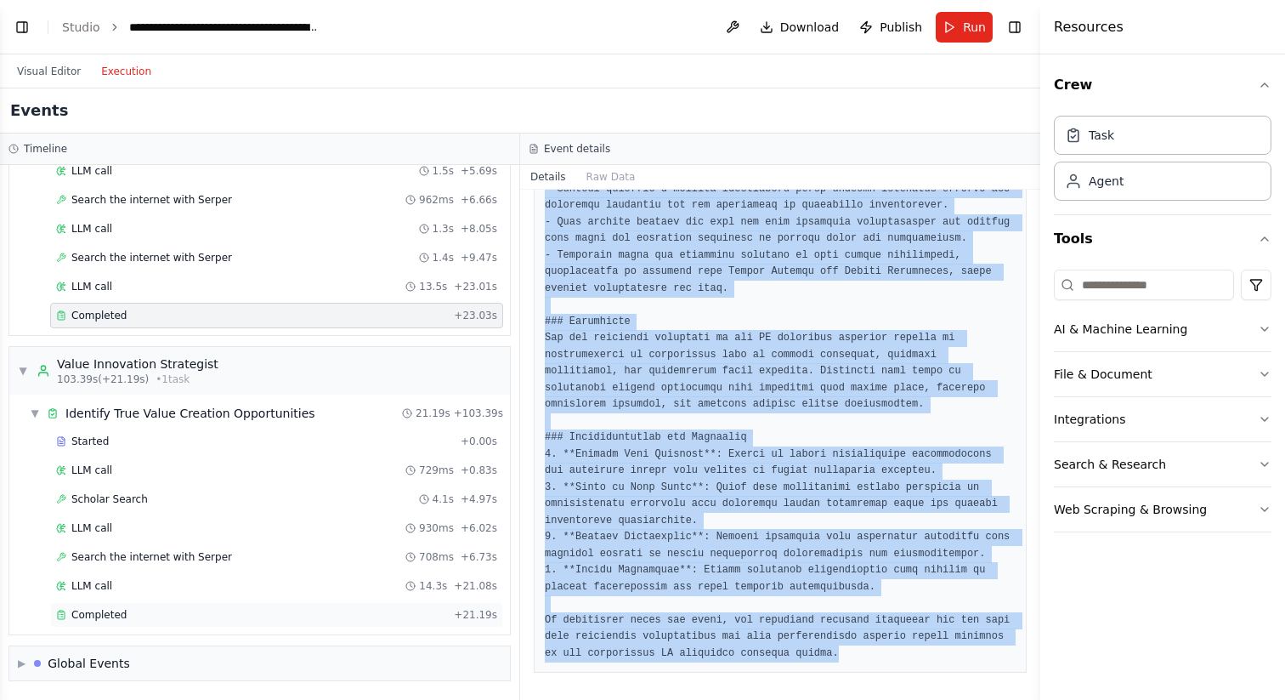
click at [133, 616] on div "Completed" at bounding box center [251, 615] width 391 height 14
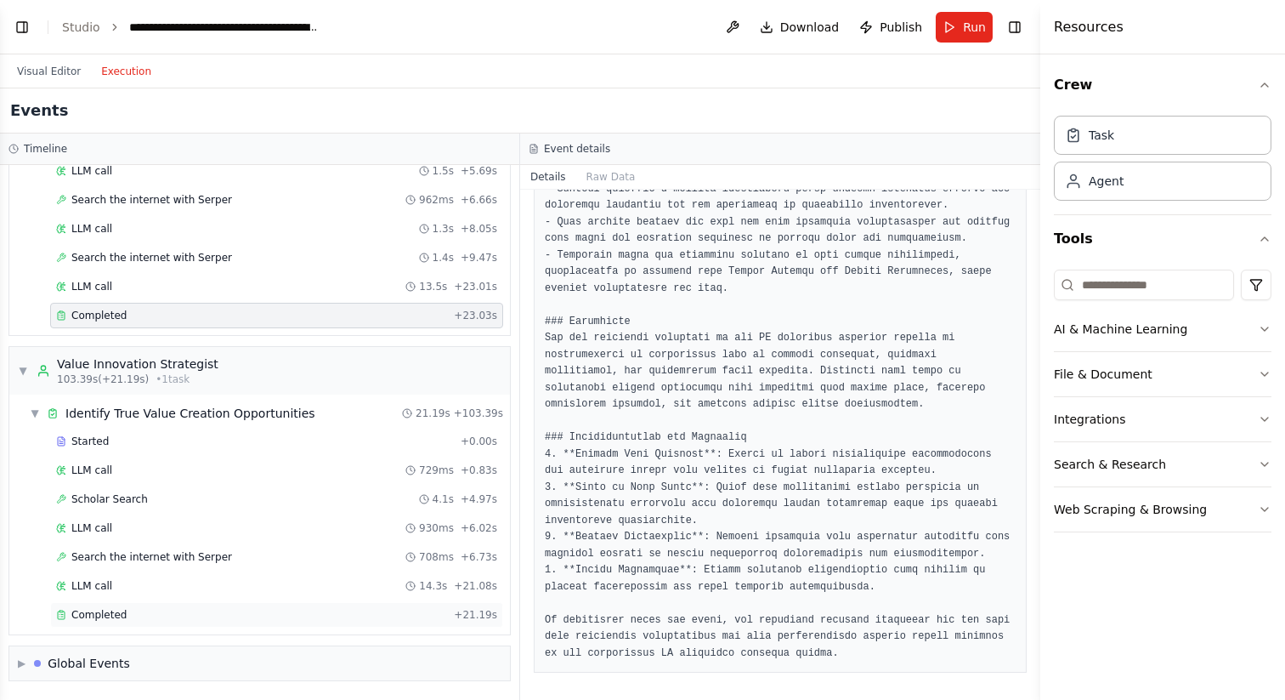
click at [133, 616] on div "Completed" at bounding box center [251, 615] width 391 height 14
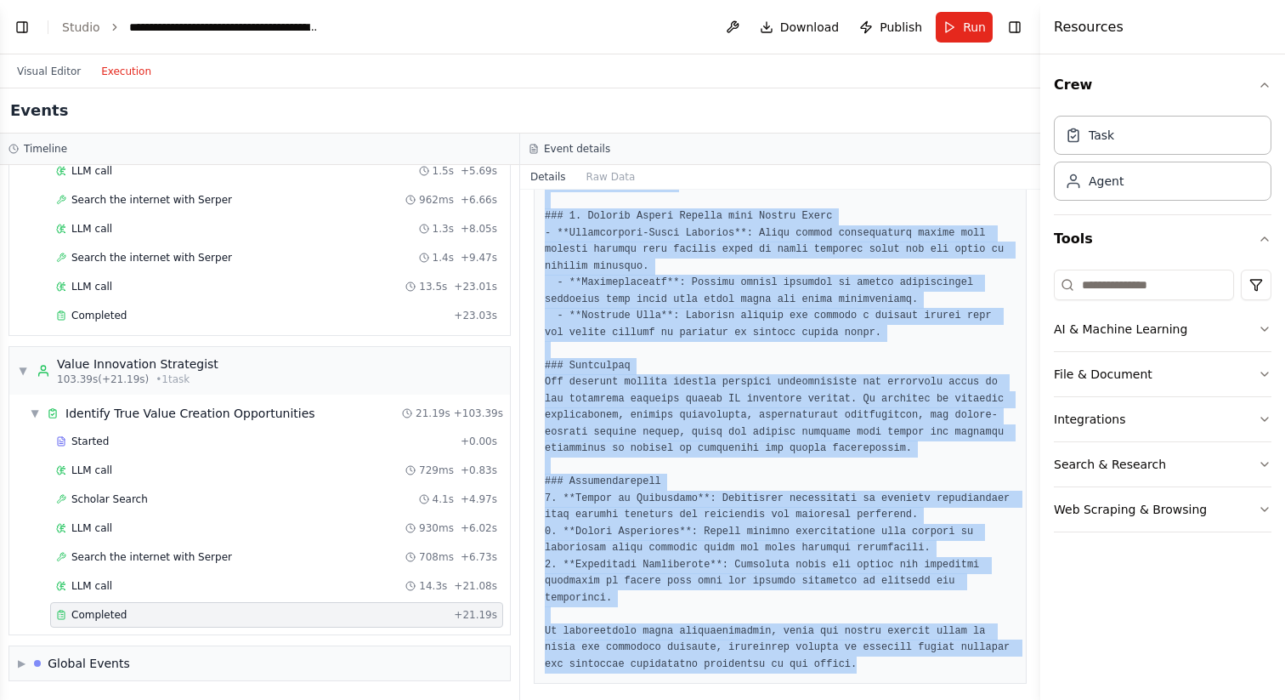
scroll to position [1329, 0]
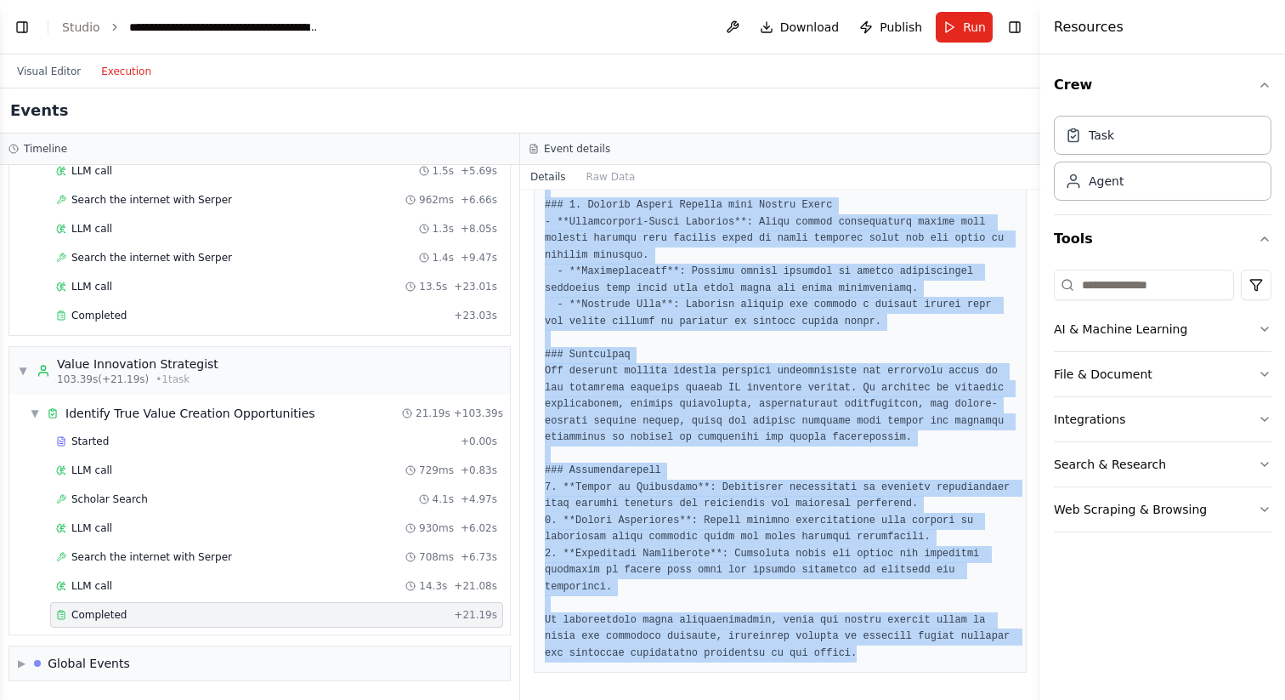
drag, startPoint x: 545, startPoint y: 305, endPoint x: 868, endPoint y: 651, distance: 473.4
copy pre "### Strategic Opportunity Assessment Report: Value Creation in Due Diligence Se…"
